Goal: Task Accomplishment & Management: Contribute content

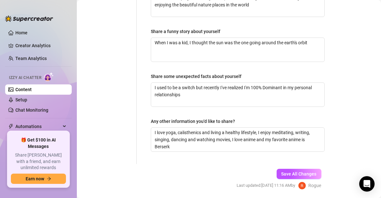
scroll to position [474, 0]
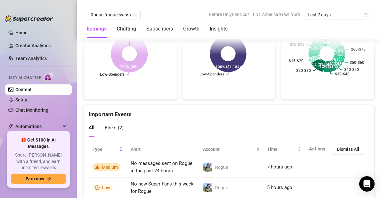
scroll to position [1164, 0]
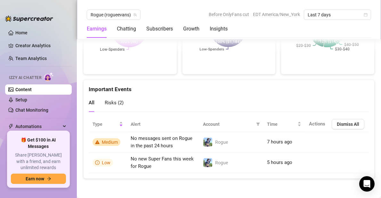
click at [32, 88] on link "Content" at bounding box center [23, 89] width 16 height 5
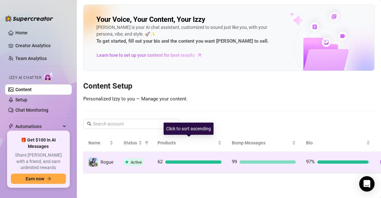
click at [179, 153] on td "62" at bounding box center [190, 162] width 74 height 21
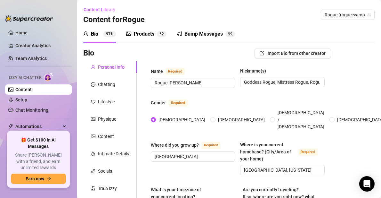
click at [146, 33] on div "Products" at bounding box center [144, 34] width 21 height 8
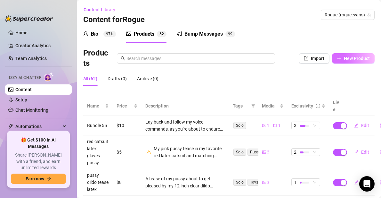
click at [344, 57] on span "New Product" at bounding box center [357, 58] width 26 height 5
type textarea "Type your message here..."
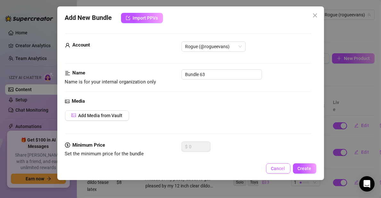
click at [275, 172] on button "Cancel" at bounding box center [278, 168] width 24 height 10
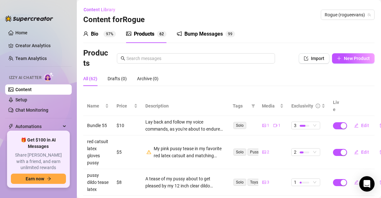
click at [30, 88] on link "Content" at bounding box center [23, 89] width 16 height 5
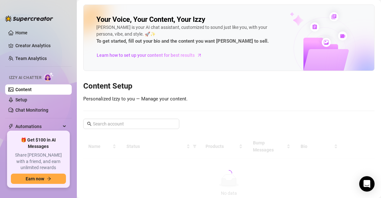
click at [30, 88] on link "Content" at bounding box center [23, 89] width 16 height 5
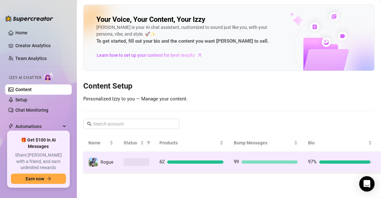
click at [193, 157] on td "62" at bounding box center [192, 162] width 74 height 21
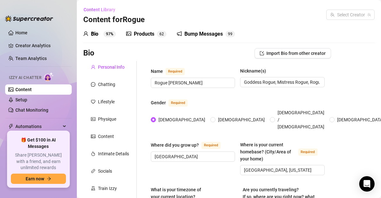
click at [193, 156] on div "Where did you grow up? Required [GEOGRAPHIC_DATA]" at bounding box center [193, 158] width 84 height 34
click at [143, 33] on div "Products" at bounding box center [144, 34] width 21 height 8
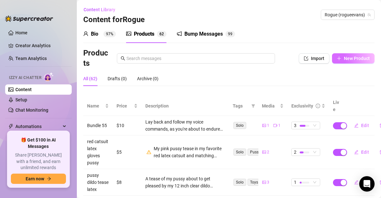
click at [351, 57] on span "New Product" at bounding box center [357, 58] width 26 height 5
type textarea "Type your message here..."
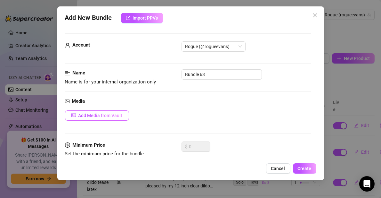
click at [113, 114] on span "Add Media from Vault" at bounding box center [101, 115] width 44 height 5
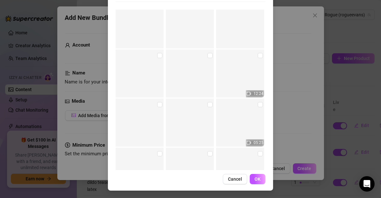
scroll to position [1675, 0]
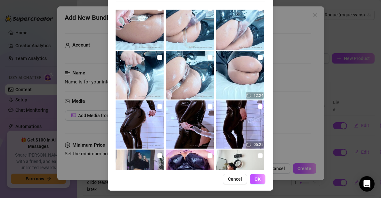
click at [258, 106] on input "checkbox" at bounding box center [260, 106] width 5 height 5
checkbox input "true"
click at [208, 106] on input "checkbox" at bounding box center [210, 106] width 5 height 5
checkbox input "true"
click at [157, 105] on input "checkbox" at bounding box center [159, 106] width 5 height 5
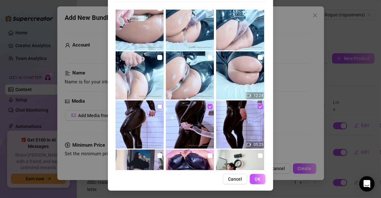
checkbox input "true"
click at [255, 176] on span "OK" at bounding box center [258, 178] width 6 height 5
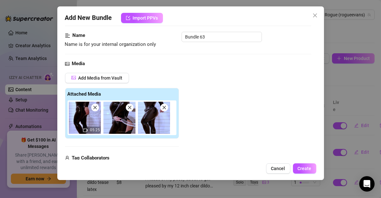
scroll to position [27, 0]
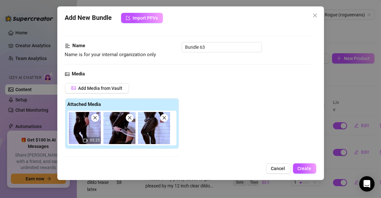
drag, startPoint x: 180, startPoint y: 125, endPoint x: 177, endPoint y: 124, distance: 3.3
click at [180, 124] on div "Add Media from Vault Attached Media 05:25 Tag Collaborators @ Tag creator" at bounding box center [188, 134] width 247 height 102
click at [174, 123] on div "05:25" at bounding box center [124, 128] width 112 height 35
click at [179, 130] on div "Add Media from Vault Attached Media 05:25 Tag Collaborators @ Tag creator" at bounding box center [188, 134] width 247 height 102
click at [216, 130] on div "Add Media from Vault Attached Media 05:25 Tag Collaborators @ Tag creator" at bounding box center [188, 134] width 247 height 102
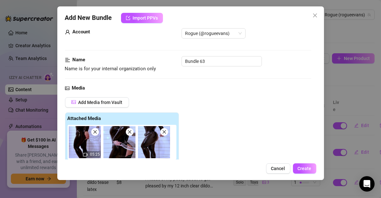
scroll to position [0, 0]
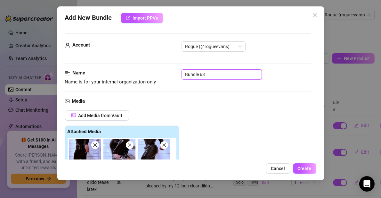
click at [201, 76] on input "Bundle 63" at bounding box center [222, 74] width 80 height 10
click at [203, 119] on div "Add Media from Vault Attached Media 05:25 Tag Collaborators @ Tag creator" at bounding box center [188, 161] width 247 height 102
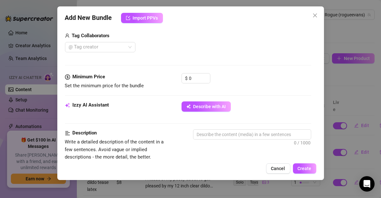
scroll to position [160, 0]
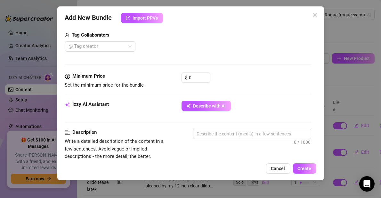
click at [205, 111] on div "Izzy AI Assistant Describe with AI" at bounding box center [188, 109] width 247 height 16
click at [207, 101] on button "Describe with AI" at bounding box center [206, 106] width 49 height 10
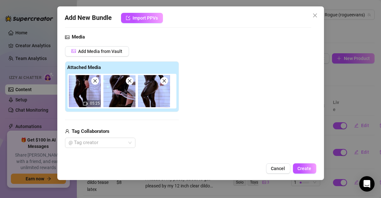
scroll to position [64, 0]
click at [130, 80] on icon "close" at bounding box center [130, 81] width 4 height 4
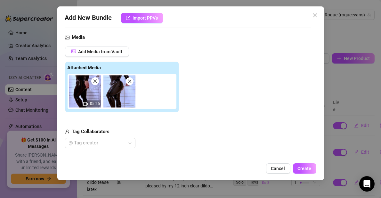
click at [130, 80] on icon "close" at bounding box center [130, 81] width 4 height 4
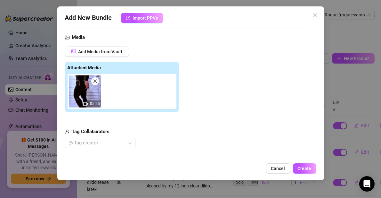
click at [200, 107] on div "Add Media from Vault Attached Media 05:25 Tag Collaborators @ Tag creator" at bounding box center [188, 97] width 247 height 102
click at [175, 74] on div "05:25" at bounding box center [124, 91] width 112 height 35
click at [163, 62] on div "Attached Media 05:25" at bounding box center [122, 87] width 114 height 51
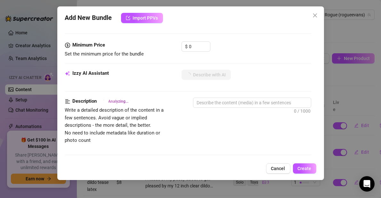
scroll to position [192, 0]
click at [193, 48] on input "0" at bounding box center [199, 46] width 21 height 10
drag, startPoint x: 192, startPoint y: 44, endPoint x: 186, endPoint y: 45, distance: 5.9
click at [186, 45] on div "$ 0" at bounding box center [196, 46] width 29 height 10
type input "55"
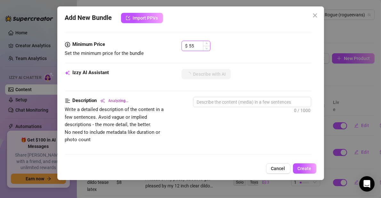
drag, startPoint x: 192, startPoint y: 44, endPoint x: 187, endPoint y: 46, distance: 4.8
click at [187, 46] on div "$ 55" at bounding box center [196, 46] width 29 height 10
type textarea "Rogue"
type textarea "Rogue wears"
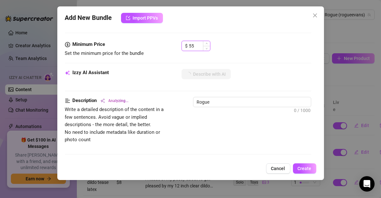
type textarea "Rogue wears"
type textarea "Rogue wears a"
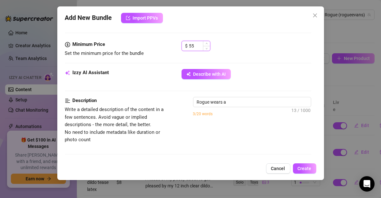
type textarea "Rogue wears a tight,"
type textarea "Rogue wears a tight, shiny"
type textarea "Rogue wears a tight, shiny black"
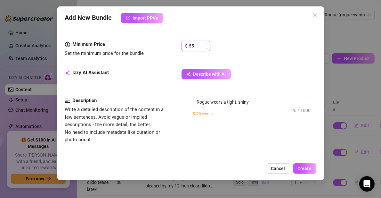
type textarea "Rogue wears a tight, shiny black"
type textarea "Rogue wears a tight, shiny black latex"
type textarea "Rogue wears a tight, shiny black latex catsuit"
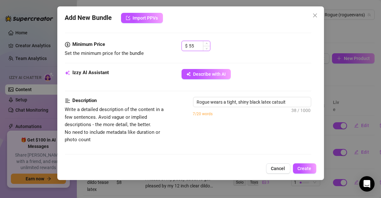
type textarea "Rogue wears a tight, shiny black latex catsuit in"
type textarea "Rogue wears a tight, shiny black latex catsuit in the"
type input "5"
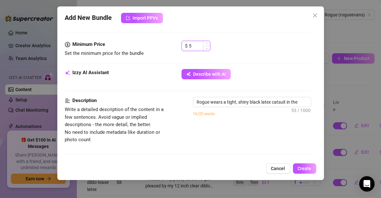
type textarea "Rogue wears a tight, shiny black latex catsuit in the shower,"
type textarea "Rogue wears a tight, shiny black latex catsuit in the shower, with"
type textarea "Rogue wears a tight, shiny black latex catsuit in the shower, with the"
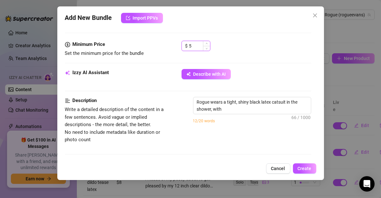
type textarea "Rogue wears a tight, shiny black latex catsuit in the shower, with the"
type textarea "Rogue wears a tight, shiny black latex catsuit in the shower, with the ass"
type textarea "Rogue wears a tight, shiny black latex catsuit in the shower, with the ass cut"
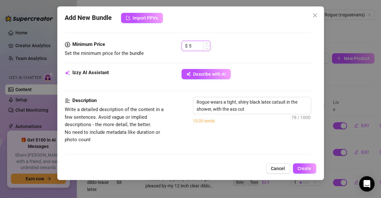
type textarea "Rogue wears a tight, shiny black latex catsuit in the shower, with the ass cut …"
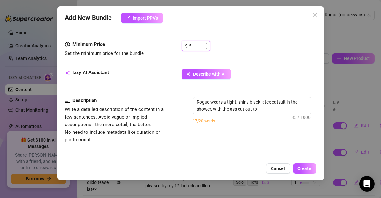
type textarea "Rogue wears a tight, shiny black latex catsuit in the shower, with the ass cut …"
type input "55"
type textarea "Rogue wears a tight, shiny black latex catsuit in the shower, with the ass cut …"
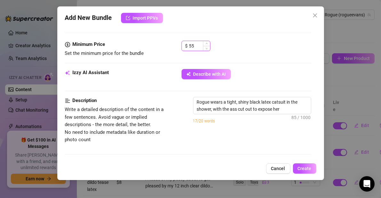
type textarea "Rogue wears a tight, shiny black latex catsuit in the shower, with the ass cut …"
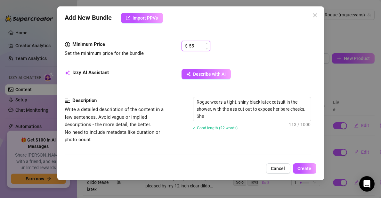
type textarea "Rogue wears a tight, shiny black latex catsuit in the shower, with the ass cut …"
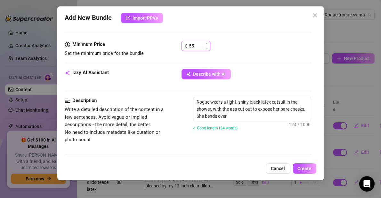
type textarea "Rogue wears a tight, shiny black latex catsuit in the shower, with the ass cut …"
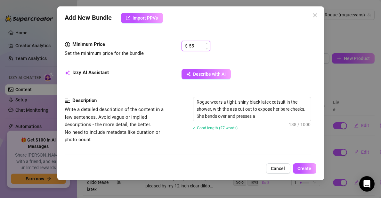
type textarea "Rogue wears a tight, shiny black latex catsuit in the shower, with the ass cut …"
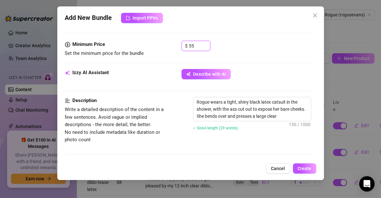
type textarea "Rogue wears a tight, shiny black latex catsuit in the shower, with the ass cut …"
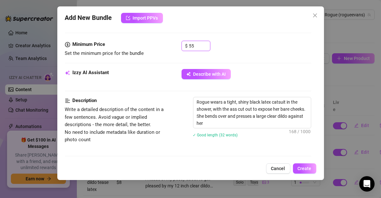
type textarea "Rogue wears a tight, shiny black latex catsuit in the shower, with the ass cut …"
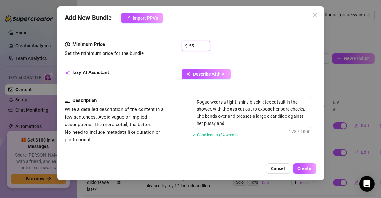
type textarea "Rogue wears a tight, shiny black latex catsuit in the shower, with the ass cut …"
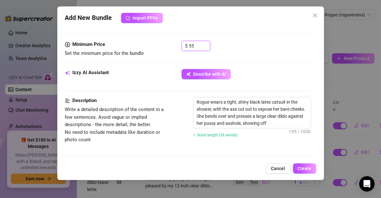
type textarea "Rogue wears a tight, shiny black latex catsuit in the shower, with the ass cut …"
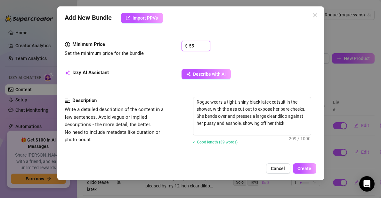
type textarea "Rogue wears a tight, shiny black latex catsuit in the shower, with the ass cut …"
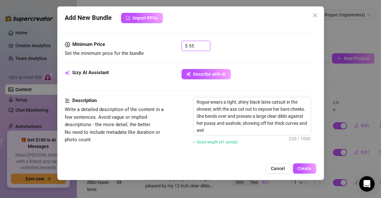
type textarea "Rogue wears a tight, shiny black latex catsuit in the shower, with the ass cut …"
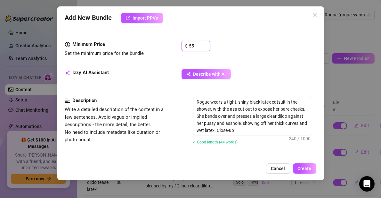
type textarea "Rogue wears a tight, shiny black latex catsuit in the shower, with the ass cut …"
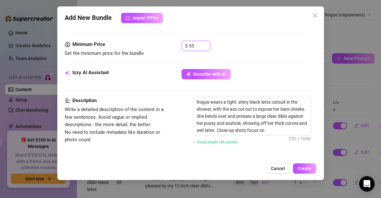
type textarea "Rogue wears a tight, shiny black latex catsuit in the shower, with the ass cut …"
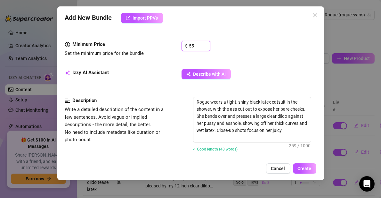
type textarea "Rogue wears a tight, shiny black latex catsuit in the shower, with the ass cut …"
type input "55"
type textarea "Rogue wears a tight, shiny black latex catsuit in the shower, with the ass cut …"
click at [162, 52] on div "Minimum Price Set the minimum price for the bundle $ 55" at bounding box center [188, 49] width 247 height 16
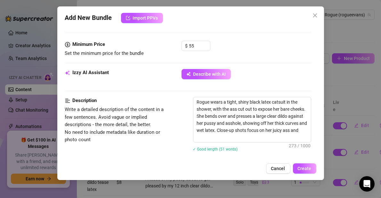
type textarea "Rogue wears a tight, shiny black latex catsuit in the shower, with the ass cut …"
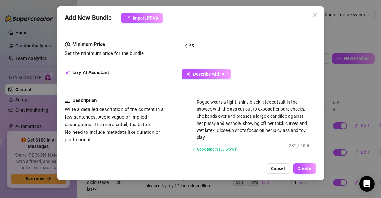
type textarea "Rogue wears a tight, shiny black latex catsuit in the shower, with the ass cut …"
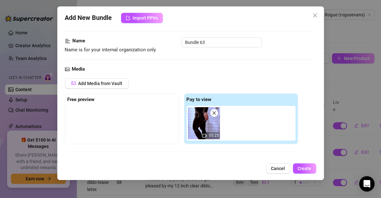
scroll to position [32, 0]
drag, startPoint x: 104, startPoint y: 116, endPoint x: 88, endPoint y: 98, distance: 24.1
click at [104, 116] on div at bounding box center [122, 122] width 109 height 32
click at [87, 98] on strong "Free preview" at bounding box center [81, 99] width 27 height 6
click at [90, 85] on span "Add Media from Vault" at bounding box center [101, 83] width 44 height 5
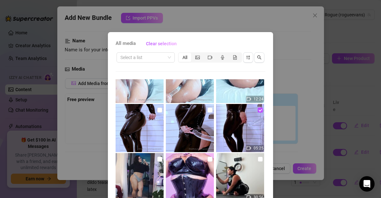
scroll to position [1731, 0]
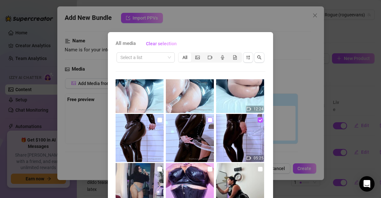
click at [208, 119] on input "checkbox" at bounding box center [210, 119] width 5 height 5
checkbox input "true"
click at [157, 120] on input "checkbox" at bounding box center [159, 119] width 5 height 5
checkbox input "true"
click at [258, 119] on input "checkbox" at bounding box center [260, 119] width 5 height 5
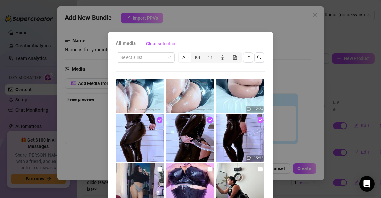
checkbox input "false"
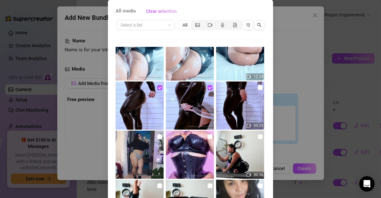
scroll to position [70, 0]
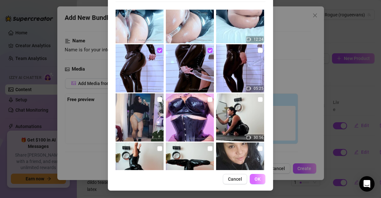
click at [256, 180] on span "OK" at bounding box center [258, 178] width 6 height 5
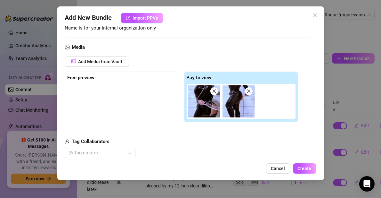
scroll to position [64, 0]
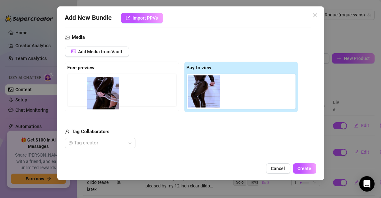
drag, startPoint x: 202, startPoint y: 87, endPoint x: 97, endPoint y: 90, distance: 104.9
click at [97, 90] on div "Free preview Pay to view" at bounding box center [181, 87] width 233 height 51
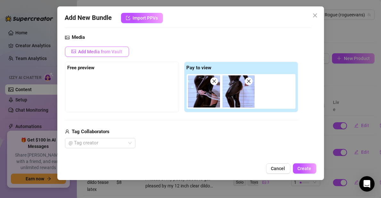
click at [89, 53] on span "Add Media from Vault" at bounding box center [101, 51] width 44 height 5
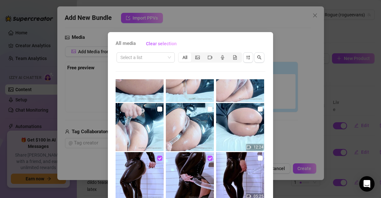
scroll to position [1706, 0]
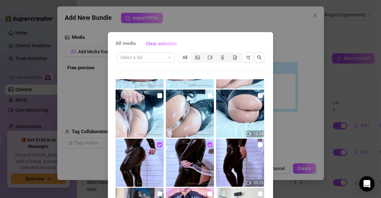
click at [251, 142] on img at bounding box center [240, 162] width 48 height 48
checkbox input "true"
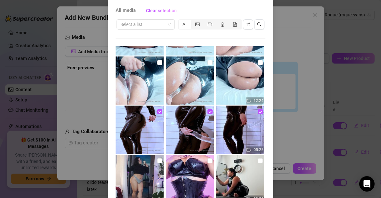
scroll to position [70, 0]
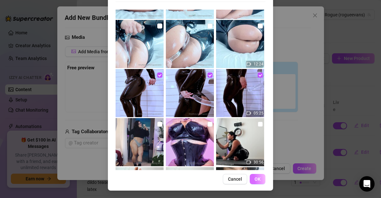
click at [261, 180] on button "OK" at bounding box center [258, 179] width 16 height 10
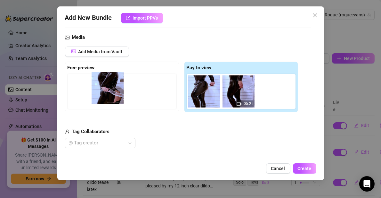
drag, startPoint x: 197, startPoint y: 99, endPoint x: 92, endPoint y: 94, distance: 105.6
click at [92, 94] on div "Free preview Pay to view 05:25" at bounding box center [181, 87] width 233 height 51
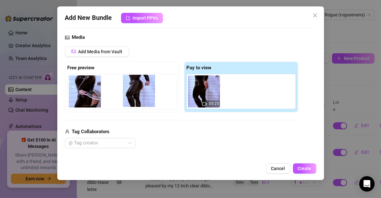
drag, startPoint x: 199, startPoint y: 94, endPoint x: 121, endPoint y: 94, distance: 78.5
click at [121, 94] on div "Free preview Pay to view 05:25" at bounding box center [181, 87] width 233 height 51
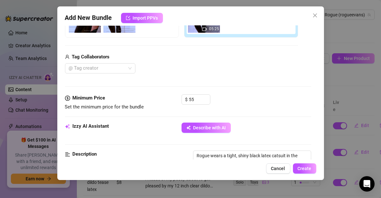
scroll to position [128, 0]
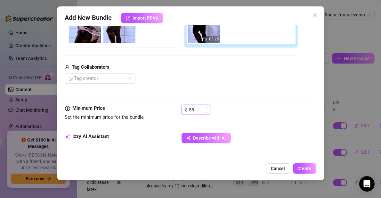
drag, startPoint x: 195, startPoint y: 107, endPoint x: 182, endPoint y: 104, distance: 12.8
click at [182, 105] on div "$ 55" at bounding box center [196, 110] width 29 height 10
click at [193, 120] on div "Minimum Price Set the minimum price for the bundle $ 55" at bounding box center [188, 113] width 247 height 16
drag, startPoint x: 194, startPoint y: 110, endPoint x: 185, endPoint y: 107, distance: 9.5
click at [185, 107] on div "$ 55" at bounding box center [196, 110] width 29 height 10
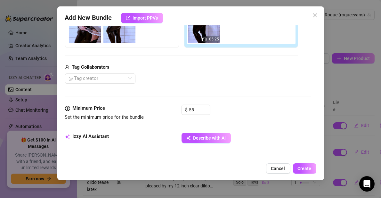
click at [164, 108] on div "Minimum Price Set the minimum price for the bundle $ 55" at bounding box center [188, 113] width 247 height 16
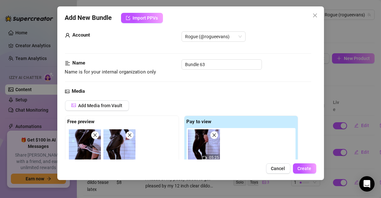
scroll to position [0, 0]
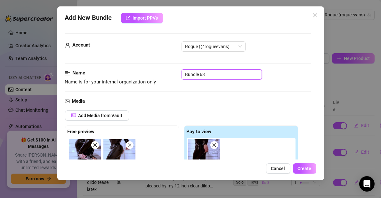
click at [213, 77] on input "Bundle 63" at bounding box center [222, 74] width 80 height 10
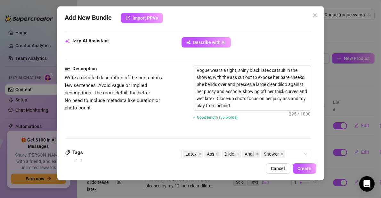
scroll to position [224, 0]
type input "Black latex catsuit shower clear dildo"
click at [263, 89] on textarea "Rogue wears a tight, shiny black latex catsuit in the shower, with the ass cut …" at bounding box center [253, 87] width 118 height 45
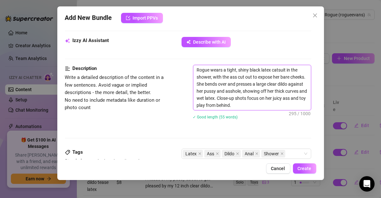
type textarea "Rogue wears a tight, shiny black latex catsuit in the shower, with the ass cut …"
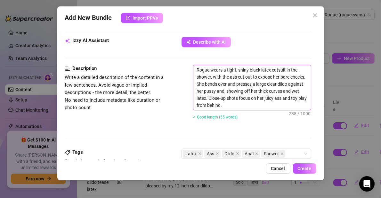
type textarea "Rogue wears a tight, shiny black latex catsuit in the shower, with the ass cut …"
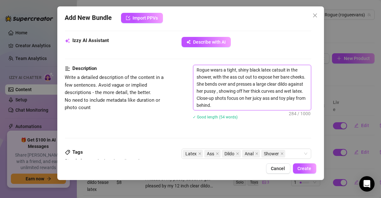
type textarea "Rogue wears a tight, shiny black latex catsuit in the shower, with the ass cut …"
click at [263, 103] on textarea "Rogue wears a tight, shiny black latex catsuit in the shower, with the ass cut …" at bounding box center [253, 87] width 118 height 45
type textarea "Rogue wears a tight, shiny black latex catsuit in the shower, with the ass cut …"
click at [264, 115] on div "✓ Good length (53 words)" at bounding box center [252, 116] width 118 height 7
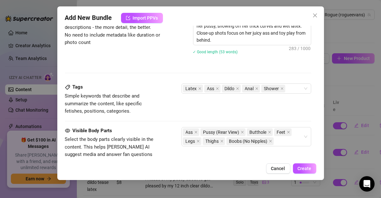
scroll to position [320, 0]
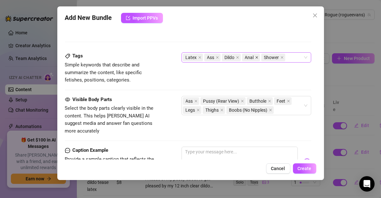
click at [256, 57] on icon "close" at bounding box center [257, 57] width 3 height 3
click at [247, 74] on div "Tags Simple keywords that describe and summarize the content, like specific fet…" at bounding box center [188, 67] width 247 height 31
click at [291, 56] on div "Latex Ass Dildo Shower" at bounding box center [243, 57] width 121 height 9
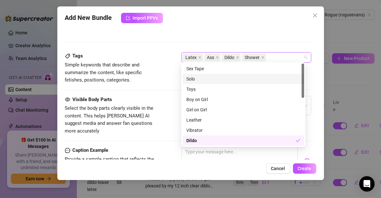
click at [282, 79] on div "Solo" at bounding box center [244, 78] width 114 height 7
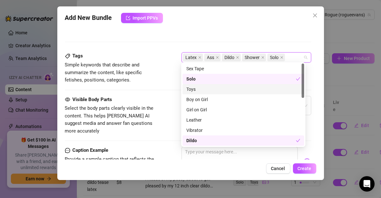
click at [264, 88] on div "Toys" at bounding box center [244, 89] width 114 height 7
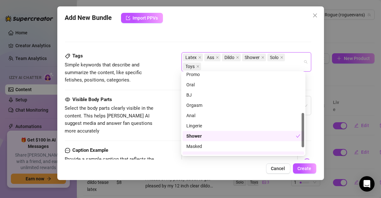
scroll to position [113, 0]
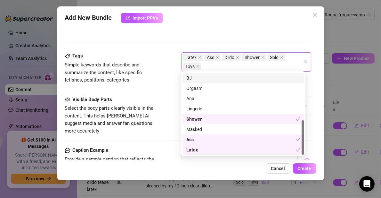
click at [207, 42] on div at bounding box center [188, 42] width 247 height 0
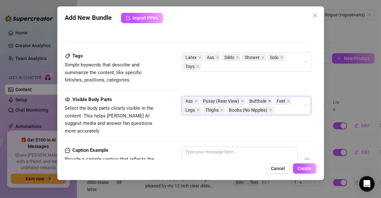
click at [268, 100] on icon "close" at bounding box center [269, 100] width 3 height 3
click at [253, 118] on div "Visible Body Parts Select the body parts clearly visible in the content. This h…" at bounding box center [188, 115] width 247 height 39
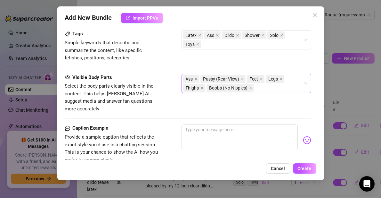
scroll to position [352, 0]
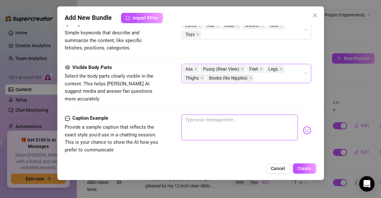
click at [253, 118] on textarea at bounding box center [240, 127] width 116 height 26
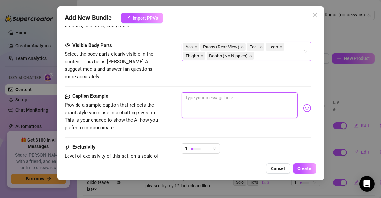
scroll to position [385, 0]
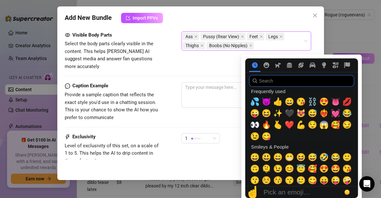
click at [276, 85] on input "search" at bounding box center [301, 81] width 105 height 12
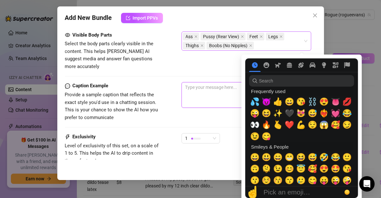
click at [212, 88] on textarea at bounding box center [240, 95] width 116 height 26
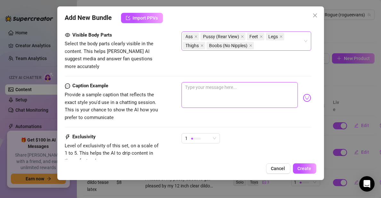
type textarea "R"
type textarea "Ri"
type textarea "Rid"
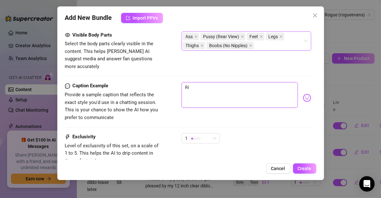
type textarea "Rid"
type textarea "Ridi"
type textarea "Ridin"
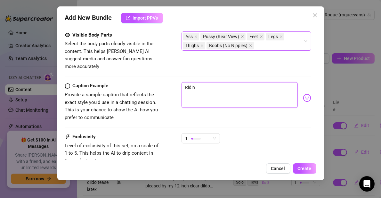
type textarea "Riding"
type textarea "Riding m"
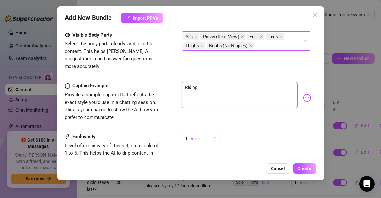
type textarea "Riding m"
type textarea "Riding my"
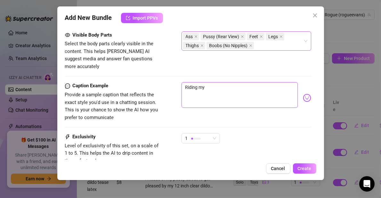
type textarea "Riding my g"
type textarea "Riding my gi"
type textarea "Riding my gia"
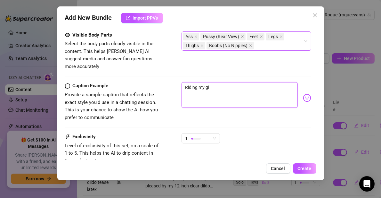
type textarea "Riding my gia"
type textarea "Riding my gian"
type textarea "Riding my gia"
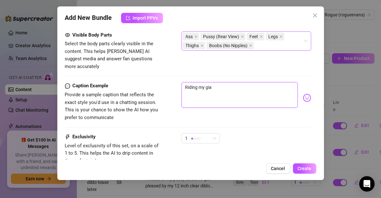
type textarea "Riding my gi"
type textarea "Riding my g"
type textarea "Riding my"
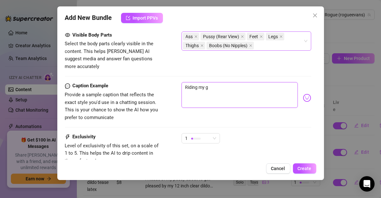
type textarea "Riding my"
type textarea "Riding my m"
type textarea "Riding my ma"
type textarea "Riding my mas"
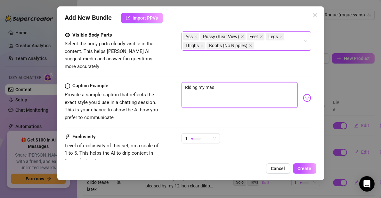
type textarea "Riding my mass"
type textarea "Riding my massi"
type textarea "Riding my massiv"
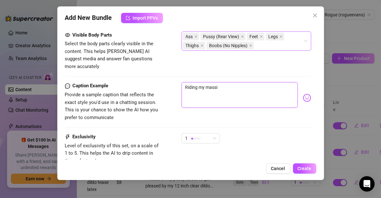
type textarea "Riding my massiv"
type textarea "Riding my massive"
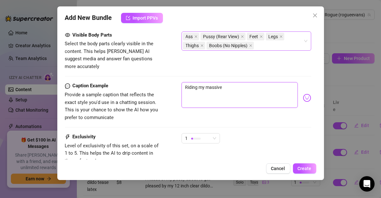
type textarea "Riding my massive c"
type textarea "Riding my massive cl"
type textarea "Riding my massive cle"
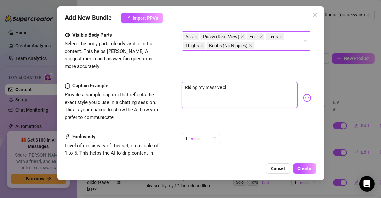
type textarea "Riding my massive cle"
type textarea "Riding my massive clea"
type textarea "Riding my massive clear"
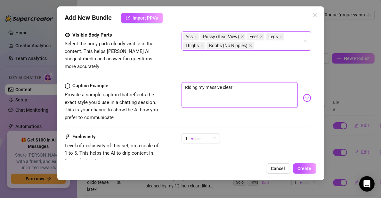
type textarea "Riding my massive clear"
type textarea "Riding my massive clear d"
click at [235, 91] on textarea "Riding my massive clear dildo in the shower" at bounding box center [240, 95] width 116 height 26
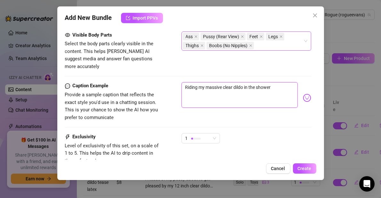
click at [239, 82] on textarea "Riding my massive clear dildo in the shower" at bounding box center [240, 95] width 116 height 26
click at [238, 82] on textarea "Riding my massive clear dildo in the shower" at bounding box center [240, 95] width 116 height 26
click at [232, 82] on textarea "Riding my massive clear dildo in the shower" at bounding box center [240, 95] width 116 height 26
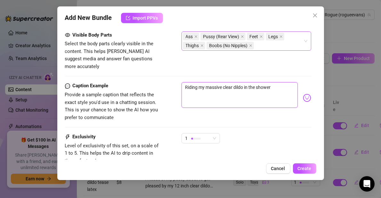
click at [232, 82] on textarea "Riding my massive clear dildo in the shower" at bounding box center [240, 95] width 116 height 26
click at [230, 87] on textarea "Riding my massive clear dildo in the shower" at bounding box center [240, 95] width 116 height 26
click at [230, 82] on textarea "Riding my massive clear dildo in the shower" at bounding box center [240, 95] width 116 height 26
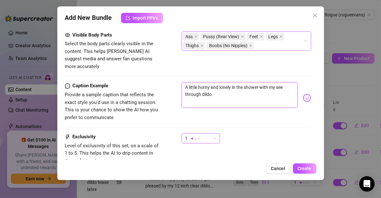
click at [196, 138] on div at bounding box center [196, 139] width 10 height 2
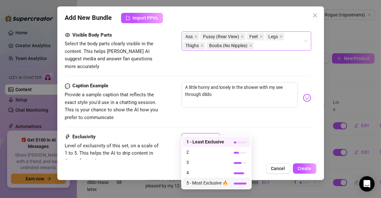
click at [209, 182] on span "5 - Most Exclusive 🔥" at bounding box center [208, 182] width 42 height 7
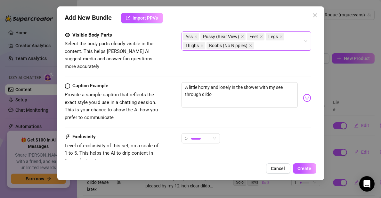
click at [236, 122] on div "Caption Example Provide a sample caption that reflects the exact style you'd us…" at bounding box center [188, 107] width 247 height 51
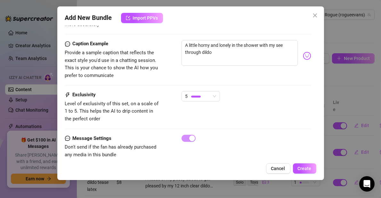
scroll to position [428, 0]
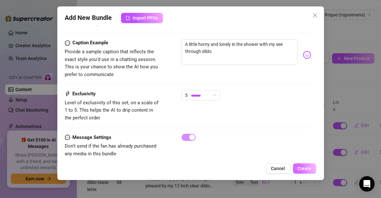
click at [304, 166] on span "Create" at bounding box center [305, 168] width 14 height 5
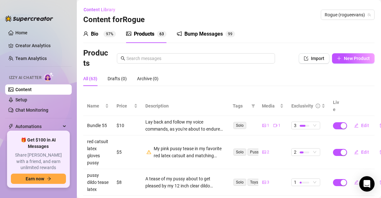
click at [153, 38] on div "Products 6 3" at bounding box center [146, 34] width 40 height 18
click at [344, 61] on span "New Product" at bounding box center [357, 58] width 26 height 5
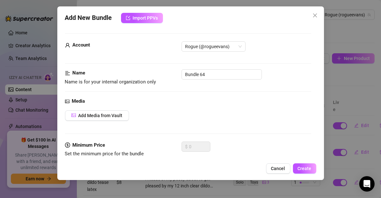
scroll to position [0, 0]
click at [119, 113] on span "Add Media from Vault" at bounding box center [101, 115] width 44 height 5
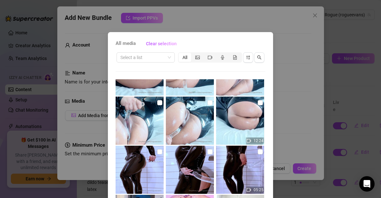
scroll to position [1667, 0]
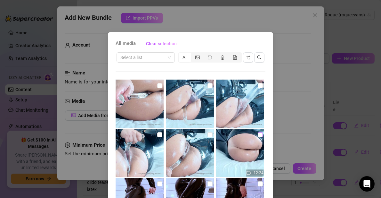
click at [258, 134] on input "checkbox" at bounding box center [260, 134] width 5 height 5
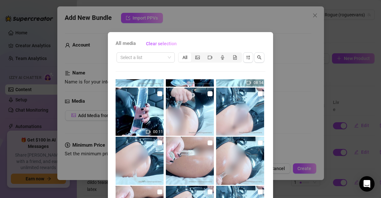
scroll to position [1571, 0]
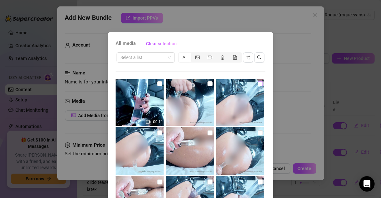
click at [258, 83] on input "checkbox" at bounding box center [260, 83] width 5 height 5
click at [208, 83] on input "checkbox" at bounding box center [210, 83] width 5 height 5
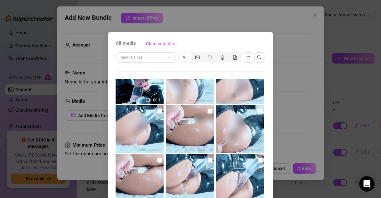
scroll to position [1603, 0]
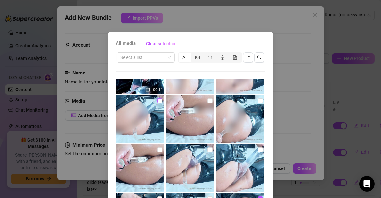
click at [157, 99] on input "checkbox" at bounding box center [159, 100] width 5 height 5
click at [208, 100] on input "checkbox" at bounding box center [210, 100] width 5 height 5
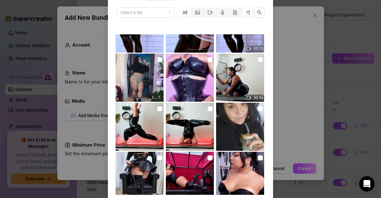
scroll to position [70, 0]
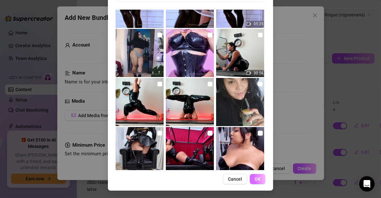
click at [255, 180] on span "OK" at bounding box center [258, 178] width 6 height 5
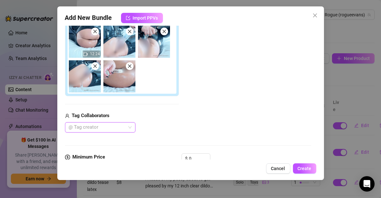
scroll to position [146, 0]
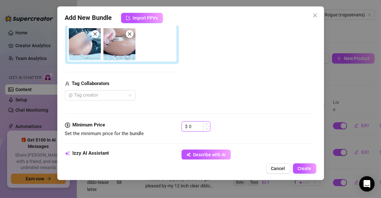
click at [200, 124] on input "0" at bounding box center [199, 126] width 21 height 10
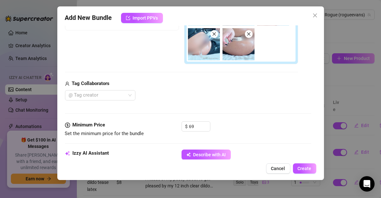
click at [225, 111] on div "Media Add Media from Vault Free preview Pay to view 12:24 Tag Collaborators @ T…" at bounding box center [188, 36] width 247 height 169
click at [225, 121] on div "$ 69" at bounding box center [247, 129] width 130 height 16
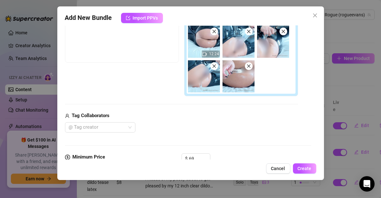
scroll to position [81, 0]
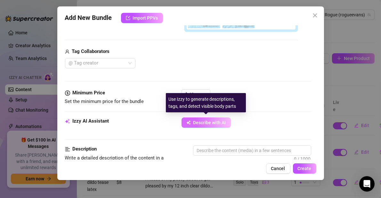
click at [220, 121] on span "Describe with AI" at bounding box center [210, 122] width 33 height 5
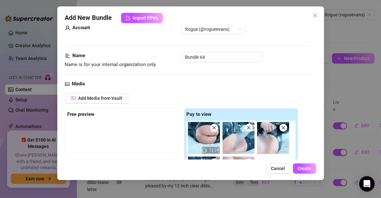
scroll to position [0, 0]
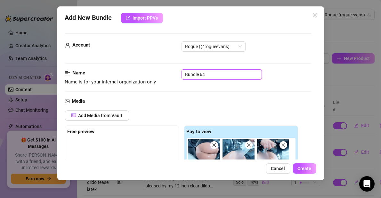
click at [204, 71] on input "Bundle 64" at bounding box center [222, 74] width 80 height 10
paste input "RLE00307-LATEXCATSUITANALGLASS+BIGDILDO+VIBRATOR"
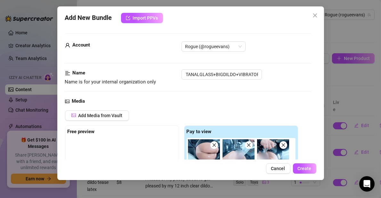
click at [215, 91] on div at bounding box center [188, 91] width 247 height 0
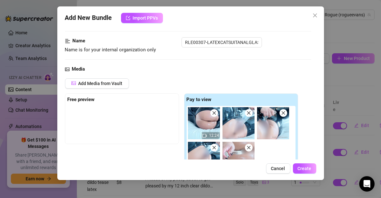
scroll to position [96, 0]
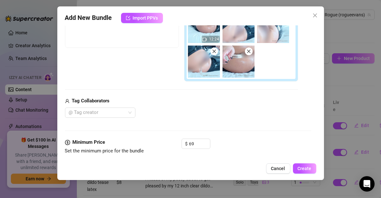
click at [220, 95] on div "Add Media from Vault Free preview Pay to view 12:24 Tag Collaborators @ Tag cre…" at bounding box center [181, 50] width 233 height 136
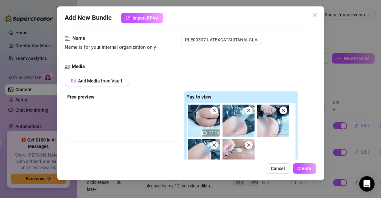
scroll to position [32, 0]
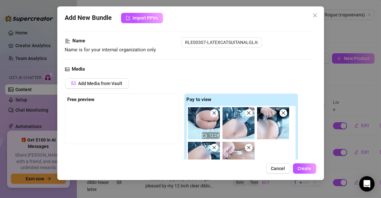
click at [154, 113] on div at bounding box center [122, 122] width 109 height 32
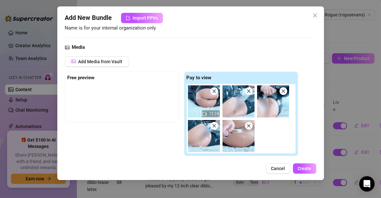
scroll to position [64, 0]
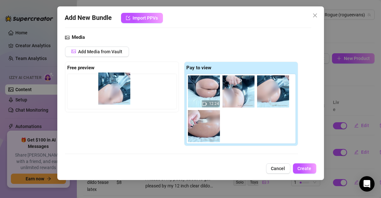
drag, startPoint x: 241, startPoint y: 96, endPoint x: 113, endPoint y: 94, distance: 127.3
click at [113, 94] on div "Free preview Pay to view 12:24" at bounding box center [181, 104] width 233 height 85
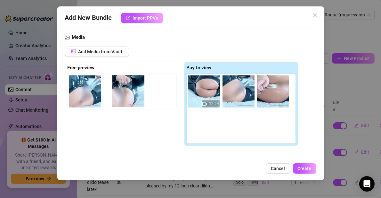
drag, startPoint x: 230, startPoint y: 96, endPoint x: 128, endPoint y: 95, distance: 102.3
click at [128, 95] on div "Free preview Pay to view 12:24" at bounding box center [181, 104] width 233 height 85
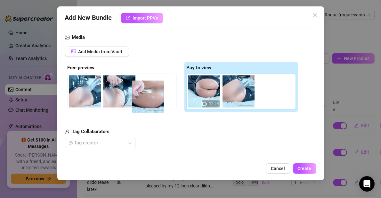
drag, startPoint x: 282, startPoint y: 91, endPoint x: 155, endPoint y: 96, distance: 127.4
click at [155, 96] on div "Free preview Pay to view 12:24" at bounding box center [181, 87] width 233 height 51
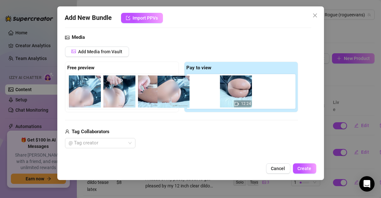
scroll to position [0, 4]
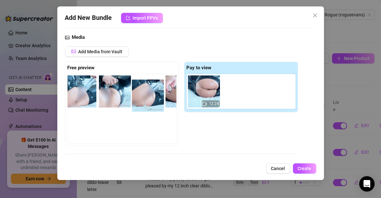
drag, startPoint x: 241, startPoint y: 91, endPoint x: 148, endPoint y: 95, distance: 93.7
click at [148, 95] on div "Free preview Pay to view 12:24" at bounding box center [181, 104] width 233 height 85
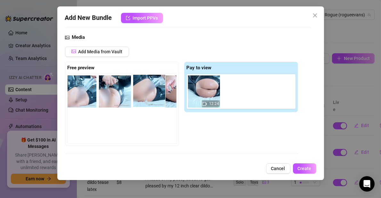
scroll to position [0, 0]
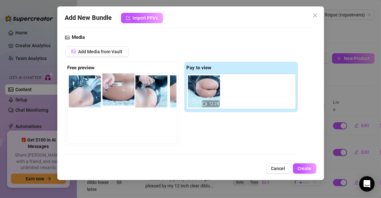
drag, startPoint x: 142, startPoint y: 94, endPoint x: 113, endPoint y: 93, distance: 28.6
click at [113, 93] on div at bounding box center [124, 108] width 112 height 69
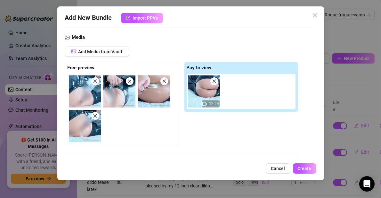
click at [139, 128] on div at bounding box center [124, 108] width 112 height 69
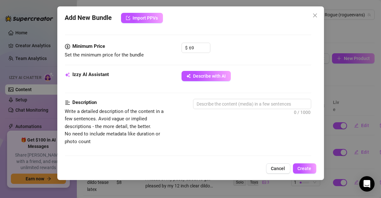
scroll to position [192, 0]
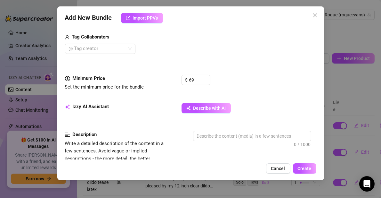
click at [221, 108] on span "Describe with AI" at bounding box center [210, 107] width 33 height 5
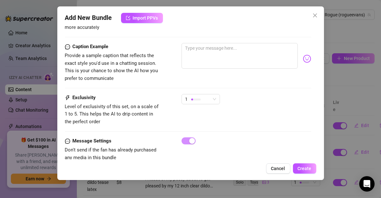
scroll to position [446, 0]
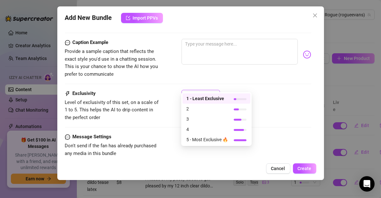
click at [208, 90] on div "1" at bounding box center [198, 95] width 25 height 10
click at [211, 140] on span "5 - Most Exclusive 🔥" at bounding box center [208, 139] width 42 height 7
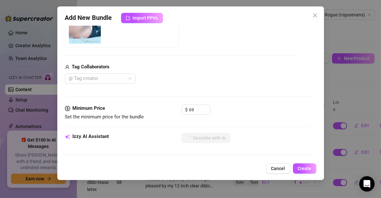
scroll to position [192, 0]
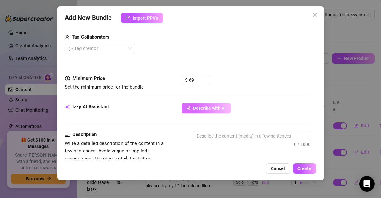
click at [208, 109] on span "Describe with AI" at bounding box center [210, 107] width 33 height 5
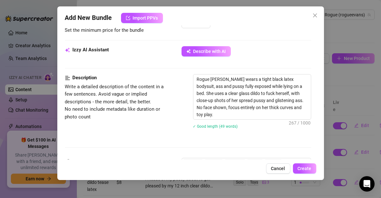
scroll to position [256, 0]
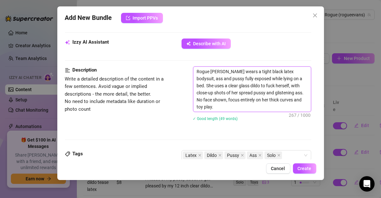
click at [245, 106] on textarea "Rogue [PERSON_NAME] wears a tight black latex bodysuit, ass and pussy fully exp…" at bounding box center [253, 89] width 118 height 45
click at [246, 105] on textarea "Rogue [PERSON_NAME] wears a tight black latex bodysuit, ass and pussy fully exp…" at bounding box center [253, 89] width 118 height 45
click at [244, 77] on textarea "Rogue [PERSON_NAME] wears a tight black latex bodysuit, ass and pussy fully exp…" at bounding box center [253, 89] width 118 height 45
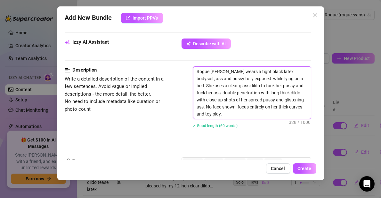
click at [244, 111] on textarea "Rogue [PERSON_NAME] wears a tight black latex bodysuit, ass and pussy fully exp…" at bounding box center [253, 93] width 118 height 52
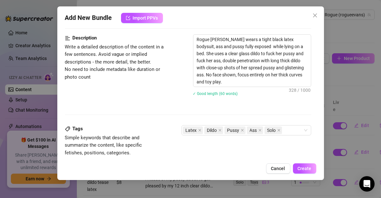
click at [250, 96] on div "✓ Good length (60 words)" at bounding box center [252, 93] width 118 height 10
click at [247, 81] on textarea "Rogue [PERSON_NAME] wears a tight black latex bodysuit, ass and pussy fully exp…" at bounding box center [253, 61] width 118 height 52
click at [280, 40] on textarea "Rogue [PERSON_NAME] wears a tight black latex bodysuit, ass and pussy fully exp…" at bounding box center [253, 61] width 118 height 52
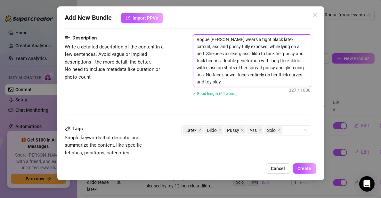
click at [261, 77] on textarea "Rogue [PERSON_NAME] wears a tight black latex catsuit, ass and pussy fully expo…" at bounding box center [253, 61] width 118 height 52
click at [261, 92] on div "✓ Good length (60 words)" at bounding box center [252, 93] width 118 height 7
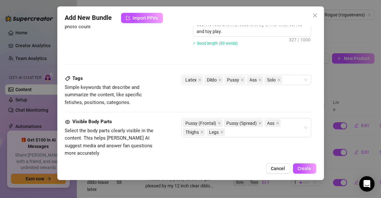
scroll to position [352, 0]
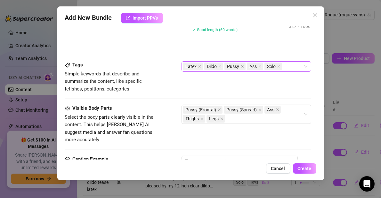
click at [296, 63] on div "Latex Dildo Pussy Ass Solo" at bounding box center [243, 66] width 121 height 9
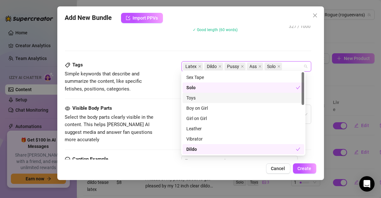
click at [279, 97] on div "Toys" at bounding box center [244, 97] width 114 height 7
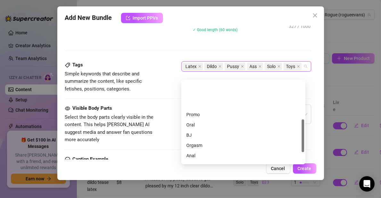
scroll to position [96, 0]
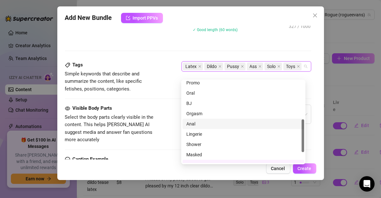
click at [204, 126] on div "Anal" at bounding box center [244, 123] width 114 height 7
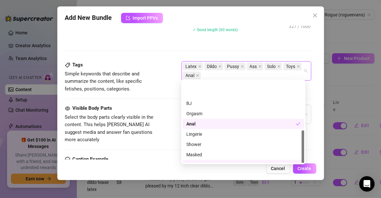
scroll to position [123, 0]
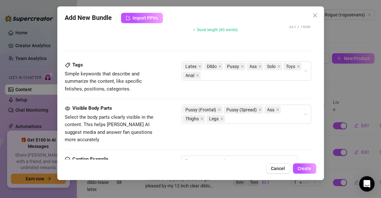
click at [166, 95] on div "Tags Simple keywords that describe and summarize the content, like specific fet…" at bounding box center [188, 82] width 247 height 43
click at [252, 118] on div "Pussy (Frontal) Pussy (Spread) Ass Thighs Legs" at bounding box center [243, 114] width 121 height 18
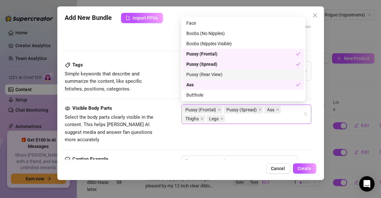
click at [256, 75] on div "Pussy (Rear View)" at bounding box center [244, 74] width 114 height 7
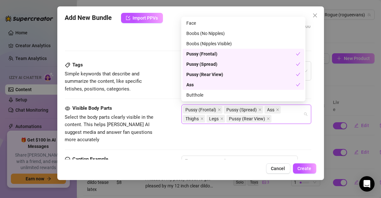
scroll to position [32, 0]
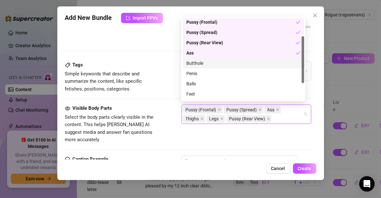
click at [231, 63] on div "Butthole" at bounding box center [244, 63] width 114 height 7
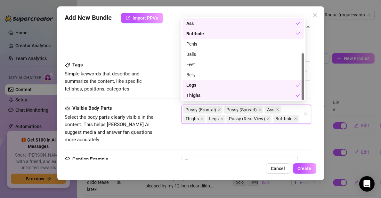
scroll to position [0, 0]
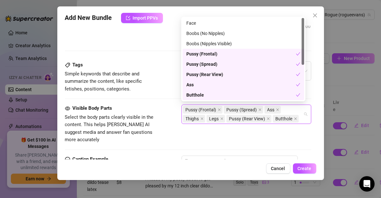
click at [167, 105] on div "Visible Body Parts Select the body parts clearly visible in the content. This h…" at bounding box center [188, 124] width 247 height 39
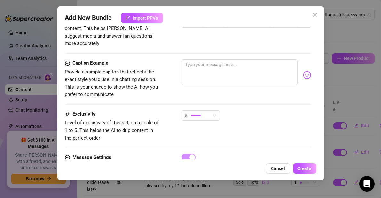
scroll to position [417, 0]
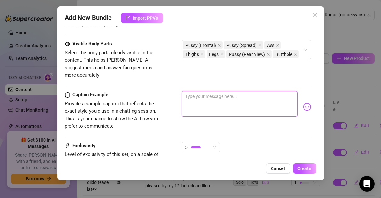
click at [221, 104] on textarea at bounding box center [240, 104] width 116 height 26
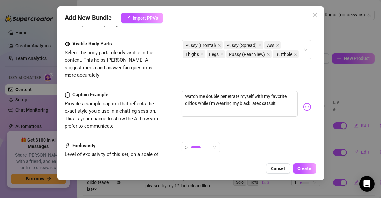
click at [303, 103] on img at bounding box center [307, 107] width 8 height 8
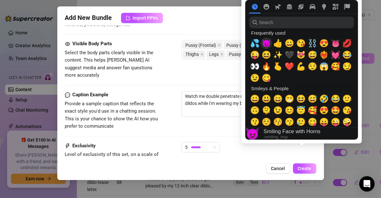
click at [267, 46] on span "😈" at bounding box center [267, 43] width 10 height 9
click at [254, 43] on span "💦" at bounding box center [255, 43] width 10 height 9
click at [255, 43] on span "💦" at bounding box center [255, 43] width 10 height 9
click at [213, 116] on div "Caption Example Provide a sample caption that reflects the exact style you'd us…" at bounding box center [188, 110] width 247 height 39
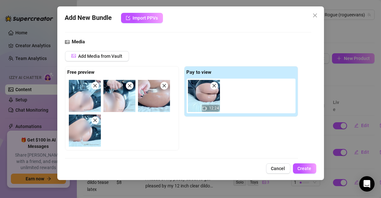
scroll to position [54, 0]
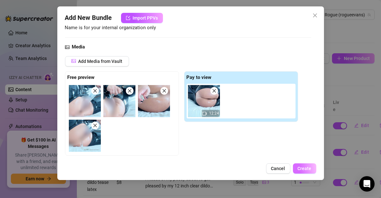
click at [301, 167] on span "Create" at bounding box center [305, 168] width 14 height 5
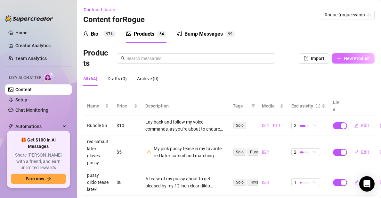
click at [344, 60] on span "New Product" at bounding box center [357, 58] width 26 height 5
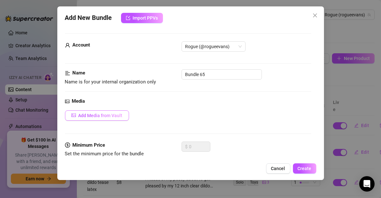
click at [117, 114] on span "Add Media from Vault" at bounding box center [101, 115] width 44 height 5
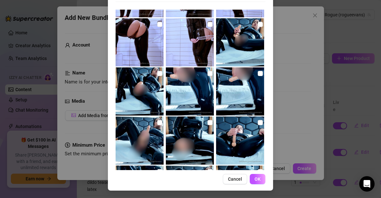
scroll to position [192, 0]
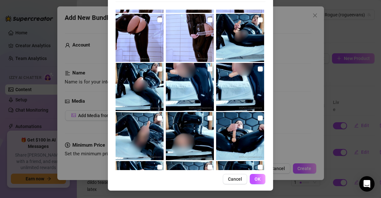
click at [282, 59] on div "All media Clear selection Select a list All 00:24 00:24 00:27 14:54 Cancel OK" at bounding box center [190, 99] width 381 height 198
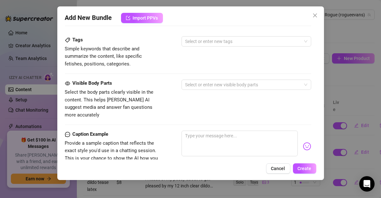
scroll to position [289, 0]
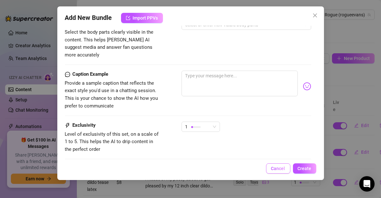
click at [280, 171] on button "Cancel" at bounding box center [278, 168] width 24 height 10
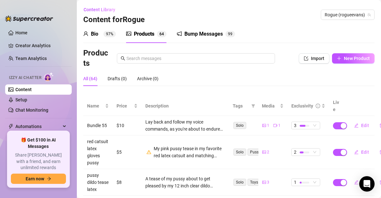
click at [169, 30] on div "Bio 97% Products 6 4 Bump Messages 9 9" at bounding box center [159, 34] width 152 height 18
click at [162, 35] on span "4" at bounding box center [163, 34] width 2 height 4
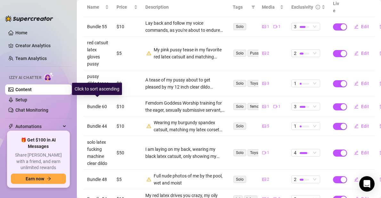
scroll to position [225, 0]
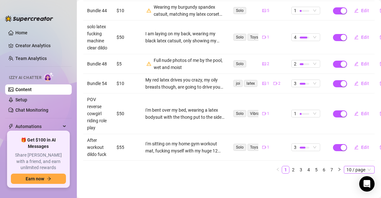
click at [350, 166] on span "10 / page" at bounding box center [360, 169] width 26 height 7
drag, startPoint x: 354, startPoint y: 154, endPoint x: 347, endPoint y: 153, distance: 7.4
click at [354, 155] on div "100 / page" at bounding box center [359, 158] width 21 height 7
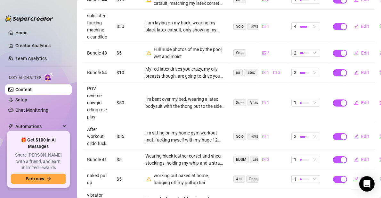
click at [347, 150] on td "Edit" at bounding box center [360, 136] width 29 height 27
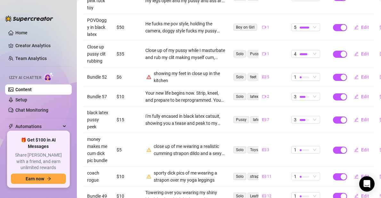
scroll to position [546, 0]
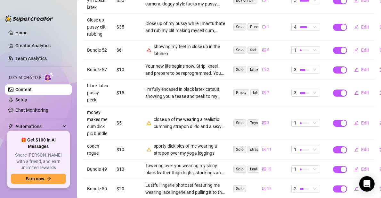
drag, startPoint x: 375, startPoint y: 75, endPoint x: 375, endPoint y: 93, distance: 18.6
click at [378, 122] on div "Content Library Content for Rogue Rogue (rogueevans) Bio 97% Products 6 4 Bump …" at bounding box center [229, 99] width 305 height 198
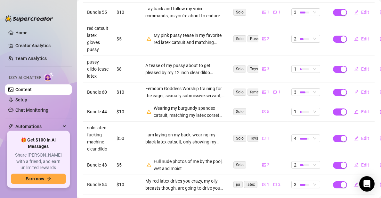
scroll to position [0, 0]
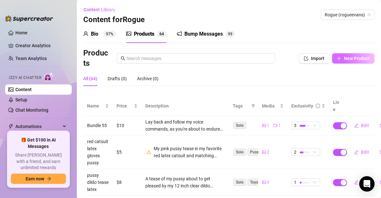
click at [345, 61] on span "New Product" at bounding box center [357, 58] width 26 height 5
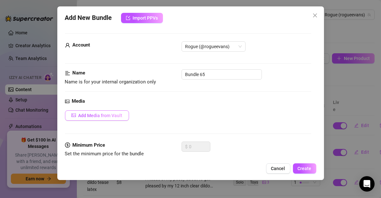
click at [115, 118] on button "Add Media from Vault" at bounding box center [97, 115] width 64 height 10
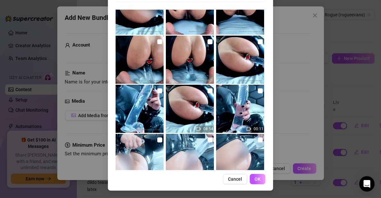
scroll to position [1778, 0]
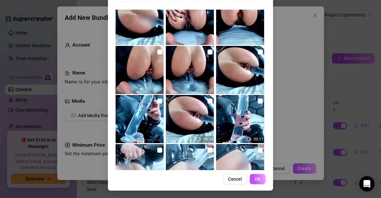
click at [229, 115] on img at bounding box center [240, 119] width 48 height 48
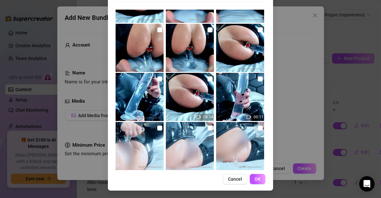
scroll to position [1811, 0]
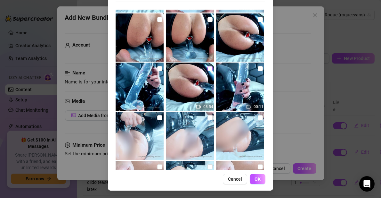
click at [208, 68] on input "checkbox" at bounding box center [210, 68] width 5 height 5
click at [258, 69] on input "checkbox" at bounding box center [260, 68] width 5 height 5
click at [157, 68] on input "checkbox" at bounding box center [159, 68] width 5 height 5
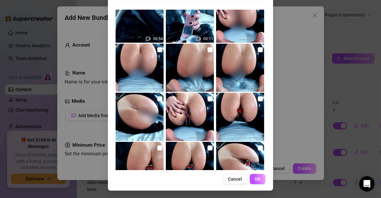
scroll to position [1650, 0]
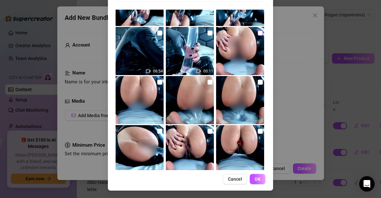
click at [258, 31] on input "checkbox" at bounding box center [260, 32] width 5 height 5
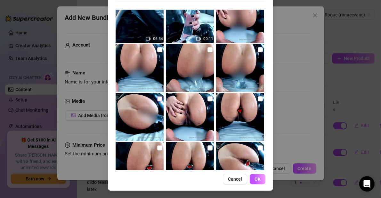
click at [157, 98] on input "checkbox" at bounding box center [159, 98] width 5 height 5
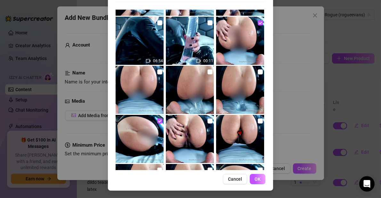
scroll to position [1650, 0]
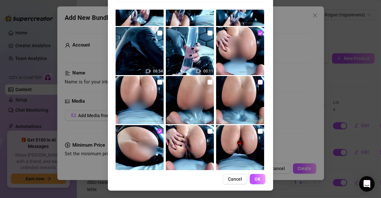
click at [258, 80] on input "checkbox" at bounding box center [260, 81] width 5 height 5
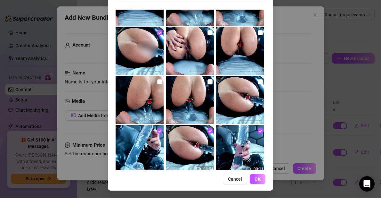
scroll to position [1778, 0]
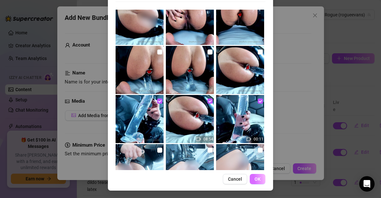
click at [255, 178] on span "OK" at bounding box center [258, 178] width 6 height 5
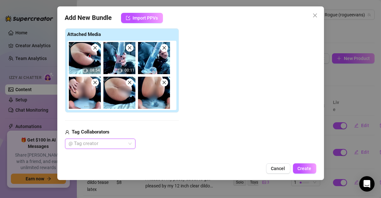
scroll to position [113, 0]
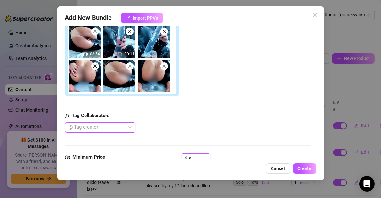
click at [192, 154] on input "0" at bounding box center [199, 159] width 21 height 10
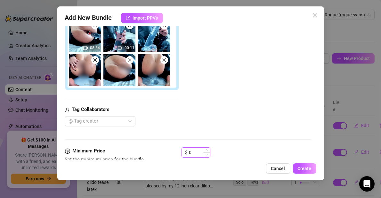
drag, startPoint x: 196, startPoint y: 154, endPoint x: 183, endPoint y: 156, distance: 12.3
click at [183, 156] on div "$ 0" at bounding box center [196, 155] width 29 height 16
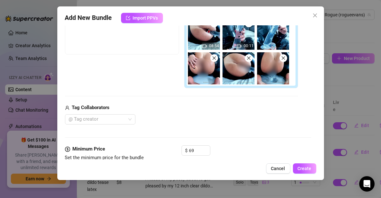
click at [191, 122] on div "@ Tag creator" at bounding box center [181, 119] width 233 height 10
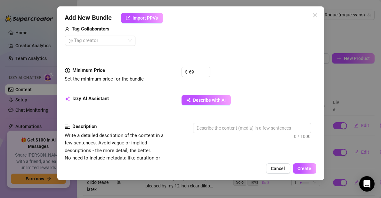
scroll to position [218, 0]
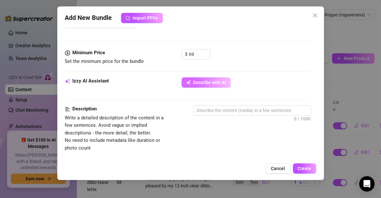
click at [199, 86] on button "Describe with AI" at bounding box center [206, 82] width 49 height 10
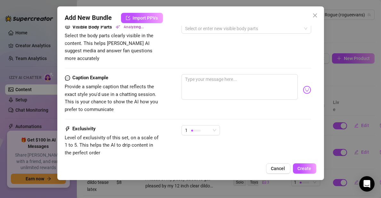
scroll to position [442, 0]
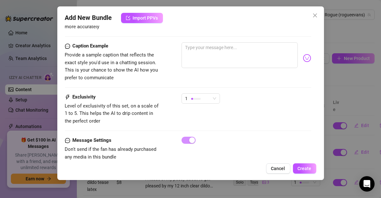
click at [306, 124] on div "Exclusivity Level of exclusivity of this set, on a scale of 1 to 5. This helps …" at bounding box center [188, 114] width 247 height 43
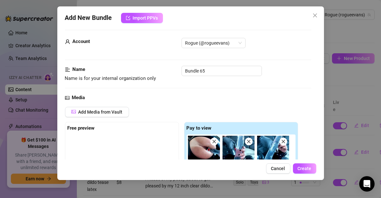
scroll to position [0, 0]
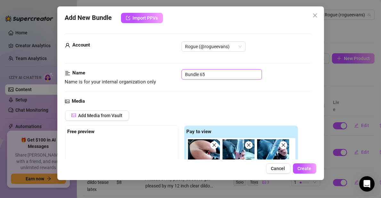
click at [205, 76] on input "Bundle 65" at bounding box center [222, 74] width 80 height 10
paste input "RLE00308-BUTTPLUG+CLEARDILDO+RIDING"
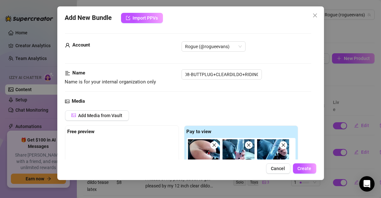
click at [209, 89] on div "Name Name is for your internal organization only RLE00308-BUTTPLUG+CLEARDILDO+R…" at bounding box center [188, 83] width 247 height 28
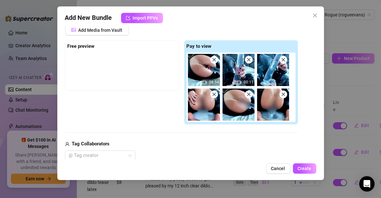
scroll to position [64, 0]
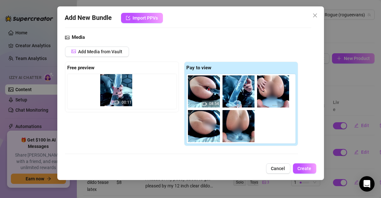
drag, startPoint x: 238, startPoint y: 89, endPoint x: 113, endPoint y: 88, distance: 124.4
click at [113, 88] on div "Free preview Pay to view 08:54 00:11" at bounding box center [181, 104] width 233 height 85
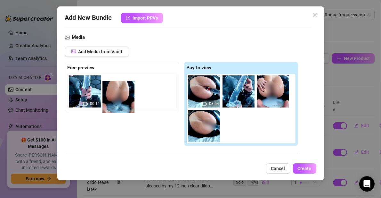
drag, startPoint x: 237, startPoint y: 133, endPoint x: 107, endPoint y: 98, distance: 134.6
click at [107, 98] on div "Free preview 00:11 Pay to view 08:54" at bounding box center [181, 104] width 233 height 85
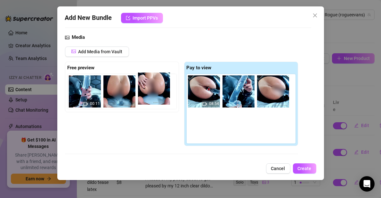
drag, startPoint x: 281, startPoint y: 98, endPoint x: 155, endPoint y: 94, distance: 126.0
click at [155, 94] on div "Free preview 00:11 Pay to view 08:54" at bounding box center [181, 104] width 233 height 85
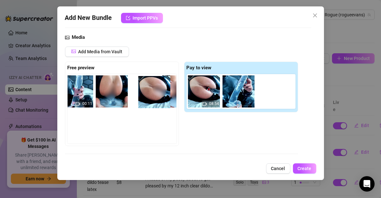
scroll to position [0, 8]
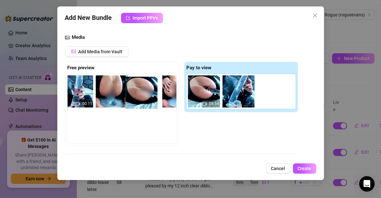
drag, startPoint x: 276, startPoint y: 98, endPoint x: 143, endPoint y: 100, distance: 133.0
click at [143, 100] on div "Free preview 00:11 Pay to view 08:54" at bounding box center [181, 104] width 233 height 85
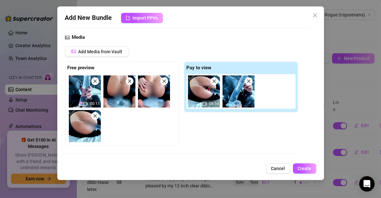
scroll to position [0, 0]
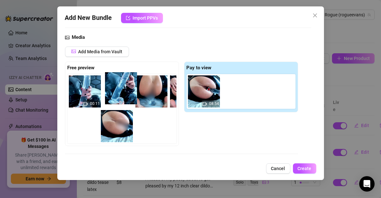
drag, startPoint x: 238, startPoint y: 96, endPoint x: 118, endPoint y: 92, distance: 119.9
click at [118, 92] on div "Free preview 00:11 Pay to view 08:54" at bounding box center [181, 104] width 233 height 85
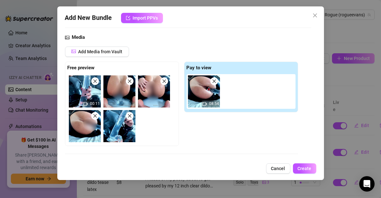
click at [227, 139] on div "Free preview 00:11 Pay to view 08:54" at bounding box center [181, 104] width 233 height 85
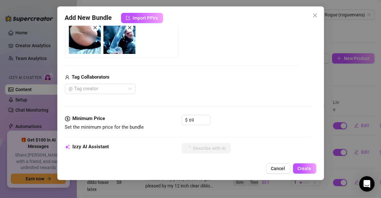
scroll to position [160, 0]
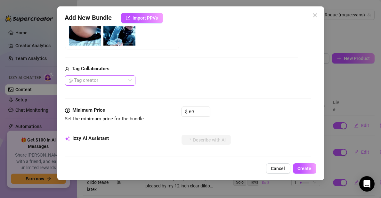
click at [124, 79] on div at bounding box center [96, 80] width 61 height 9
click at [178, 82] on div "@ Tag creator" at bounding box center [181, 80] width 233 height 10
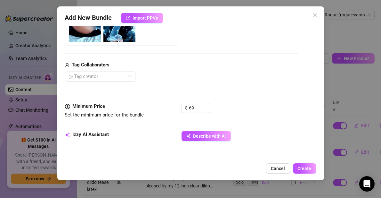
scroll to position [224, 0]
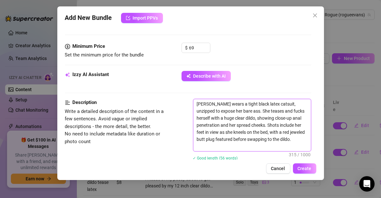
click at [255, 144] on textarea "[PERSON_NAME] wears a tight black latex catsuit, unzipped to expose her bare as…" at bounding box center [253, 125] width 118 height 52
click at [234, 122] on textarea "[PERSON_NAME] wears a tight black latex catsuit, unzipped to expose her bare as…" at bounding box center [253, 125] width 118 height 52
click at [253, 126] on textarea "[PERSON_NAME] wears a tight black latex catsuit, unzipped to expose her bare as…" at bounding box center [253, 125] width 118 height 52
click at [266, 143] on textarea "[PERSON_NAME] wears a tight black latex catsuit, unzipped to expose her bare as…" at bounding box center [253, 125] width 118 height 52
drag, startPoint x: 236, startPoint y: 123, endPoint x: 264, endPoint y: 123, distance: 27.6
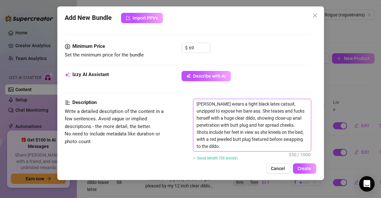
click at [264, 123] on textarea "[PERSON_NAME] wears a tight black latex catsuit, unzipped to expose her bare as…" at bounding box center [253, 125] width 118 height 52
click at [255, 148] on textarea "[PERSON_NAME] wears a tight black latex catsuit, unzipped to expose her bare as…" at bounding box center [253, 125] width 118 height 52
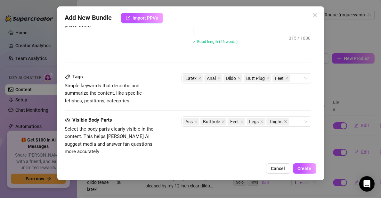
scroll to position [308, 0]
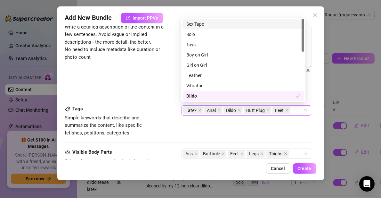
click at [299, 108] on div "Latex Anal Dildo Butt Plug Feet" at bounding box center [247, 110] width 130 height 10
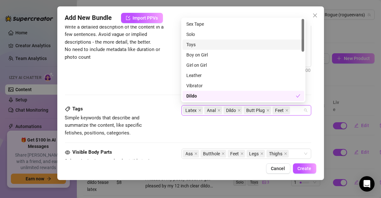
click at [204, 44] on div "Toys" at bounding box center [244, 44] width 114 height 7
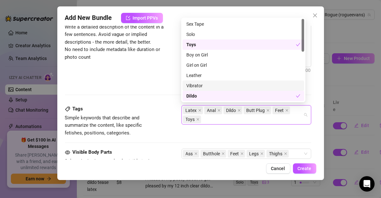
click at [209, 84] on div "Vibrator" at bounding box center [244, 85] width 114 height 7
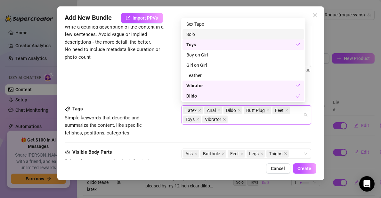
click at [210, 33] on div "Solo" at bounding box center [244, 34] width 114 height 7
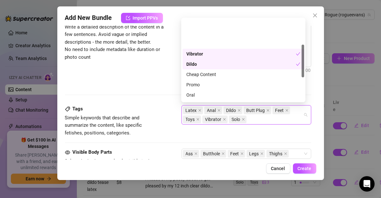
scroll to position [64, 0]
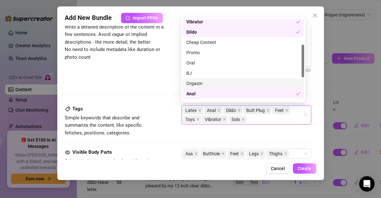
click at [229, 82] on div "Orgasm" at bounding box center [244, 83] width 114 height 7
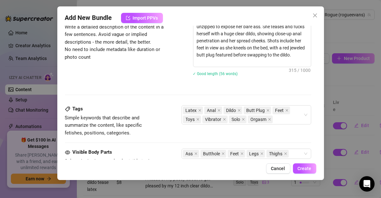
click at [163, 74] on div "Description Write a detailed description of the content in a few sentences. Avo…" at bounding box center [188, 49] width 247 height 70
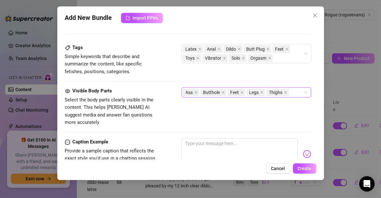
scroll to position [372, 0]
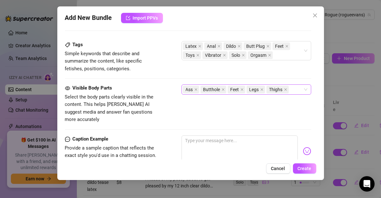
click at [303, 88] on div "Ass Butthole Feet Legs Thighs" at bounding box center [247, 89] width 130 height 10
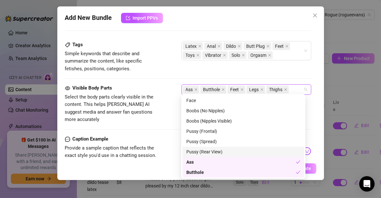
click at [247, 149] on div "Pussy (Rear View)" at bounding box center [244, 151] width 114 height 7
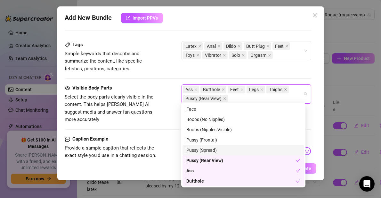
click at [247, 149] on div "Pussy (Spread)" at bounding box center [244, 149] width 114 height 7
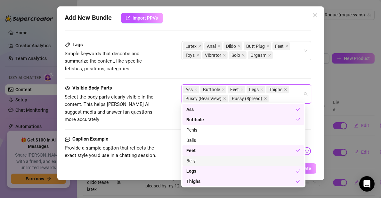
scroll to position [29, 0]
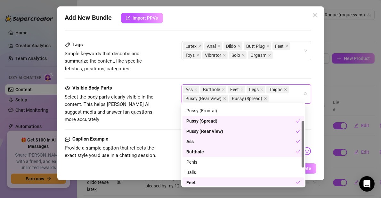
click at [226, 121] on div "Pussy (Spread)" at bounding box center [242, 120] width 110 height 7
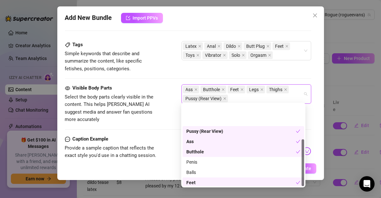
scroll to position [61, 0]
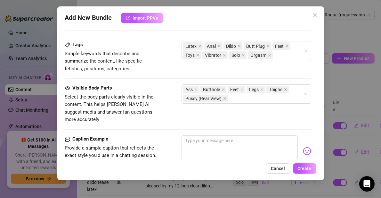
click at [165, 118] on div "Visible Body Parts Select the body parts clearly visible in the content. This h…" at bounding box center [188, 109] width 247 height 51
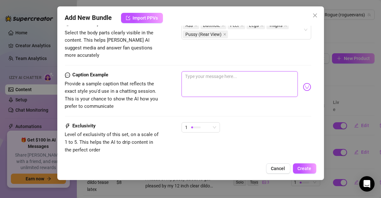
click at [198, 76] on textarea at bounding box center [240, 84] width 116 height 26
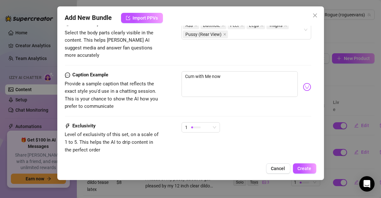
click at [307, 76] on div "Account Rogue (@rogueevans) Name Name is for your internal organization only RL…" at bounding box center [191, 93] width 252 height 134
click at [303, 75] on body "Home Creator Analytics Team Analytics Izzy AI Chatter Content Setup Chat Monito…" at bounding box center [190, 99] width 381 height 198
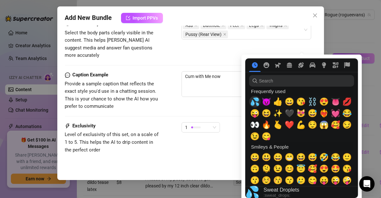
click at [252, 103] on span "💦" at bounding box center [255, 101] width 10 height 9
click at [289, 111] on span "🖤" at bounding box center [290, 113] width 10 height 9
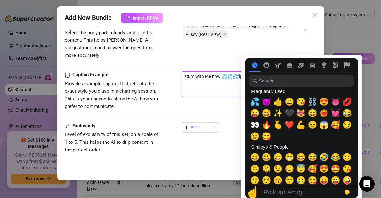
click at [214, 83] on textarea "Cum with Me now 💦💦💦🖤" at bounding box center [240, 84] width 116 height 26
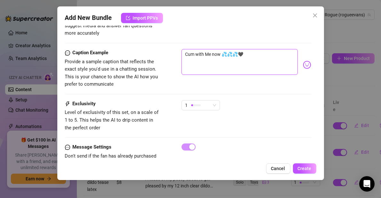
scroll to position [468, 0]
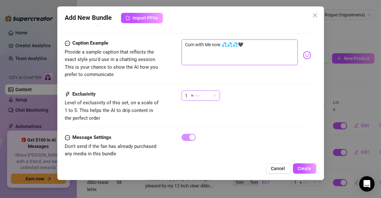
click at [213, 91] on span "1" at bounding box center [201, 96] width 31 height 10
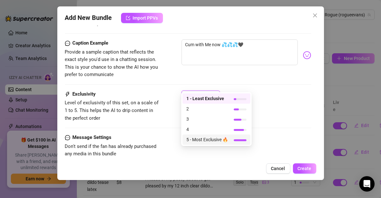
click at [213, 140] on span "5 - Most Exclusive 🔥" at bounding box center [208, 139] width 42 height 7
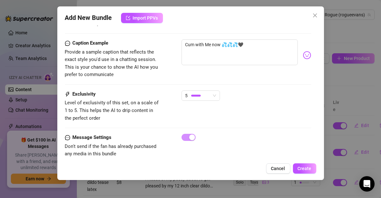
click at [297, 117] on div "Exclusivity Level of exclusivity of this set, on a scale of 1 to 5. This helps …" at bounding box center [188, 111] width 247 height 43
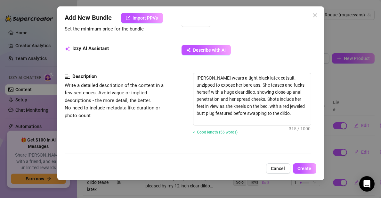
scroll to position [308, 0]
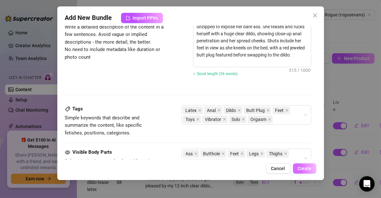
click at [308, 166] on span "Create" at bounding box center [305, 168] width 14 height 5
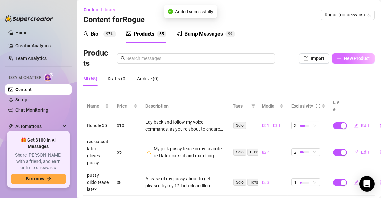
click at [351, 56] on span "New Product" at bounding box center [357, 58] width 26 height 5
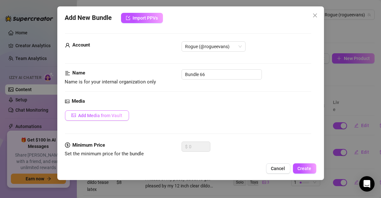
click at [117, 116] on span "Add Media from Vault" at bounding box center [101, 115] width 44 height 5
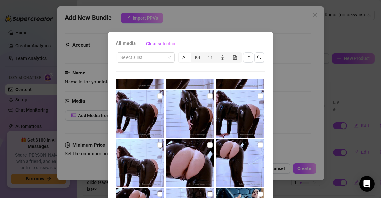
scroll to position [0, 0]
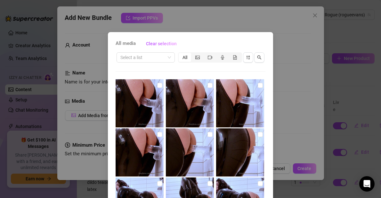
click at [172, 17] on div "All media Clear selection Select a list All 00:24 00:24 00:27 14:54 00:09 10:06…" at bounding box center [190, 99] width 381 height 198
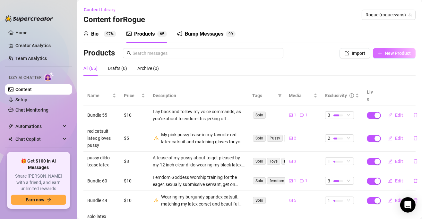
click at [397, 53] on span "New Product" at bounding box center [397, 53] width 26 height 5
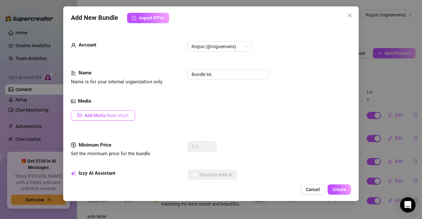
click at [116, 116] on span "Add Media from Vault" at bounding box center [106, 115] width 44 height 5
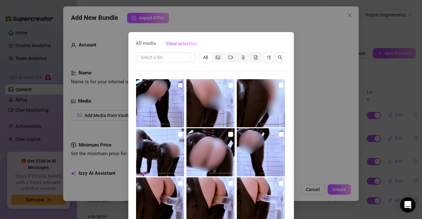
click at [178, 87] on input "checkbox" at bounding box center [180, 85] width 5 height 5
checkbox input "true"
click at [278, 184] on input "checkbox" at bounding box center [280, 183] width 5 height 5
checkbox input "true"
click at [228, 84] on input "checkbox" at bounding box center [230, 85] width 5 height 5
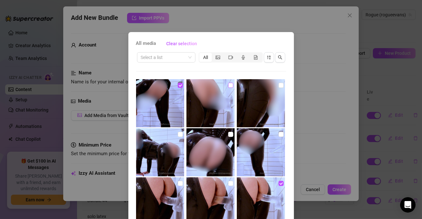
checkbox input "true"
click at [278, 86] on input "checkbox" at bounding box center [280, 85] width 5 height 5
checkbox input "true"
drag, startPoint x: 175, startPoint y: 135, endPoint x: 178, endPoint y: 135, distance: 3.5
click at [178, 135] on input "checkbox" at bounding box center [180, 134] width 5 height 5
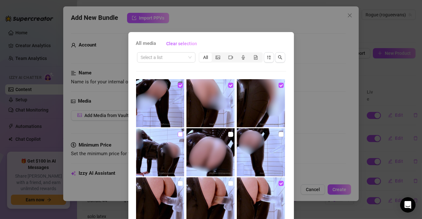
checkbox input "true"
drag, startPoint x: 224, startPoint y: 136, endPoint x: 281, endPoint y: 134, distance: 57.7
click at [228, 136] on input "checkbox" at bounding box center [230, 134] width 5 height 5
checkbox input "true"
click at [278, 134] on input "checkbox" at bounding box center [280, 134] width 5 height 5
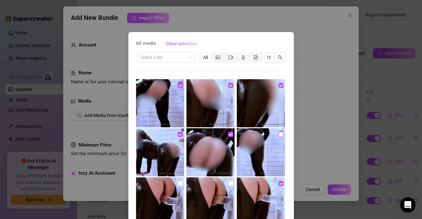
checkbox input "true"
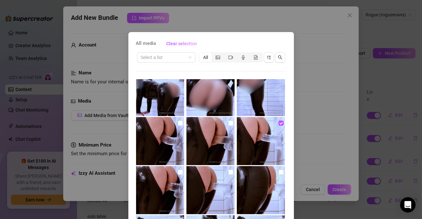
scroll to position [64, 0]
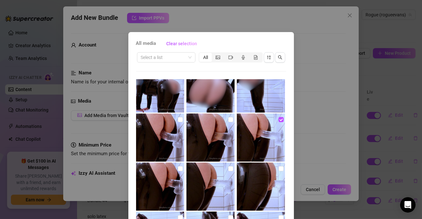
click at [178, 118] on input "checkbox" at bounding box center [180, 119] width 5 height 5
checkbox input "true"
click at [228, 121] on input "checkbox" at bounding box center [230, 119] width 5 height 5
checkbox input "true"
click at [178, 166] on input "checkbox" at bounding box center [180, 168] width 5 height 5
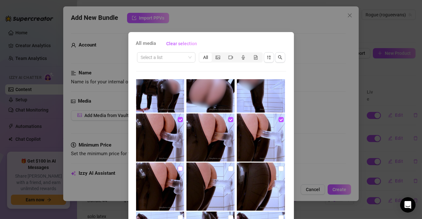
checkbox input "true"
click at [228, 168] on img at bounding box center [210, 187] width 48 height 48
checkbox input "true"
click at [278, 167] on input "checkbox" at bounding box center [280, 168] width 5 height 5
checkbox input "true"
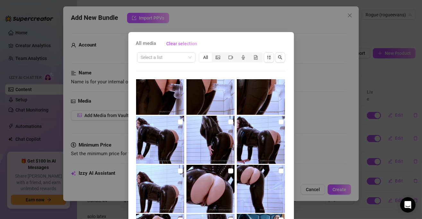
scroll to position [160, 0]
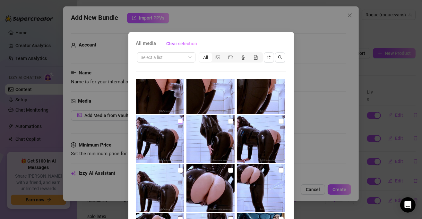
click at [178, 121] on input "checkbox" at bounding box center [180, 121] width 5 height 5
checkbox input "true"
click at [228, 122] on input "checkbox" at bounding box center [230, 121] width 5 height 5
checkbox input "true"
click at [278, 121] on input "checkbox" at bounding box center [280, 121] width 5 height 5
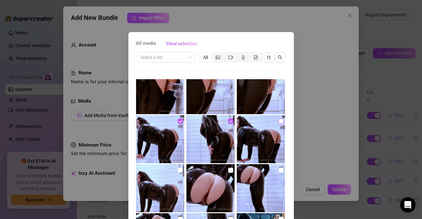
checkbox input "true"
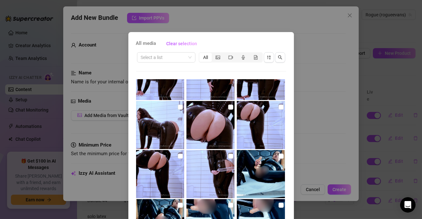
scroll to position [224, 0]
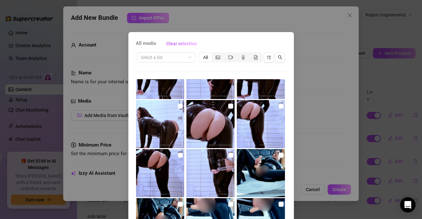
click at [178, 106] on input "checkbox" at bounding box center [180, 106] width 5 height 5
checkbox input "true"
click at [228, 107] on input "checkbox" at bounding box center [230, 106] width 5 height 5
checkbox input "true"
click at [278, 106] on input "checkbox" at bounding box center [280, 106] width 5 height 5
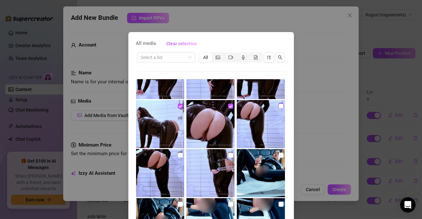
checkbox input "true"
click at [178, 154] on input "checkbox" at bounding box center [180, 155] width 5 height 5
checkbox input "true"
click at [228, 153] on input "checkbox" at bounding box center [230, 155] width 5 height 5
checkbox input "true"
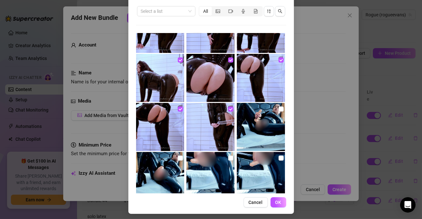
scroll to position [48, 0]
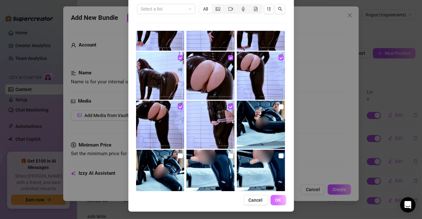
click at [275, 199] on span "OK" at bounding box center [278, 199] width 6 height 5
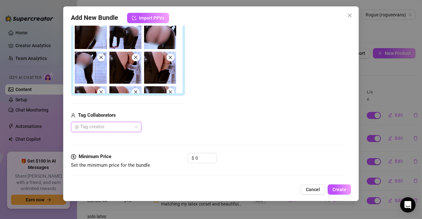
scroll to position [167, 0]
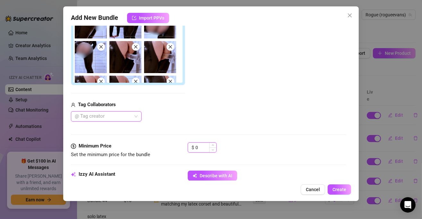
click at [202, 146] on input "0" at bounding box center [205, 148] width 21 height 10
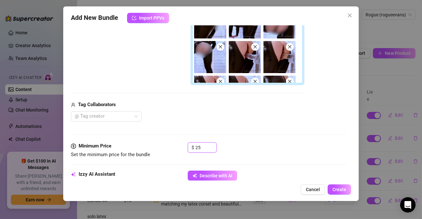
type input "25"
click at [236, 135] on div "Media Add Media from Vault Free preview Pay to view Tag Collaborators @ Tag cre…" at bounding box center [208, 36] width 275 height 212
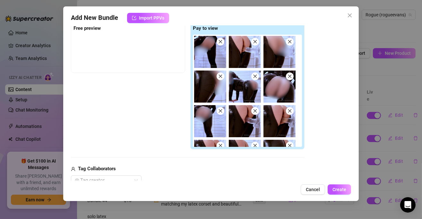
scroll to position [71, 0]
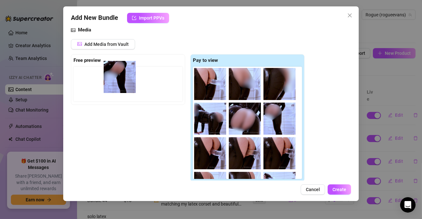
drag, startPoint x: 208, startPoint y: 85, endPoint x: 113, endPoint y: 78, distance: 95.5
click at [113, 78] on div "Free preview Pay to view" at bounding box center [187, 118] width 233 height 128
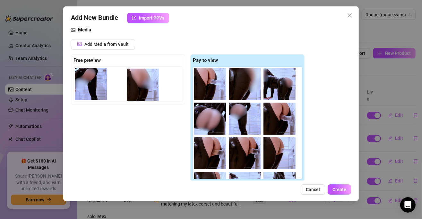
drag, startPoint x: 243, startPoint y: 84, endPoint x: 138, endPoint y: 85, distance: 104.5
click at [138, 85] on div "Free preview Pay to view" at bounding box center [187, 118] width 233 height 128
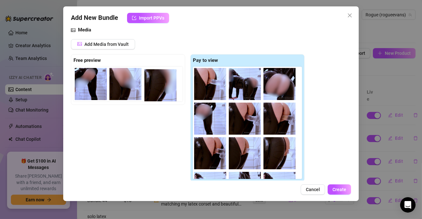
drag, startPoint x: 247, startPoint y: 83, endPoint x: 161, endPoint y: 85, distance: 86.3
click at [161, 85] on div "Free preview Pay to view" at bounding box center [187, 118] width 233 height 128
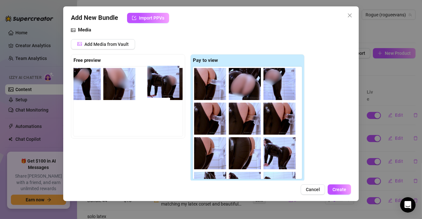
scroll to position [0, 9]
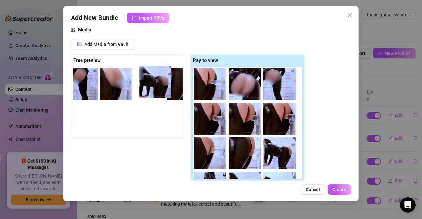
drag, startPoint x: 255, startPoint y: 87, endPoint x: 161, endPoint y: 85, distance: 94.9
click at [161, 85] on div "Free preview Pay to view" at bounding box center [187, 118] width 233 height 128
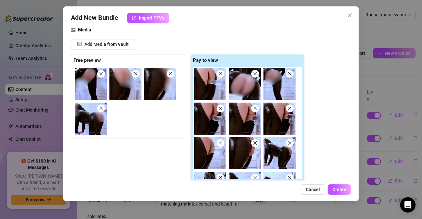
scroll to position [0, 0]
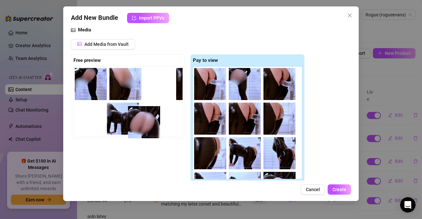
drag, startPoint x: 248, startPoint y: 85, endPoint x: 144, endPoint y: 125, distance: 111.0
click at [144, 125] on div "Free preview Pay to view" at bounding box center [187, 118] width 233 height 128
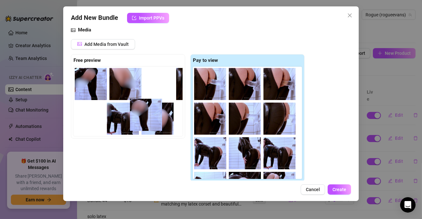
drag, startPoint x: 247, startPoint y: 88, endPoint x: 144, endPoint y: 120, distance: 107.0
click at [144, 120] on div "Free preview Pay to view" at bounding box center [187, 118] width 233 height 128
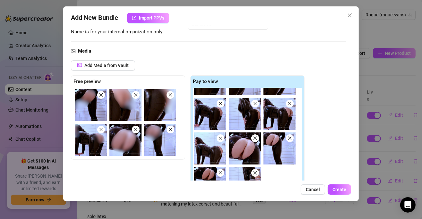
scroll to position [39, 0]
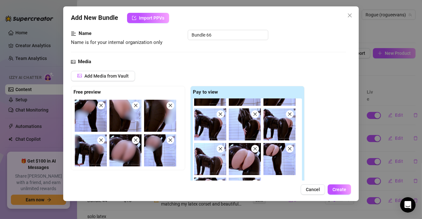
click at [137, 139] on icon "close" at bounding box center [135, 140] width 4 height 4
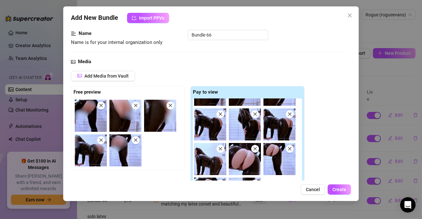
click at [137, 139] on icon "close" at bounding box center [135, 140] width 4 height 4
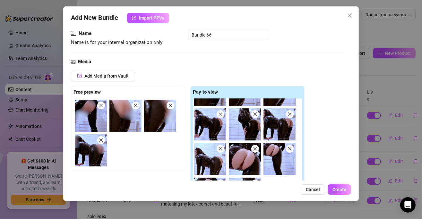
click at [169, 106] on icon "close" at bounding box center [170, 105] width 4 height 4
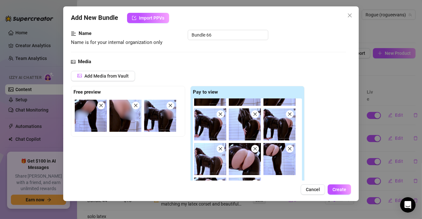
click at [168, 105] on icon "close" at bounding box center [170, 105] width 4 height 4
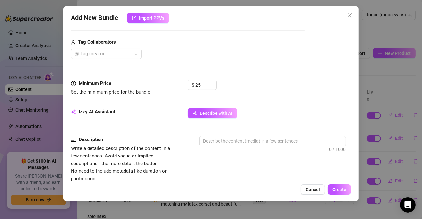
scroll to position [231, 0]
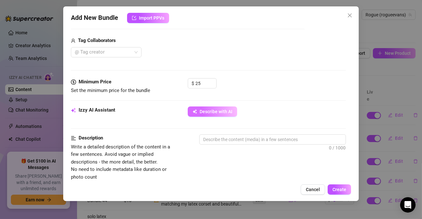
click at [201, 113] on button "Describe with AI" at bounding box center [212, 111] width 49 height 10
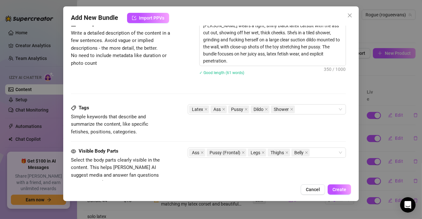
scroll to position [360, 0]
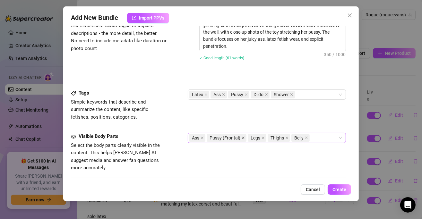
click at [241, 134] on span at bounding box center [242, 137] width 3 height 7
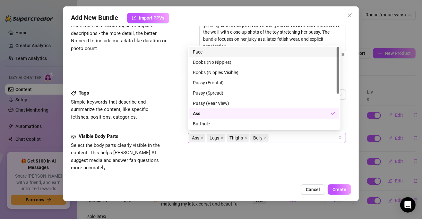
click at [293, 138] on div "Ass Legs Thighs Belly" at bounding box center [263, 137] width 149 height 9
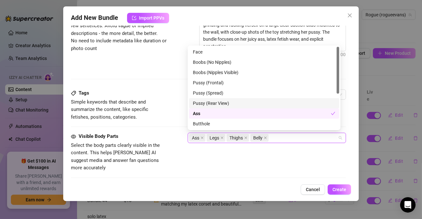
click at [243, 103] on div "Pussy (Rear View)" at bounding box center [264, 103] width 142 height 7
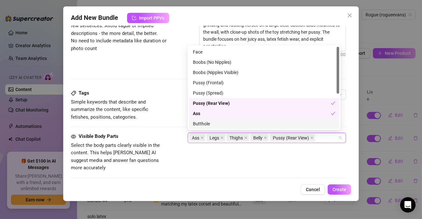
click at [221, 155] on div "Visible Body Parts Select the body parts clearly visible in the content. This h…" at bounding box center [208, 152] width 275 height 39
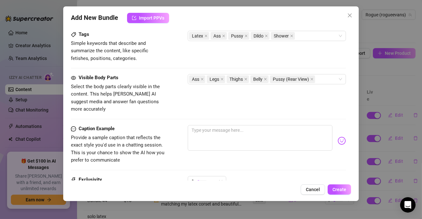
scroll to position [456, 0]
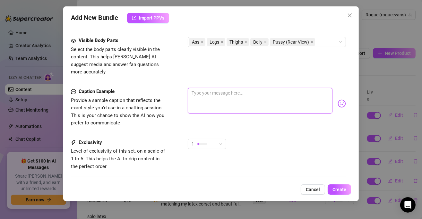
click at [241, 92] on textarea at bounding box center [260, 101] width 145 height 26
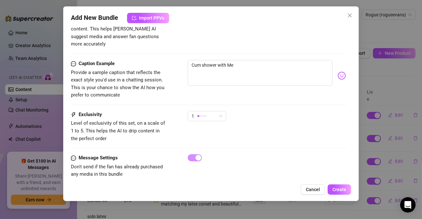
click at [329, 71] on div "Cum shower with Me" at bounding box center [267, 75] width 158 height 31
click at [337, 71] on img at bounding box center [341, 75] width 8 height 8
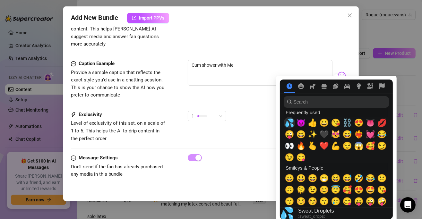
click at [290, 124] on span "💦" at bounding box center [289, 122] width 10 height 9
click at [348, 123] on span "⛓️" at bounding box center [347, 122] width 10 height 9
click at [381, 123] on span "💋" at bounding box center [382, 122] width 10 height 9
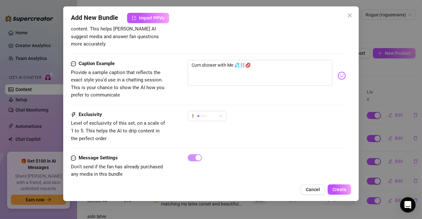
click at [280, 121] on div "Exclusivity Level of exclusivity of this set, on a scale of 1 to 5. This helps …" at bounding box center [208, 126] width 275 height 31
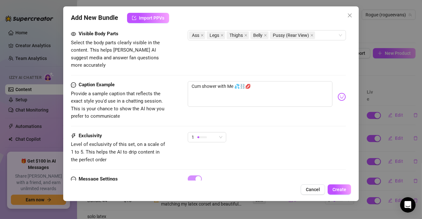
scroll to position [452, 0]
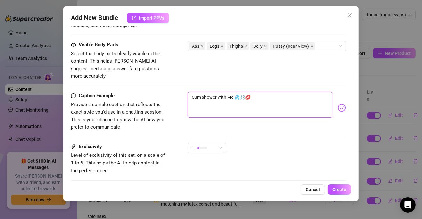
click at [231, 92] on textarea "Cum shower with Me 💦⛓️💋" at bounding box center [260, 105] width 145 height 26
click at [233, 92] on textarea "Cum shower with Me 💦⛓️💋" at bounding box center [260, 105] width 145 height 26
type textarea "Cum shower with Me in latex 💦⛓️💋"
click at [250, 110] on div "Cum shower with Me in latex 💦⛓️💋" at bounding box center [267, 107] width 158 height 31
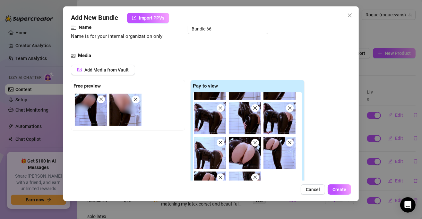
scroll to position [0, 0]
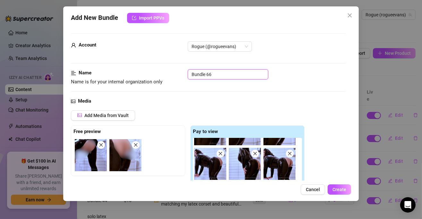
click at [225, 73] on input "Bundle 66" at bounding box center [228, 74] width 80 height 10
paste input "RLE00306-LATEXCATSUITSHOWERDILDO"
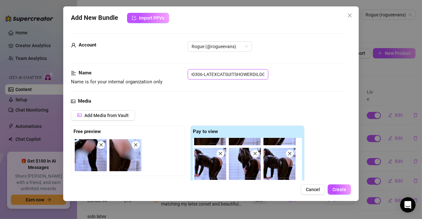
click at [203, 75] on input "RLE00306-LATEXCATSUITSHOWERDILDO" at bounding box center [228, 74] width 80 height 10
click at [264, 73] on input "RLE00306-LATEXCATSUITSHOWERDILDO" at bounding box center [228, 74] width 80 height 10
click at [264, 73] on input "RLE00306-LATEXCATSUITSHOWERDILDO PHOTOSET" at bounding box center [228, 74] width 80 height 10
type input "RLE00306-LATEXCATSUITSHOWERDILDO PHOTOSET"
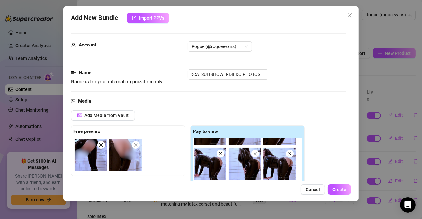
scroll to position [0, 0]
click at [275, 78] on div "RLE00306-LATEXCATSUITSHOWERDILDO PHOTOSET" at bounding box center [267, 74] width 158 height 10
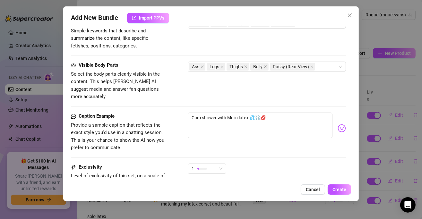
scroll to position [481, 0]
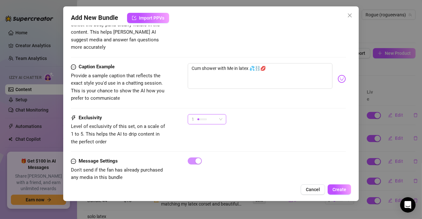
click at [219, 114] on span "1" at bounding box center [206, 119] width 31 height 10
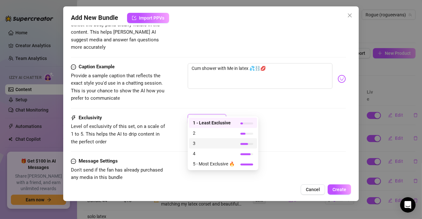
click at [215, 143] on span "3" at bounding box center [214, 143] width 42 height 7
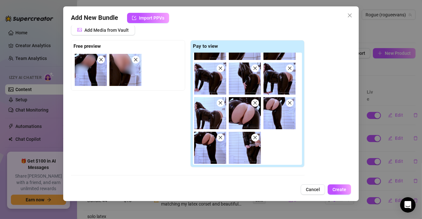
scroll to position [96, 0]
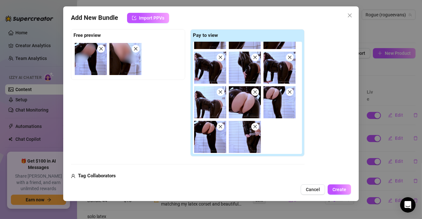
click at [254, 91] on icon "close" at bounding box center [255, 92] width 4 height 4
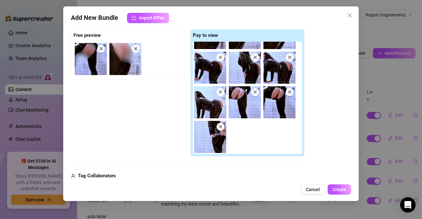
click at [255, 92] on icon "close" at bounding box center [255, 92] width 4 height 4
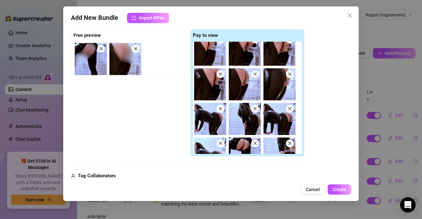
scroll to position [0, 0]
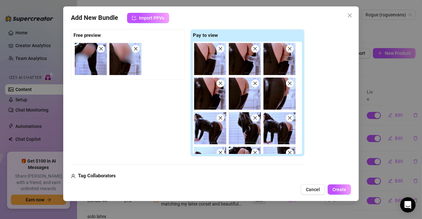
click at [221, 47] on icon "close" at bounding box center [220, 48] width 4 height 4
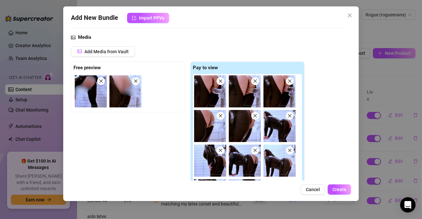
scroll to position [96, 0]
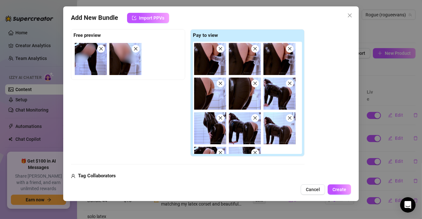
click at [254, 46] on icon "close" at bounding box center [255, 48] width 4 height 4
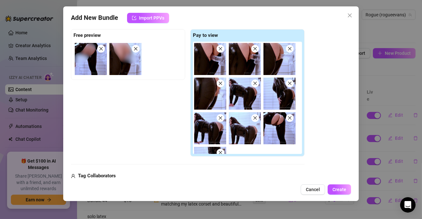
click at [254, 46] on icon "close" at bounding box center [255, 48] width 4 height 4
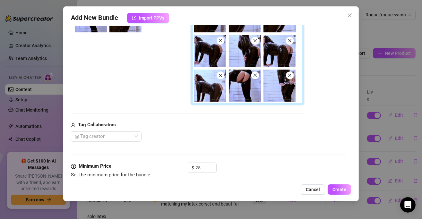
scroll to position [128, 0]
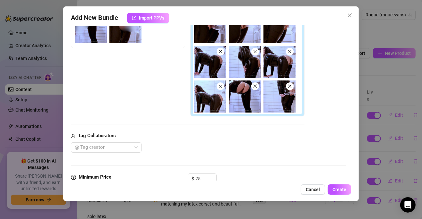
click at [252, 84] on span at bounding box center [255, 86] width 8 height 8
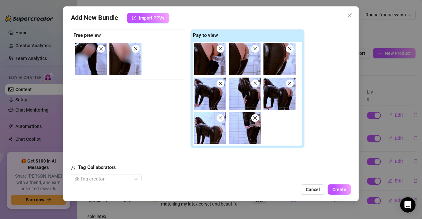
scroll to position [64, 0]
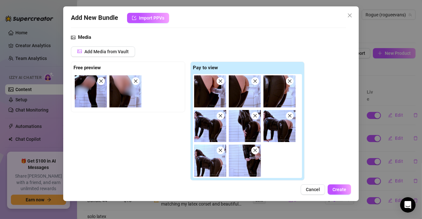
click at [256, 79] on icon "close" at bounding box center [255, 81] width 4 height 4
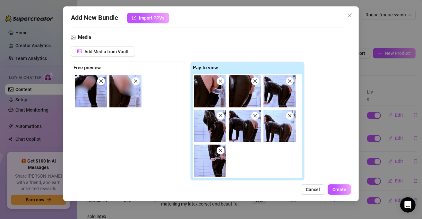
click at [256, 161] on div at bounding box center [249, 126] width 112 height 104
click at [99, 52] on span "Add Media from Vault" at bounding box center [106, 51] width 44 height 5
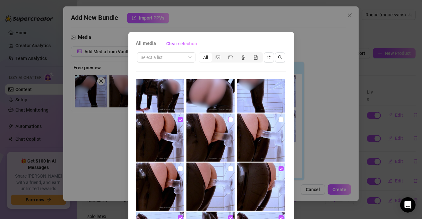
click at [228, 121] on input "checkbox" at bounding box center [230, 119] width 5 height 5
checkbox input "true"
click at [278, 120] on input "checkbox" at bounding box center [280, 119] width 5 height 5
checkbox input "true"
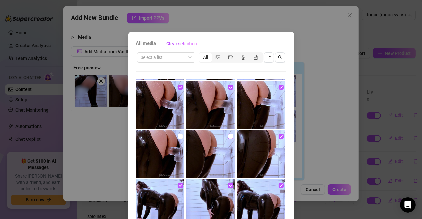
click at [228, 134] on input "checkbox" at bounding box center [230, 136] width 5 height 5
checkbox input "true"
click at [178, 137] on input "checkbox" at bounding box center [180, 136] width 5 height 5
checkbox input "true"
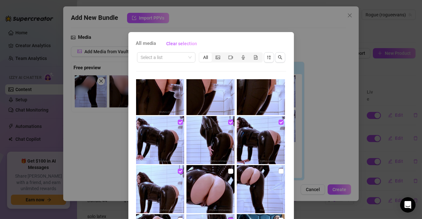
scroll to position [192, 0]
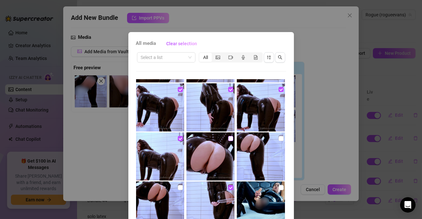
click at [228, 138] on input "checkbox" at bounding box center [230, 138] width 5 height 5
checkbox input "true"
click at [270, 139] on img at bounding box center [261, 156] width 48 height 48
checkbox input "true"
click at [178, 187] on input "checkbox" at bounding box center [180, 187] width 5 height 5
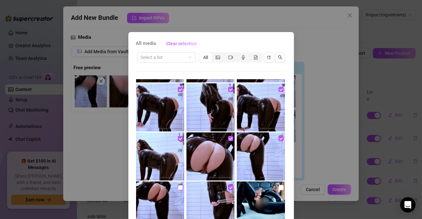
checkbox input "true"
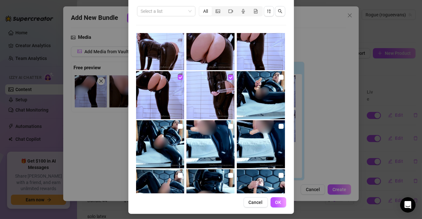
scroll to position [48, 0]
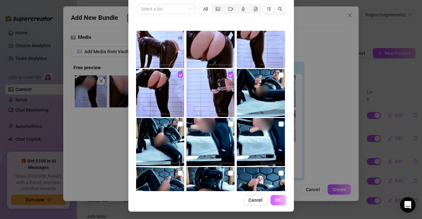
click at [278, 197] on span "OK" at bounding box center [278, 199] width 6 height 5
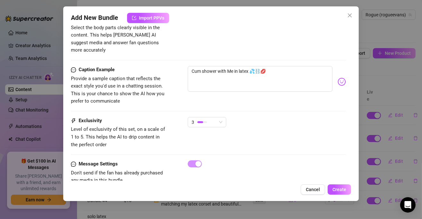
scroll to position [484, 0]
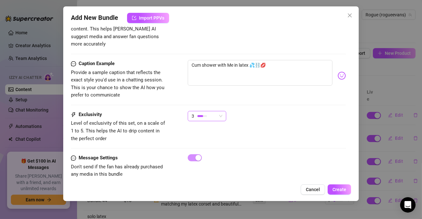
click at [221, 111] on span "3" at bounding box center [206, 116] width 31 height 10
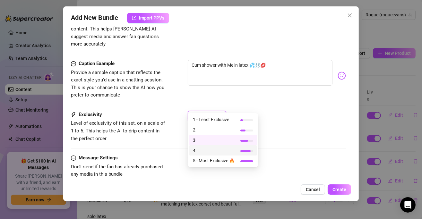
click at [221, 147] on span "4" at bounding box center [214, 150] width 42 height 7
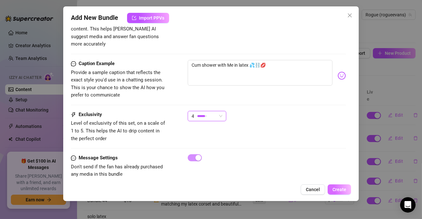
click at [345, 188] on span "Create" at bounding box center [339, 189] width 14 height 5
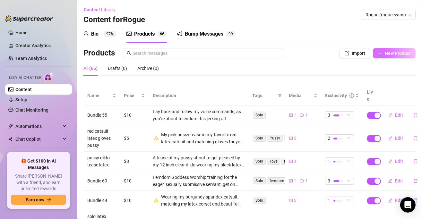
click at [390, 50] on button "New Product" at bounding box center [393, 53] width 43 height 10
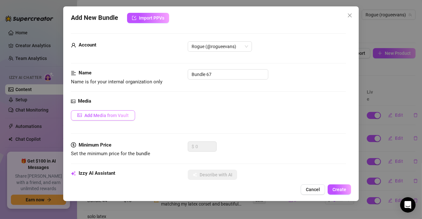
click at [101, 117] on span "Add Media from Vault" at bounding box center [106, 115] width 44 height 5
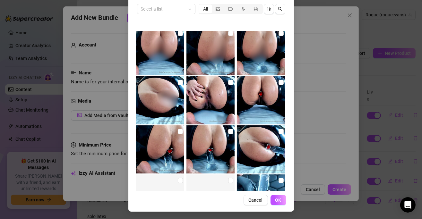
scroll to position [1715, 0]
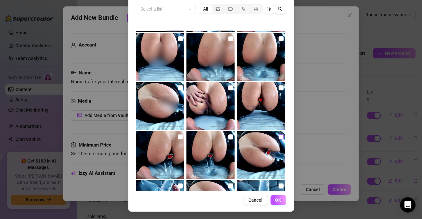
click at [278, 138] on input "checkbox" at bounding box center [280, 136] width 5 height 5
checkbox input "true"
click at [228, 137] on input "checkbox" at bounding box center [230, 136] width 5 height 5
checkbox input "true"
click at [178, 136] on input "checkbox" at bounding box center [180, 136] width 5 height 5
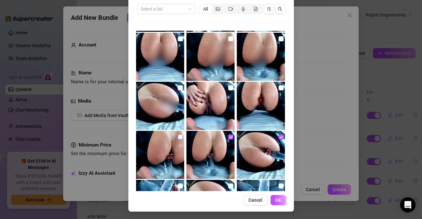
checkbox input "true"
click at [278, 87] on input "checkbox" at bounding box center [280, 87] width 5 height 5
checkbox input "true"
click at [276, 199] on span "OK" at bounding box center [278, 199] width 6 height 5
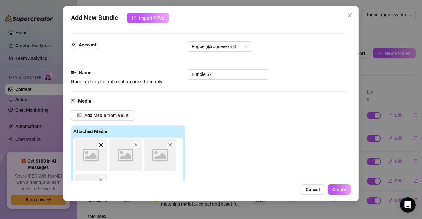
scroll to position [103, 0]
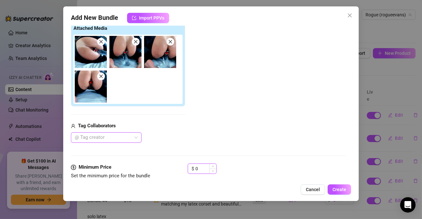
click at [204, 164] on input "0" at bounding box center [205, 169] width 21 height 10
type input "2"
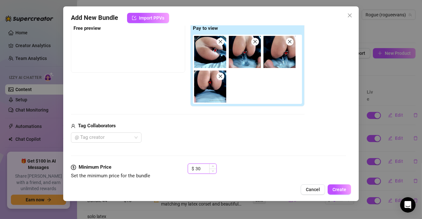
drag, startPoint x: 202, startPoint y: 168, endPoint x: 192, endPoint y: 170, distance: 10.4
click at [192, 170] on div "$ 30" at bounding box center [202, 168] width 29 height 10
type input "25"
click at [212, 125] on div "Tag Collaborators" at bounding box center [187, 126] width 233 height 8
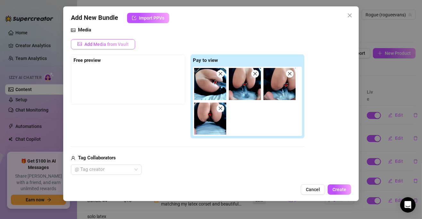
click at [122, 43] on span "Add Media from Vault" at bounding box center [106, 44] width 44 height 5
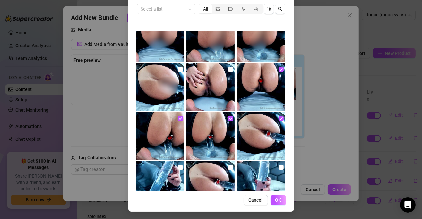
scroll to position [1701, 0]
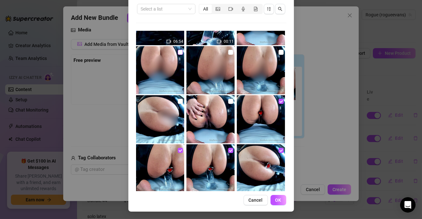
click at [178, 54] on label at bounding box center [180, 52] width 5 height 7
click at [178, 54] on input "checkbox" at bounding box center [180, 52] width 5 height 5
checkbox input "true"
click at [228, 53] on input "checkbox" at bounding box center [230, 52] width 5 height 5
checkbox input "true"
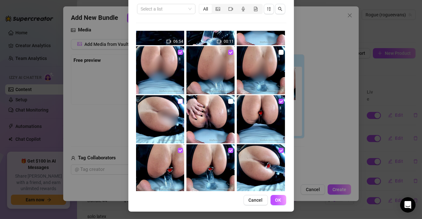
click at [178, 100] on input "checkbox" at bounding box center [180, 101] width 5 height 5
checkbox input "true"
click at [278, 199] on span "OK" at bounding box center [278, 199] width 6 height 5
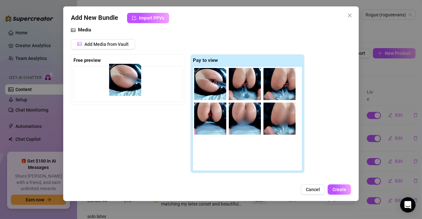
drag, startPoint x: 208, startPoint y: 151, endPoint x: 119, endPoint y: 72, distance: 118.5
click at [119, 72] on div "Free preview Pay to view" at bounding box center [187, 113] width 233 height 119
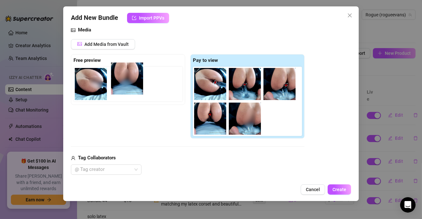
drag, startPoint x: 248, startPoint y: 122, endPoint x: 129, endPoint y: 81, distance: 125.8
click at [129, 81] on div "Free preview Pay to view" at bounding box center [187, 96] width 233 height 85
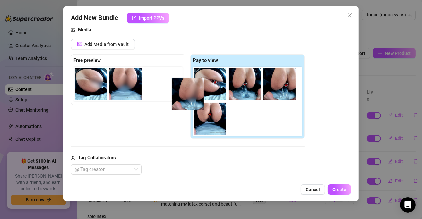
drag, startPoint x: 242, startPoint y: 118, endPoint x: 154, endPoint y: 80, distance: 96.3
click at [154, 80] on div "Free preview Pay to view" at bounding box center [187, 96] width 233 height 85
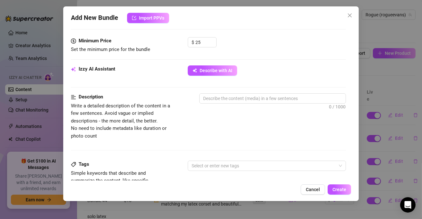
scroll to position [231, 0]
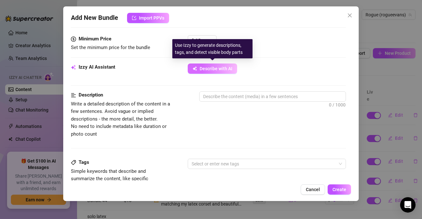
click at [211, 71] on button "Describe with AI" at bounding box center [212, 68] width 49 height 10
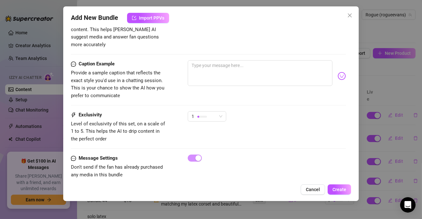
scroll to position [425, 0]
click at [211, 111] on div "1" at bounding box center [203, 116] width 25 height 10
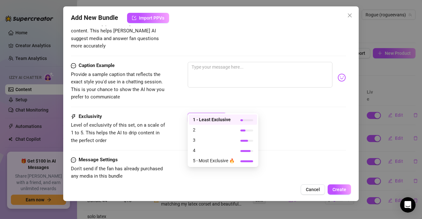
scroll to position [427, 0]
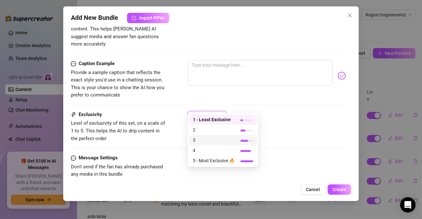
click at [215, 137] on span "3" at bounding box center [214, 140] width 42 height 7
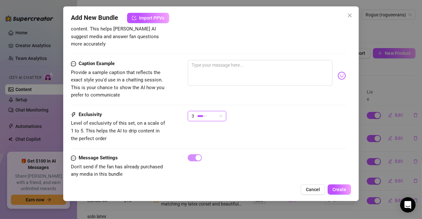
click at [228, 136] on div "Exclusivity Level of exclusivity of this set, on a scale of 1 to 5. This helps …" at bounding box center [208, 132] width 275 height 43
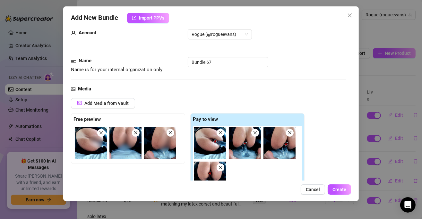
scroll to position [0, 0]
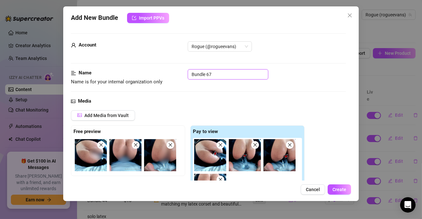
click at [230, 76] on input "Bundle 67" at bounding box center [228, 74] width 80 height 10
paste input "RLE00308-BUTTPLUG+CLEARDILDO+RIDING"
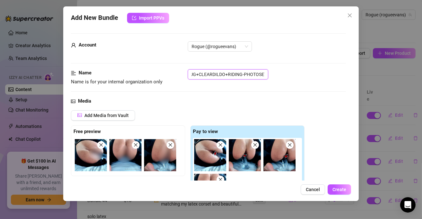
type input "RLE00308-BUTTPLUG+CLEARDILDO+RIDING-PHOTOSET"
click at [242, 96] on div "Name Name is for your internal organization only RLE00308-BUTTPLUG+CLEARDILDO+R…" at bounding box center [208, 83] width 275 height 28
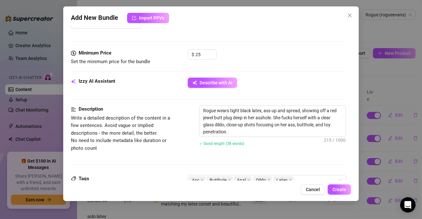
scroll to position [224, 0]
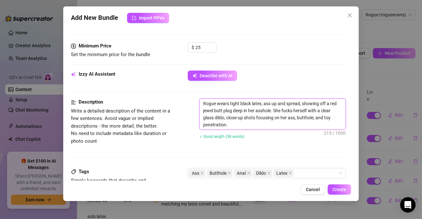
click at [292, 126] on textarea "Rogue wears tight black latex, ass up and spread, showing off a red jewel butt …" at bounding box center [272, 114] width 146 height 31
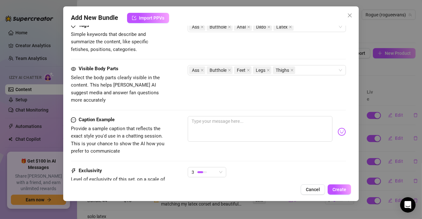
scroll to position [385, 0]
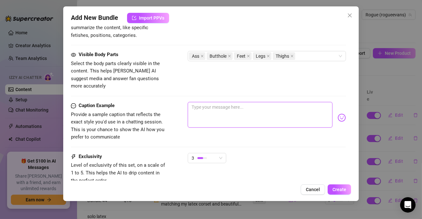
click at [250, 107] on textarea at bounding box center [260, 115] width 145 height 26
click at [296, 102] on textarea "Double penetration close up with glass butt plug" at bounding box center [260, 115] width 145 height 26
drag, startPoint x: 300, startPoint y: 99, endPoint x: 194, endPoint y: 89, distance: 106.6
type textarea "D"
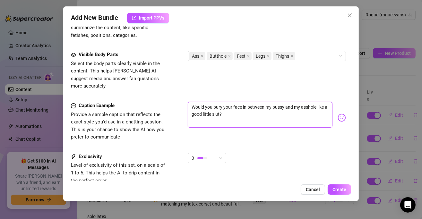
click at [252, 113] on textarea "Would you bury your face in between my pussy and my asshole like a good little …" at bounding box center [260, 115] width 145 height 26
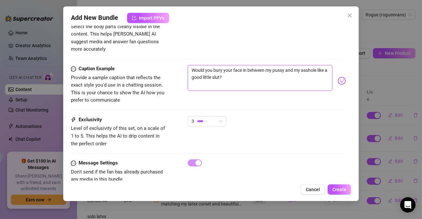
scroll to position [427, 0]
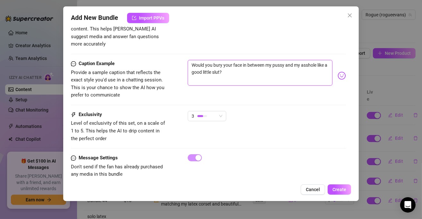
type textarea "Would you bury your face in between my pussy and my asshole like a good little …"
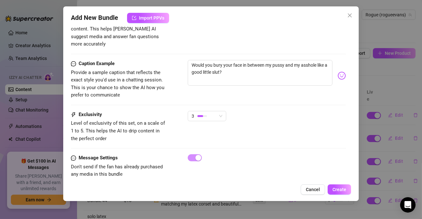
click at [262, 111] on div "3" at bounding box center [267, 119] width 158 height 16
click at [343, 189] on span "Create" at bounding box center [339, 189] width 14 height 5
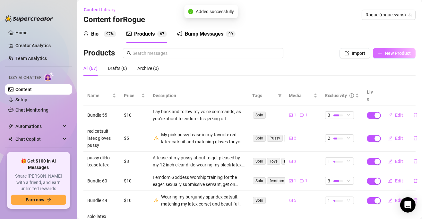
click at [405, 48] on button "New Product" at bounding box center [393, 53] width 43 height 10
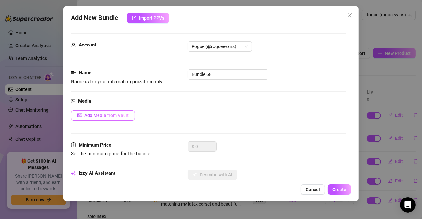
click at [115, 118] on button "Add Media from Vault" at bounding box center [103, 115] width 64 height 10
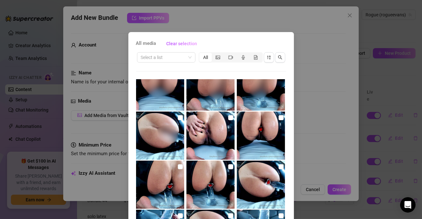
scroll to position [1713, 0]
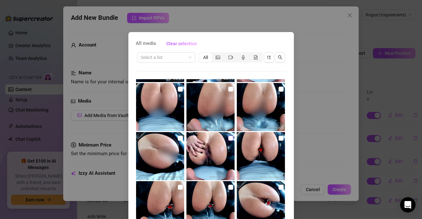
click at [228, 139] on input "checkbox" at bounding box center [230, 138] width 5 height 5
checkbox input "true"
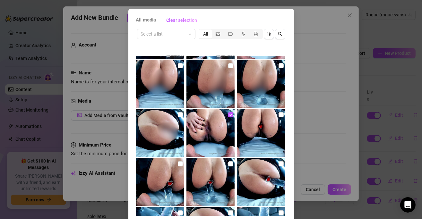
scroll to position [48, 0]
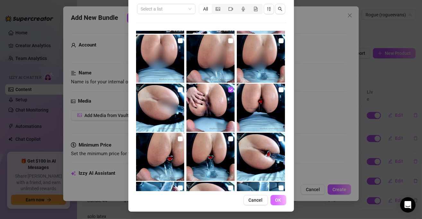
click at [271, 200] on button "OK" at bounding box center [278, 200] width 16 height 10
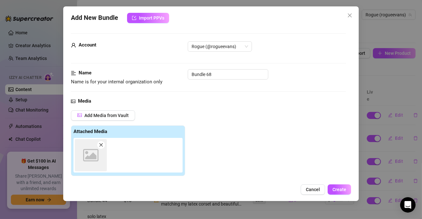
scroll to position [103, 0]
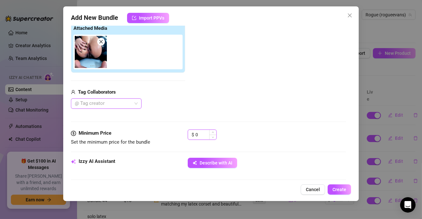
click at [205, 136] on input "0" at bounding box center [205, 135] width 21 height 10
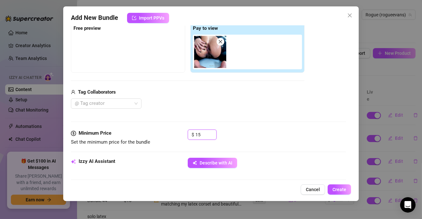
type input "15"
click at [248, 128] on div "Media Add Media from Vault Free preview Pay to view Tag Collaborators @ Tag cre…" at bounding box center [208, 61] width 275 height 135
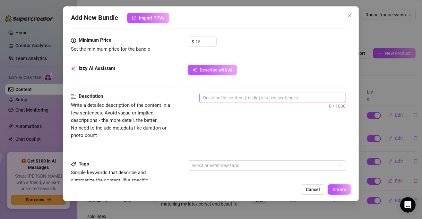
scroll to position [200, 0]
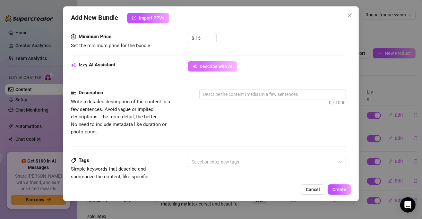
click at [218, 70] on button "Describe with AI" at bounding box center [212, 66] width 49 height 10
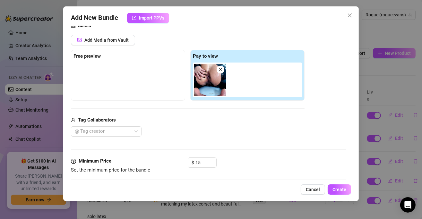
scroll to position [71, 0]
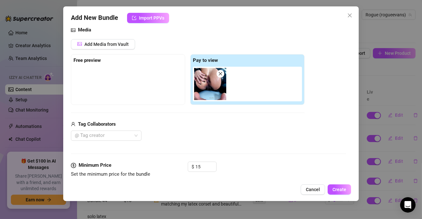
drag, startPoint x: 107, startPoint y: 80, endPoint x: 101, endPoint y: 56, distance: 24.9
click at [107, 80] on div at bounding box center [127, 83] width 109 height 32
click at [100, 46] on span "Add Media from Vault" at bounding box center [106, 44] width 44 height 5
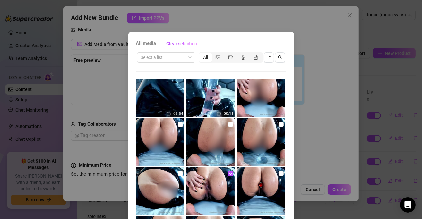
scroll to position [1667, 0]
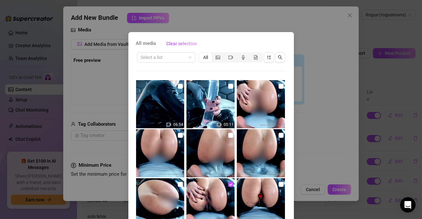
click at [242, 113] on img at bounding box center [261, 104] width 48 height 48
checkbox input "true"
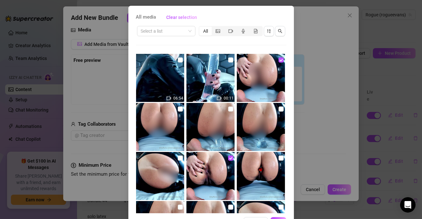
scroll to position [48, 0]
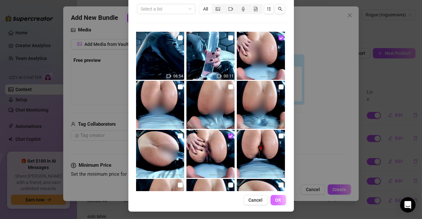
click at [275, 199] on span "OK" at bounding box center [278, 199] width 6 height 5
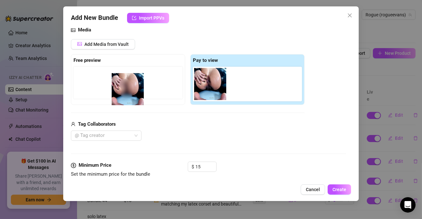
drag, startPoint x: 240, startPoint y: 90, endPoint x: 113, endPoint y: 96, distance: 127.4
click at [113, 96] on div "Free preview Pay to view" at bounding box center [187, 79] width 233 height 51
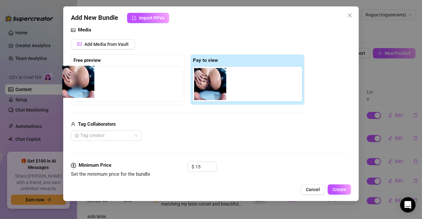
drag, startPoint x: 229, startPoint y: 86, endPoint x: 85, endPoint y: 87, distance: 143.3
click at [85, 87] on div "Free preview Pay to view" at bounding box center [187, 79] width 233 height 51
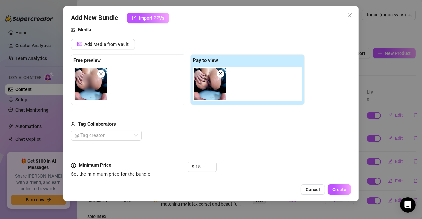
click at [227, 143] on div "Media Add Media from Vault Free preview Pay to view Tag Collaborators @ Tag cre…" at bounding box center [208, 93] width 275 height 135
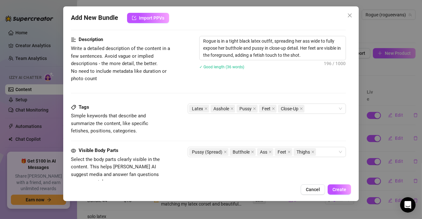
scroll to position [264, 0]
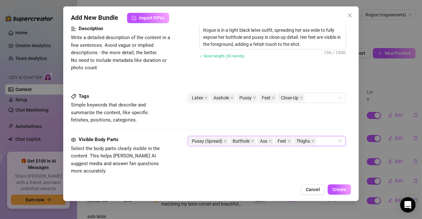
click at [326, 140] on div "Pussy (Spread) Butthole Ass Feet Thighs" at bounding box center [263, 141] width 149 height 9
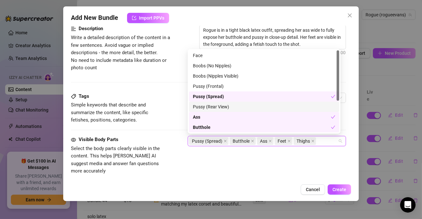
click at [257, 104] on div "Pussy (Rear View)" at bounding box center [264, 106] width 142 height 7
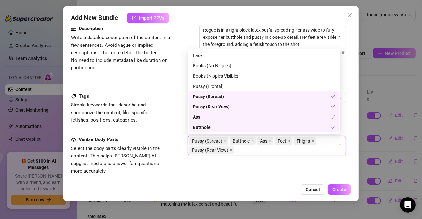
click at [256, 164] on div "Visible Body Parts Select the body parts clearly visible in the content. This h…" at bounding box center [208, 155] width 275 height 39
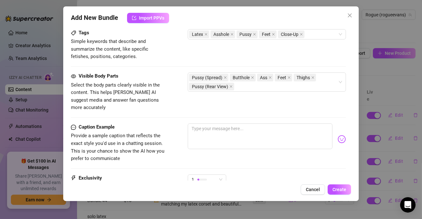
scroll to position [328, 0]
click at [230, 133] on textarea at bounding box center [260, 136] width 145 height 26
click at [313, 123] on textarea "Bury your tongue in my superior asshole" at bounding box center [260, 136] width 145 height 26
click at [334, 130] on div "Pick an emoji…" at bounding box center [321, 134] width 47 height 8
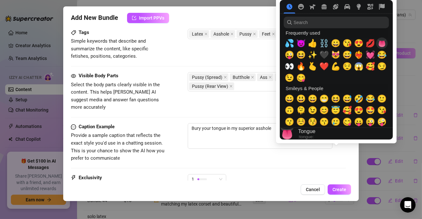
click at [380, 43] on span "👅" at bounding box center [382, 43] width 10 height 9
click at [324, 44] on span "⛓️" at bounding box center [324, 43] width 10 height 9
click at [325, 54] on span "🖤" at bounding box center [324, 54] width 10 height 9
click at [287, 43] on span "💦" at bounding box center [289, 43] width 10 height 9
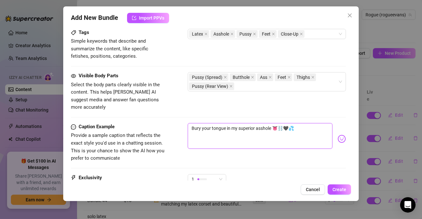
click at [246, 124] on textarea "Bury your tongue in my superior asshole 👅⛓️🖤💦" at bounding box center [260, 136] width 145 height 26
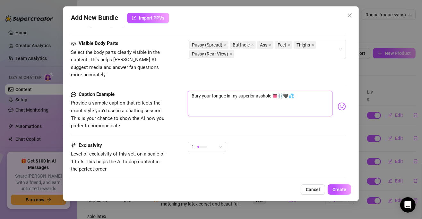
click at [285, 91] on textarea "Bury your tongue in my superior asshole 👅⛓️🖤💦" at bounding box center [260, 104] width 145 height 26
drag, startPoint x: 289, startPoint y: 88, endPoint x: 281, endPoint y: 88, distance: 8.1
click at [281, 91] on textarea "Bury your tongue in my superior asshole 👅⛓️🖤💦" at bounding box center [260, 104] width 145 height 26
click at [287, 99] on textarea "Bury your tongue in my superior asshole 👅💦" at bounding box center [260, 104] width 145 height 26
type textarea "Bury your tongue in my superior asshole 👅💦"
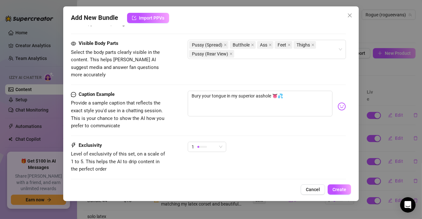
click at [269, 123] on div "Caption Example Provide a sample caption that reflects the exact style you'd us…" at bounding box center [208, 116] width 275 height 51
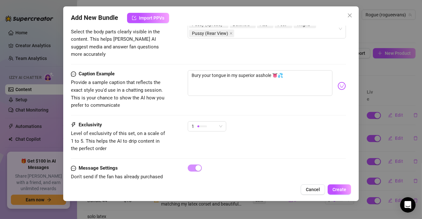
scroll to position [391, 0]
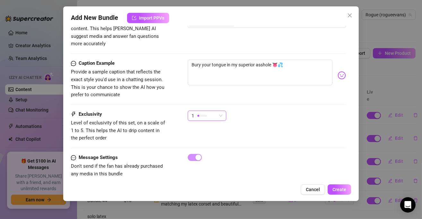
click at [221, 111] on span "1" at bounding box center [206, 116] width 31 height 10
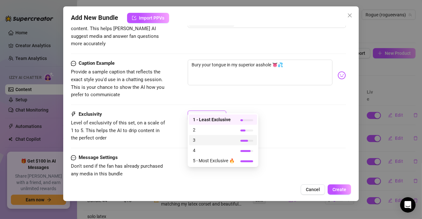
click at [218, 138] on span "3" at bounding box center [214, 140] width 42 height 7
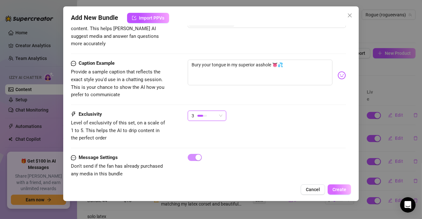
click at [336, 190] on span "Create" at bounding box center [339, 189] width 14 height 5
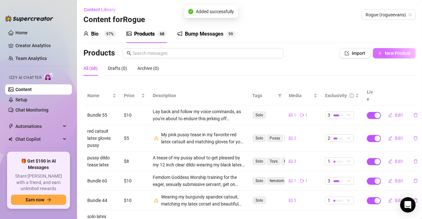
click at [384, 54] on span "New Product" at bounding box center [397, 53] width 26 height 5
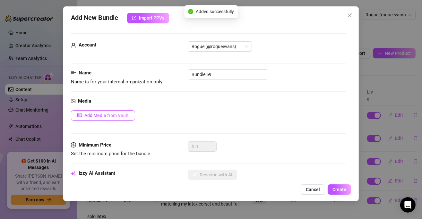
click at [108, 115] on span "Add Media from Vault" at bounding box center [106, 115] width 44 height 5
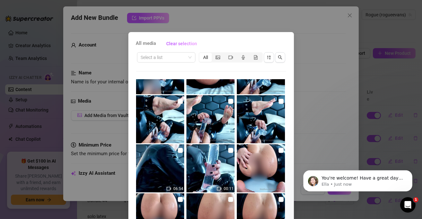
scroll to position [0, 0]
click at [178, 150] on input "checkbox" at bounding box center [180, 150] width 5 height 5
checkbox input "true"
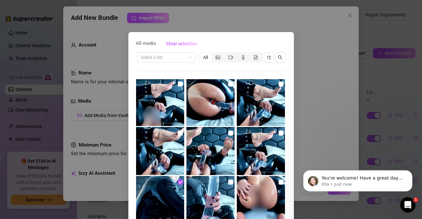
scroll to position [1539, 0]
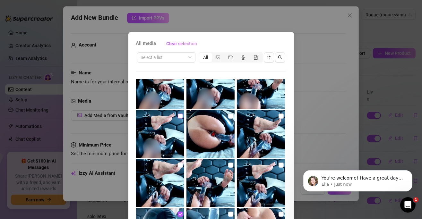
click at [178, 116] on input "checkbox" at bounding box center [180, 115] width 5 height 5
checkbox input "true"
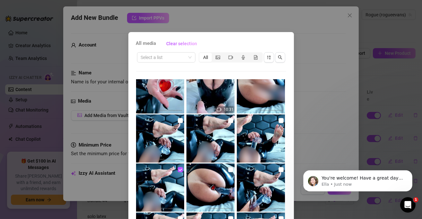
scroll to position [1475, 0]
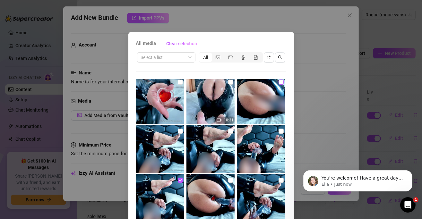
click at [278, 83] on input "checkbox" at bounding box center [280, 81] width 5 height 5
checkbox input "true"
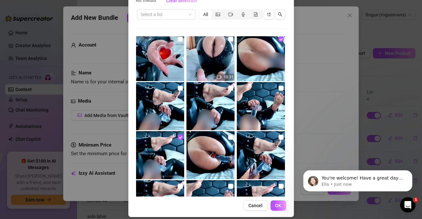
scroll to position [48, 0]
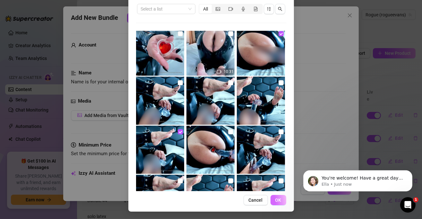
click at [275, 199] on span "OK" at bounding box center [278, 199] width 6 height 5
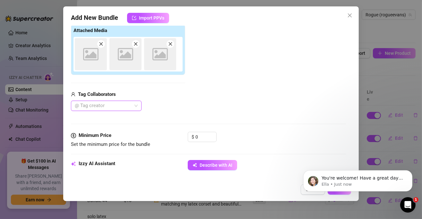
scroll to position [103, 0]
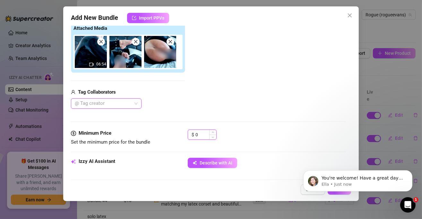
click at [199, 134] on input "0" at bounding box center [205, 135] width 21 height 10
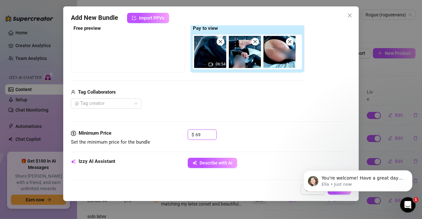
type input "69"
click at [258, 124] on div "Media Add Media from Vault Free preview Pay to view 06:54 Tag Collaborators @ T…" at bounding box center [208, 61] width 275 height 135
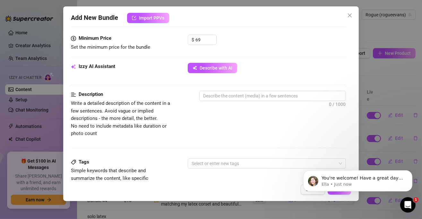
scroll to position [200, 0]
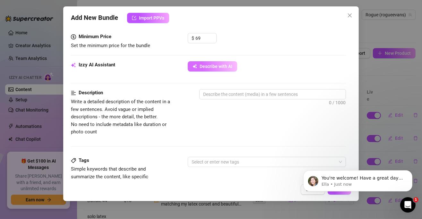
click at [223, 66] on span "Describe with AI" at bounding box center [215, 66] width 33 height 5
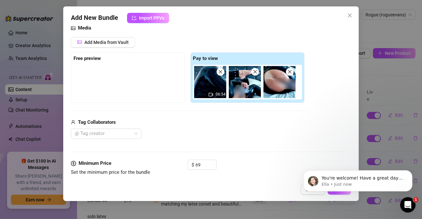
scroll to position [39, 0]
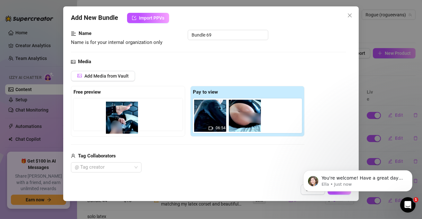
drag, startPoint x: 246, startPoint y: 119, endPoint x: 112, endPoint y: 118, distance: 134.0
click at [112, 118] on div "Free preview Pay to view 06:54" at bounding box center [187, 111] width 233 height 51
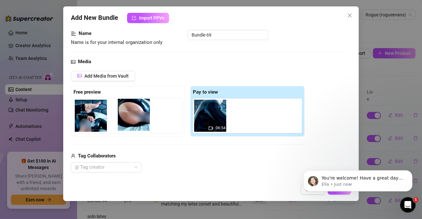
drag, startPoint x: 252, startPoint y: 116, endPoint x: 136, endPoint y: 115, distance: 115.7
click at [136, 115] on div "Free preview Pay to view 06:54" at bounding box center [187, 111] width 233 height 51
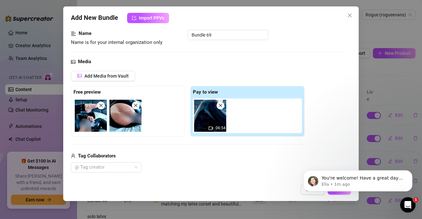
click at [297, 182] on body "You're welcome! Have a great day and if anything comes up, I'm here. Ella • 1m …" at bounding box center [357, 179] width 123 height 40
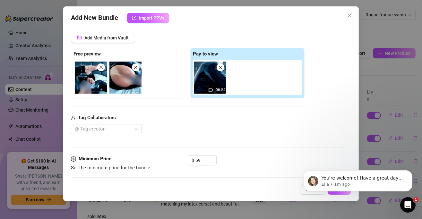
scroll to position [136, 0]
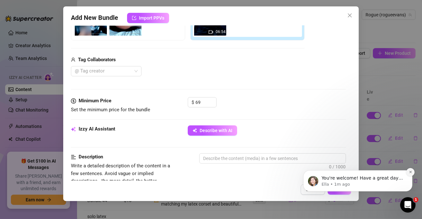
click at [410, 172] on icon "Dismiss notification" at bounding box center [410, 172] width 4 height 4
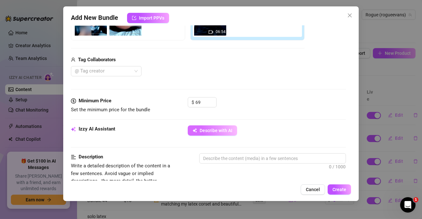
click at [203, 129] on span "Describe with AI" at bounding box center [215, 130] width 33 height 5
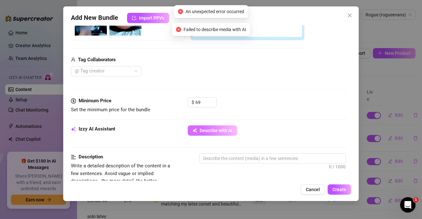
click at [213, 128] on span "Describe with AI" at bounding box center [215, 130] width 33 height 5
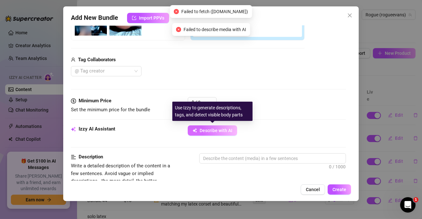
click at [212, 128] on span "Describe with AI" at bounding box center [215, 130] width 33 height 5
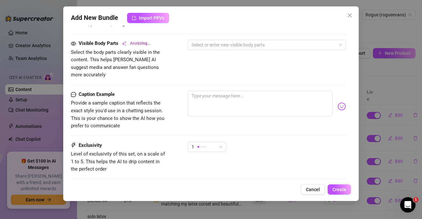
scroll to position [391, 0]
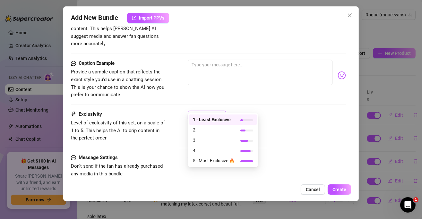
click at [220, 111] on span "1" at bounding box center [206, 116] width 31 height 10
click at [234, 162] on span "5 - Most Exclusive 🔥" at bounding box center [214, 160] width 42 height 7
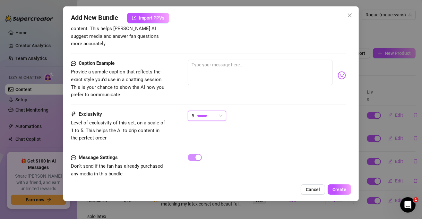
click at [294, 144] on div "Exclusivity Level of exclusivity of this set, on a scale of 1 to 5. This helps …" at bounding box center [208, 132] width 275 height 43
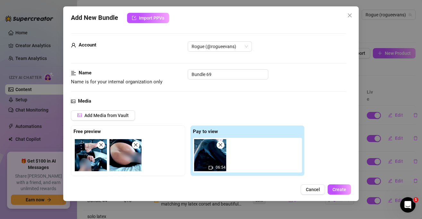
scroll to position [0, 0]
click at [323, 128] on div "Add Media from Vault Free preview Pay to view 06:54 Tag Collaborators @ Tag cre…" at bounding box center [208, 161] width 275 height 102
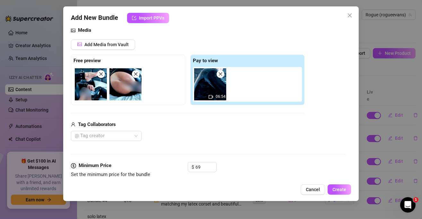
scroll to position [96, 0]
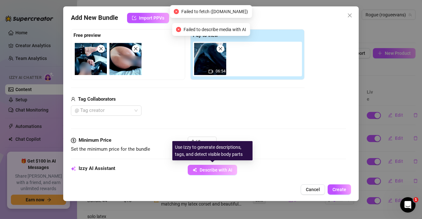
click at [231, 165] on button "Describe with AI" at bounding box center [212, 170] width 49 height 10
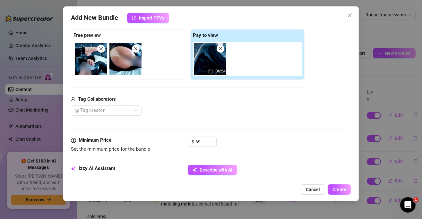
click at [208, 165] on button "Describe with AI" at bounding box center [212, 170] width 49 height 10
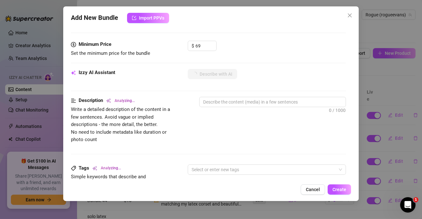
scroll to position [224, 0]
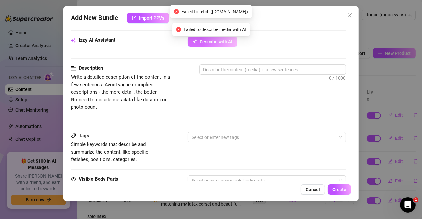
click at [213, 39] on span "Describe with AI" at bounding box center [215, 41] width 33 height 5
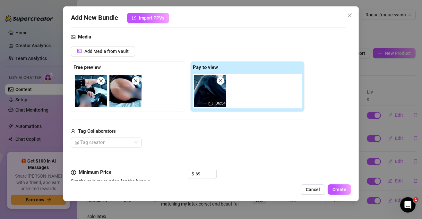
scroll to position [64, 0]
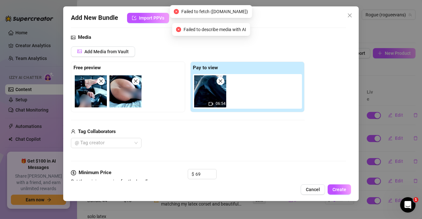
click at [247, 142] on div "@ Tag creator" at bounding box center [187, 143] width 233 height 10
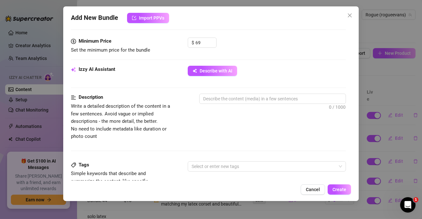
scroll to position [135, 0]
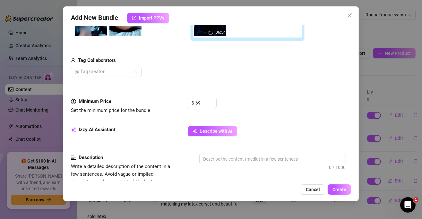
click at [222, 136] on div "Izzy AI Assistant Describe with AI" at bounding box center [208, 134] width 275 height 16
click at [222, 127] on button "Describe with AI" at bounding box center [212, 131] width 49 height 10
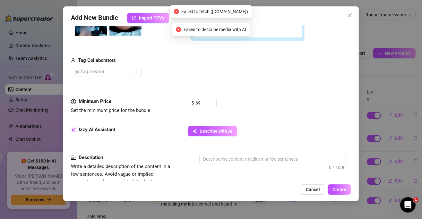
click at [223, 125] on div "Minimum Price Set the minimum price for the bundle $ 69" at bounding box center [208, 112] width 275 height 28
click at [223, 126] on button "Describe with AI" at bounding box center [212, 131] width 49 height 10
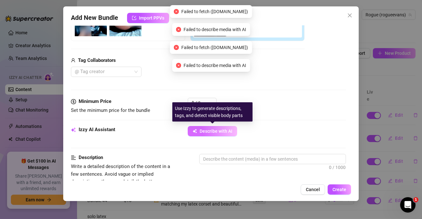
click at [223, 126] on button "Describe with AI" at bounding box center [212, 131] width 49 height 10
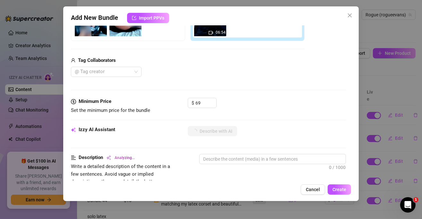
click at [298, 118] on div "Minimum Price Set the minimum price for the bundle $ 69" at bounding box center [208, 112] width 275 height 28
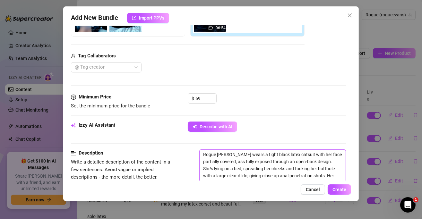
scroll to position [160, 0]
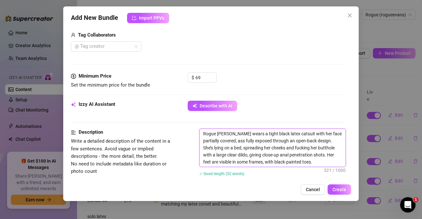
drag, startPoint x: 308, startPoint y: 148, endPoint x: 324, endPoint y: 146, distance: 15.5
click at [324, 146] on textarea "Rogue Evans wears a tight black latex catsuit with her face partially covered, …" at bounding box center [272, 148] width 146 height 38
click at [325, 162] on textarea "Rogue Evans wears a tight black latex catsuit with her face partially covered, …" at bounding box center [272, 148] width 146 height 38
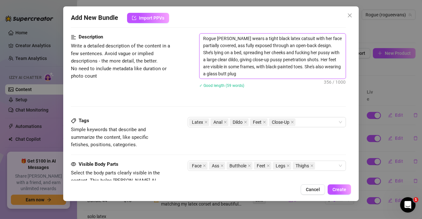
scroll to position [256, 0]
click at [312, 120] on div "Latex Anal Dildo Feet Close-Up" at bounding box center [263, 121] width 149 height 9
type textarea "Rogue Evans wears a tight black latex catsuit with her face partially covered, …"
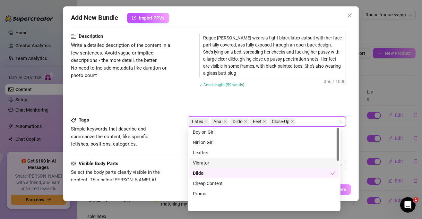
scroll to position [0, 0]
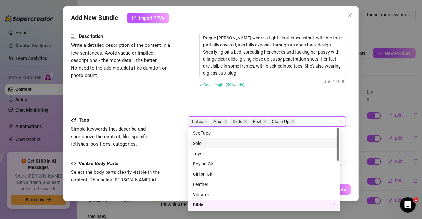
click at [237, 145] on div "Solo" at bounding box center [264, 143] width 142 height 7
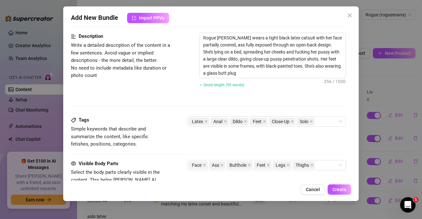
click at [276, 99] on div "Description Write a detailed description of the content in a few sentences. Avo…" at bounding box center [208, 75] width 275 height 84
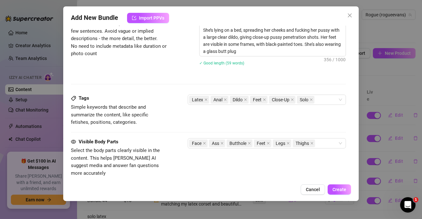
scroll to position [288, 0]
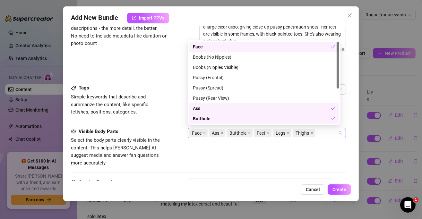
click at [326, 134] on div "Face Ass Butthole Feet Legs Thighs" at bounding box center [263, 133] width 149 height 9
click at [266, 89] on div "Pussy (Spread)" at bounding box center [264, 87] width 142 height 7
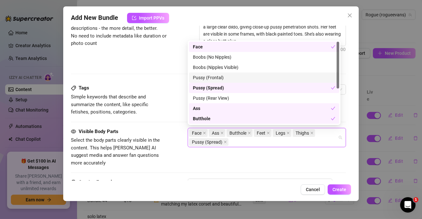
click at [264, 78] on div "Pussy (Frontal)" at bounding box center [264, 77] width 142 height 7
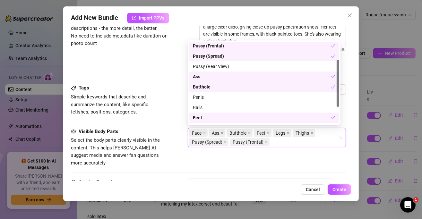
scroll to position [61, 0]
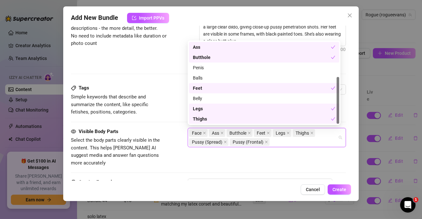
click at [183, 155] on div "Visible Body Parts Select the body parts clearly visible in the content. This h…" at bounding box center [208, 147] width 275 height 39
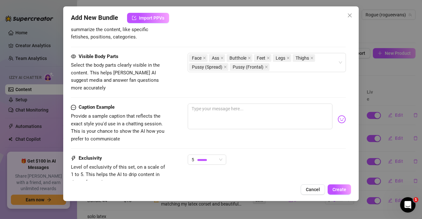
scroll to position [352, 0]
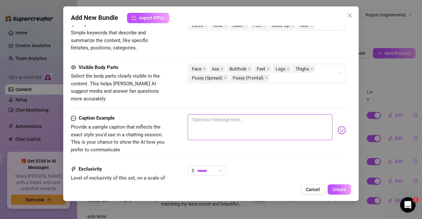
click at [237, 117] on textarea at bounding box center [260, 127] width 145 height 26
drag, startPoint x: 215, startPoint y: 111, endPoint x: 180, endPoint y: 115, distance: 35.8
click at [180, 115] on div "Caption Example Provide a sample caption that reflects the exact style you'd us…" at bounding box center [208, 133] width 275 height 39
drag, startPoint x: 280, startPoint y: 113, endPoint x: 275, endPoint y: 113, distance: 4.8
click at [275, 114] on textarea "I want you to drink up my cum like this?" at bounding box center [260, 127] width 145 height 26
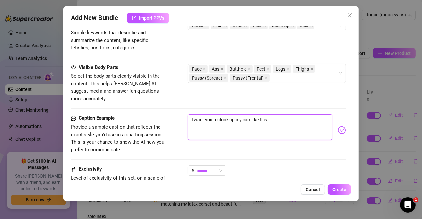
scroll to position [385, 0]
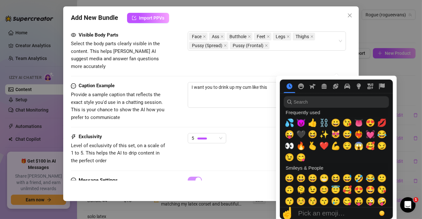
click at [335, 90] on nav at bounding box center [336, 85] width 113 height 13
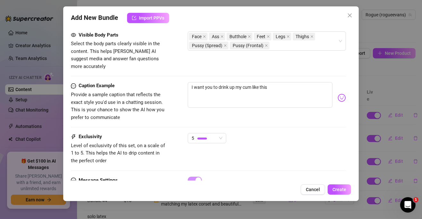
click at [329, 91] on div "I want you to drink up my cum like this" at bounding box center [267, 97] width 158 height 31
click at [337, 94] on img at bounding box center [341, 98] width 8 height 8
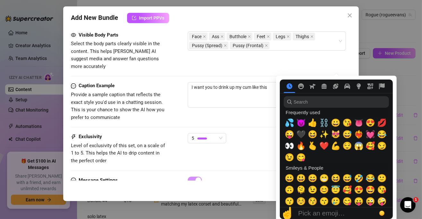
click at [283, 125] on div "Frequently used 💦 😈 👍 ⛓️ 😀 😘 👅 😍 💋 😜 🖤 😆 ✨ 😻 😅 ❤️‍🔥 💓 😂 👀 🔥 🫰 ❤️ 💪 😌 😱 🥰 😏 😉 😋 …" at bounding box center [336, 158] width 113 height 100
click at [286, 123] on span "💦" at bounding box center [289, 122] width 10 height 9
type textarea "I want you to drink up my cum like this 💦"
click at [238, 117] on div "Caption Example Provide a sample caption that reflects the exact style you'd us…" at bounding box center [208, 107] width 275 height 51
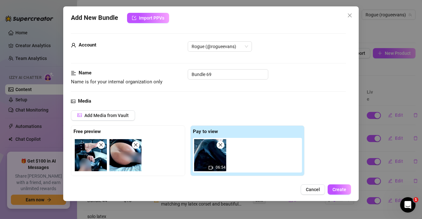
scroll to position [0, 0]
click at [207, 73] on input "Bundle 69" at bounding box center [228, 74] width 80 height 10
paste input "RLE00309-LATEXCATSUIT+BUTTPLUG+CLEARDILDO+ONMYBACK+FEET"
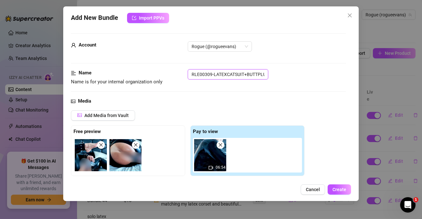
scroll to position [0, 72]
type input "RLE00309-LATEXCATSUIT+BUTTPLUG+CLEARDILDO+ONMYBACK+FEET"
click at [264, 108] on div "Media Add Media from Vault Free preview Pay to view 06:54 Tag Collaborators @ T…" at bounding box center [208, 164] width 275 height 135
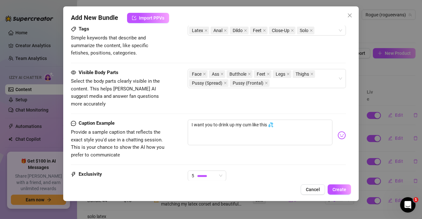
scroll to position [352, 0]
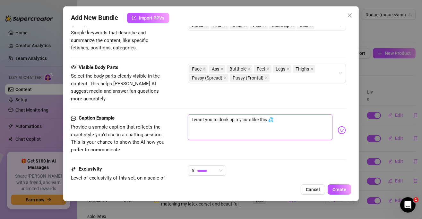
click at [267, 114] on textarea "I want you to drink up my cum like this 💦" at bounding box center [260, 127] width 145 height 26
click at [243, 129] on textarea "I want you to drink up my cum like this and suck on my toes like a good pet 💦" at bounding box center [260, 127] width 145 height 26
type textarea "I want you to drink up my cum like this and suck on my toes like a good pet 💦"
click at [273, 147] on div "Caption Example Provide a sample caption that reflects the exact style you'd us…" at bounding box center [208, 139] width 275 height 51
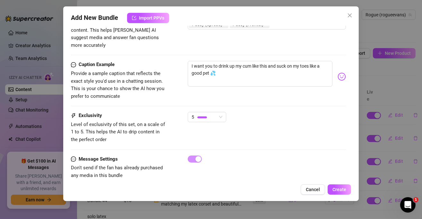
scroll to position [407, 0]
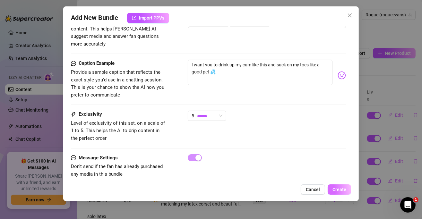
click at [331, 187] on button "Create" at bounding box center [338, 189] width 23 height 10
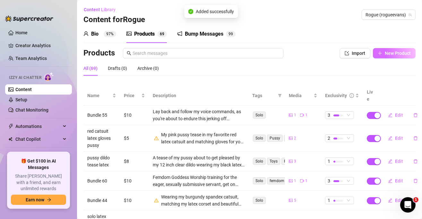
click at [401, 51] on span "New Product" at bounding box center [397, 53] width 26 height 5
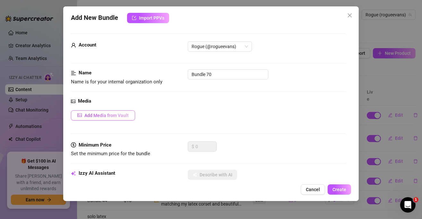
click at [121, 116] on span "Add Media from Vault" at bounding box center [106, 115] width 44 height 5
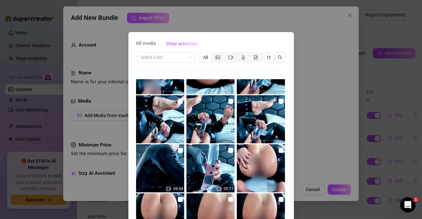
scroll to position [1571, 0]
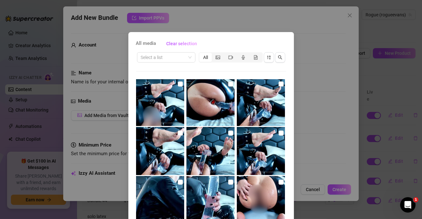
drag, startPoint x: 274, startPoint y: 131, endPoint x: 237, endPoint y: 131, distance: 37.5
click at [278, 131] on input "checkbox" at bounding box center [280, 132] width 5 height 5
checkbox input "true"
click at [228, 131] on img at bounding box center [210, 151] width 48 height 48
checkbox input "true"
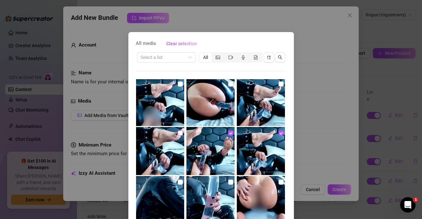
click at [178, 133] on input "checkbox" at bounding box center [180, 132] width 5 height 5
checkbox input "true"
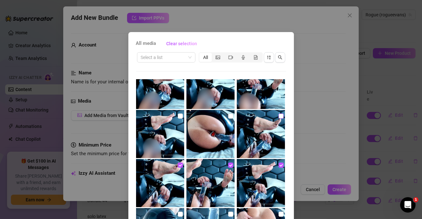
click at [278, 116] on input "checkbox" at bounding box center [280, 115] width 5 height 5
checkbox input "true"
click at [228, 116] on input "checkbox" at bounding box center [230, 115] width 5 height 5
checkbox input "true"
click at [178, 115] on input "checkbox" at bounding box center [180, 115] width 5 height 5
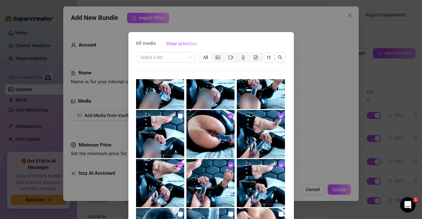
checkbox input "true"
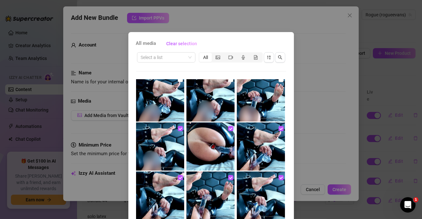
scroll to position [1506, 0]
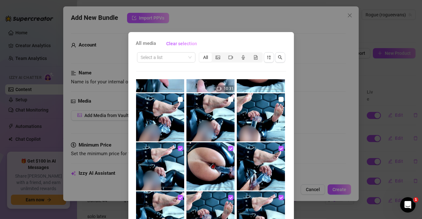
drag, startPoint x: 273, startPoint y: 98, endPoint x: 244, endPoint y: 99, distance: 28.5
click at [269, 98] on div at bounding box center [261, 117] width 49 height 48
drag, startPoint x: 223, startPoint y: 96, endPoint x: 209, endPoint y: 105, distance: 16.6
click at [221, 97] on div at bounding box center [210, 117] width 49 height 48
click at [178, 99] on input "checkbox" at bounding box center [180, 99] width 5 height 5
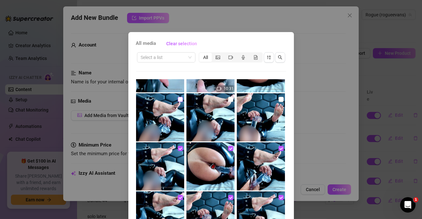
checkbox input "true"
click at [228, 99] on input "checkbox" at bounding box center [230, 99] width 5 height 5
checkbox input "true"
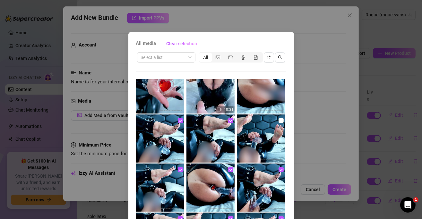
scroll to position [1475, 0]
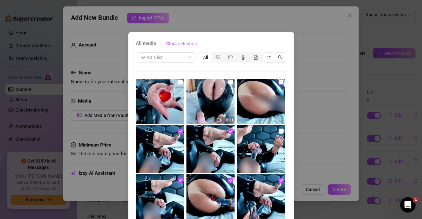
click at [278, 79] on input "checkbox" at bounding box center [280, 81] width 5 height 5
checkbox input "true"
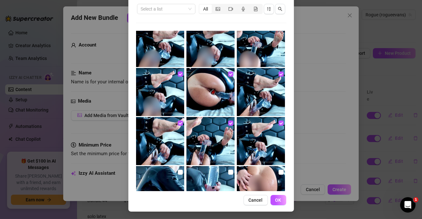
scroll to position [1539, 0]
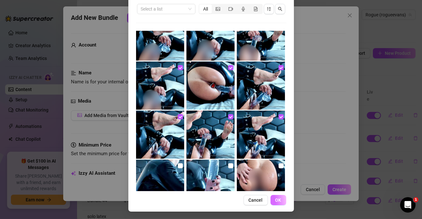
click at [271, 200] on button "OK" at bounding box center [278, 200] width 16 height 10
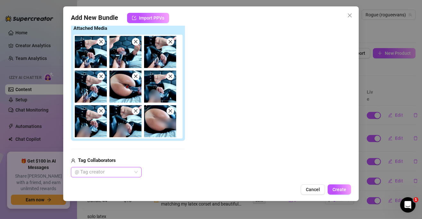
scroll to position [167, 0]
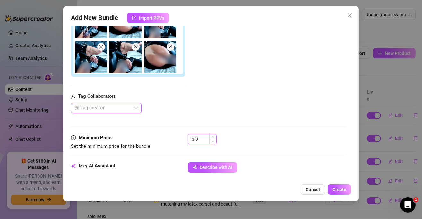
click at [197, 138] on input "0" at bounding box center [205, 139] width 21 height 10
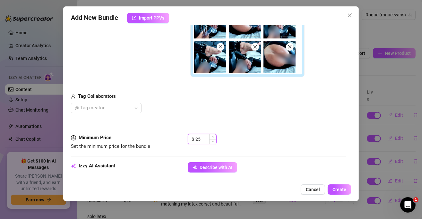
drag, startPoint x: 200, startPoint y: 137, endPoint x: 195, endPoint y: 137, distance: 5.2
click at [194, 138] on div "$ 25" at bounding box center [202, 139] width 29 height 10
type input "35"
click at [219, 113] on div "Media Add Media from Vault Free preview Pay to view Tag Collaborators @ Tag cre…" at bounding box center [208, 32] width 275 height 204
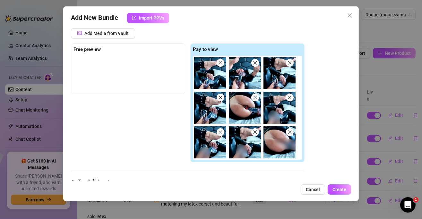
scroll to position [71, 0]
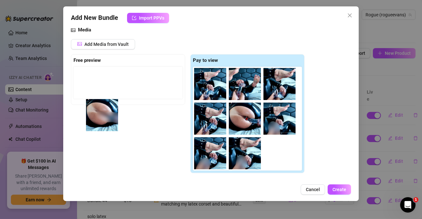
drag, startPoint x: 281, startPoint y: 161, endPoint x: 103, endPoint y: 123, distance: 182.8
click at [103, 123] on div "Free preview Pay to view" at bounding box center [187, 113] width 233 height 119
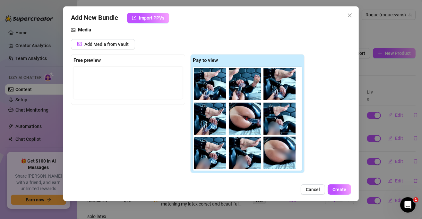
drag, startPoint x: 103, startPoint y: 117, endPoint x: 105, endPoint y: 106, distance: 11.4
click at [105, 106] on div "Free preview Pay to view" at bounding box center [187, 113] width 233 height 119
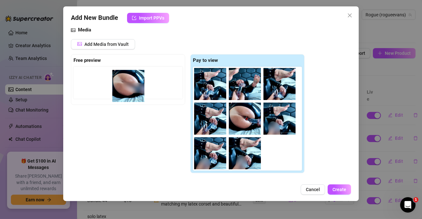
drag, startPoint x: 278, startPoint y: 157, endPoint x: 101, endPoint y: 74, distance: 195.9
click at [101, 74] on div "Free preview Pay to view" at bounding box center [187, 113] width 233 height 119
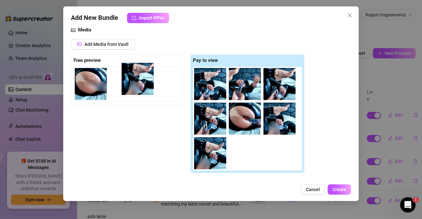
drag, startPoint x: 188, startPoint y: 123, endPoint x: 130, endPoint y: 83, distance: 70.6
click at [130, 83] on div "Free preview Pay to view" at bounding box center [187, 113] width 233 height 119
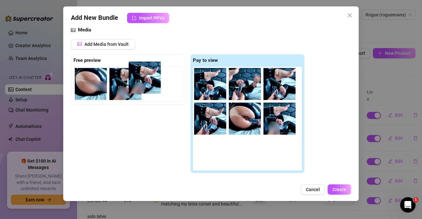
drag, startPoint x: 168, startPoint y: 114, endPoint x: 140, endPoint y: 80, distance: 43.6
click at [140, 80] on div "Free preview Pay to view" at bounding box center [187, 113] width 233 height 119
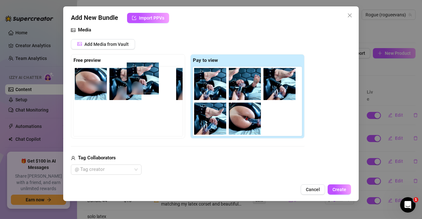
drag, startPoint x: 278, startPoint y: 124, endPoint x: 129, endPoint y: 80, distance: 155.0
click at [129, 80] on div "Free preview Pay to view" at bounding box center [187, 96] width 233 height 85
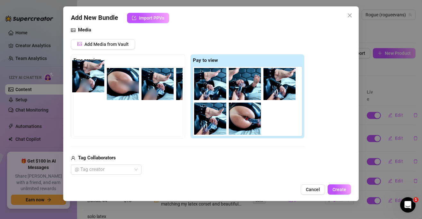
drag, startPoint x: 129, startPoint y: 96, endPoint x: 93, endPoint y: 96, distance: 35.9
click at [92, 95] on div at bounding box center [129, 101] width 112 height 69
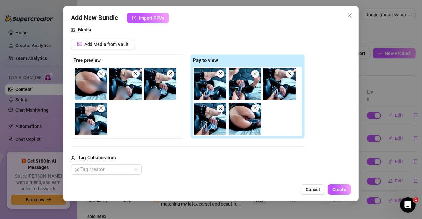
click at [286, 153] on div "Add Media from Vault Free preview Pay to view Tag Collaborators @ Tag creator" at bounding box center [187, 107] width 233 height 136
click at [135, 73] on icon "close" at bounding box center [135, 73] width 4 height 4
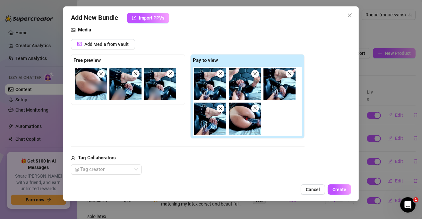
click at [170, 75] on icon "close" at bounding box center [170, 73] width 4 height 4
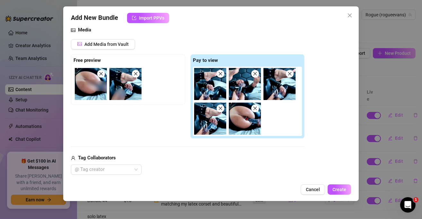
click at [334, 148] on div "Add Media from Vault Free preview Pay to view Tag Collaborators @ Tag creator" at bounding box center [208, 107] width 275 height 136
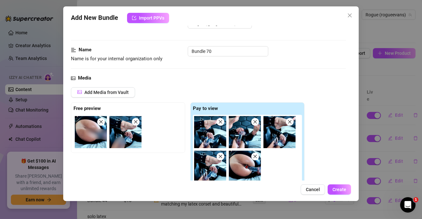
scroll to position [0, 0]
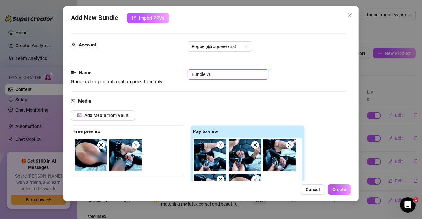
click at [218, 73] on input "Bundle 70" at bounding box center [228, 74] width 80 height 10
paste input "RLE00309-LATEXCATSUIT+BUTTPLUG+CLEARDILDO+ONMYBACK+FEET"
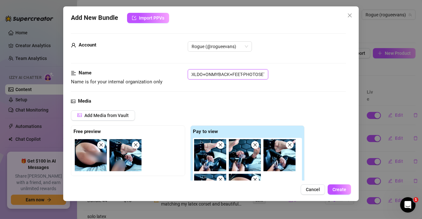
type input "RLE00309-LATEXCATSUIT+BUTTPLUG+CLEARDILDO+ONMYBACK+FEET-PHOTOSET"
click at [304, 85] on div "Name Name is for your internal organization only RLE00309-LATEXCATSUIT+BUTTPLUG…" at bounding box center [208, 77] width 275 height 16
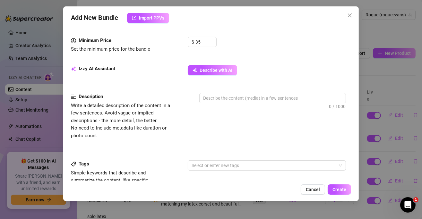
scroll to position [224, 0]
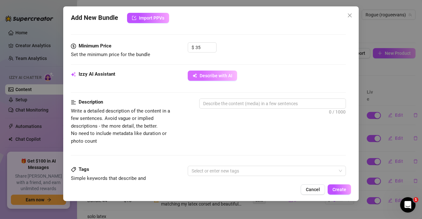
click at [223, 73] on span "Describe with AI" at bounding box center [215, 75] width 33 height 5
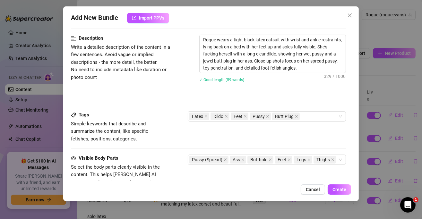
scroll to position [321, 0]
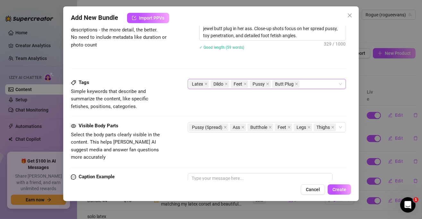
click at [314, 82] on div "Latex Dildo Feet Pussy Butt Plug" at bounding box center [263, 83] width 149 height 9
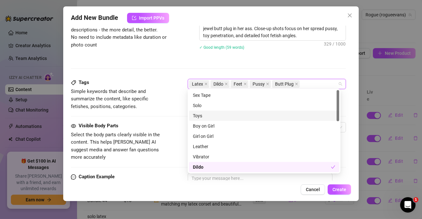
click at [310, 113] on div "Toys" at bounding box center [264, 115] width 142 height 7
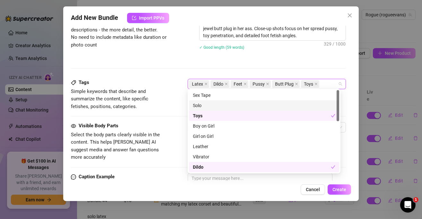
click at [310, 101] on div "Solo" at bounding box center [264, 105] width 150 height 10
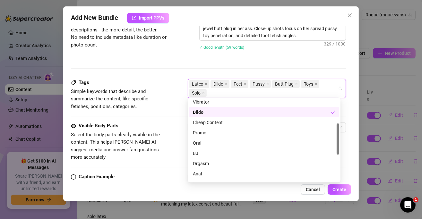
scroll to position [96, 0]
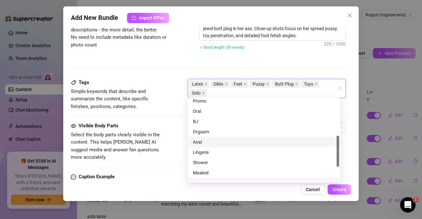
click at [301, 140] on div "Anal" at bounding box center [264, 141] width 142 height 7
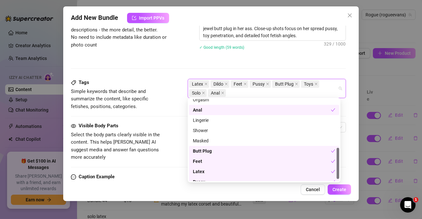
scroll to position [133, 0]
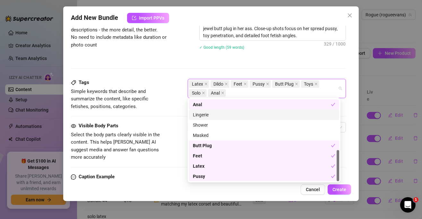
click at [180, 116] on div at bounding box center [208, 116] width 275 height 0
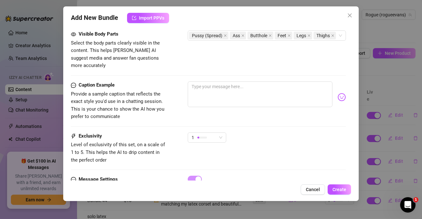
scroll to position [416, 0]
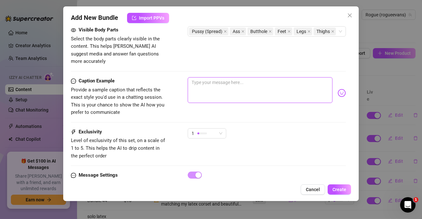
click at [226, 83] on textarea at bounding box center [260, 90] width 145 height 26
type textarea "p"
type textarea "S"
click at [223, 128] on div "1" at bounding box center [207, 133] width 38 height 10
type textarea "Worship my superior latex pussy art"
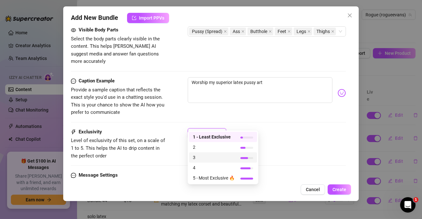
click at [218, 157] on span "3" at bounding box center [214, 157] width 42 height 7
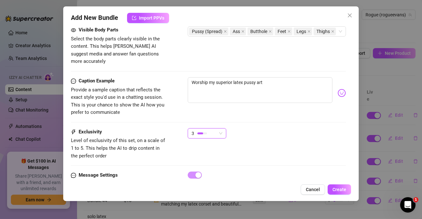
click at [297, 137] on div "Exclusivity Level of exclusivity of this set, on a scale of 1 to 5. This helps …" at bounding box center [208, 143] width 275 height 31
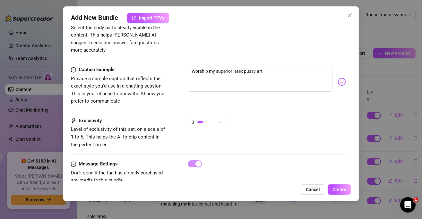
scroll to position [434, 0]
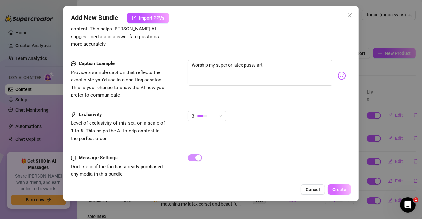
click at [339, 189] on span "Create" at bounding box center [339, 189] width 14 height 5
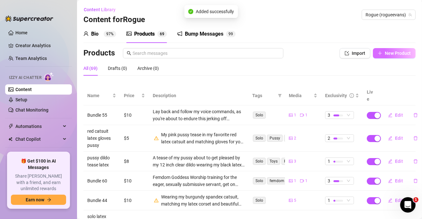
click at [394, 53] on span "New Product" at bounding box center [397, 53] width 26 height 5
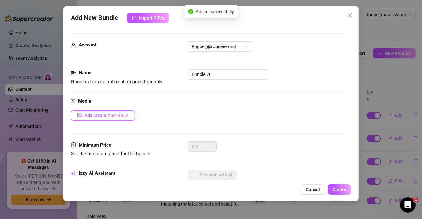
click at [119, 113] on span "Add Media from Vault" at bounding box center [106, 115] width 44 height 5
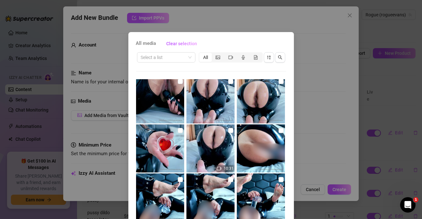
scroll to position [1442, 0]
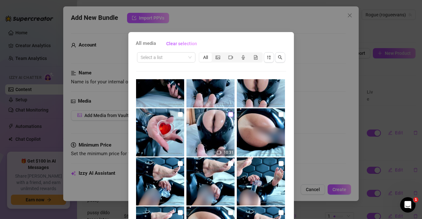
click at [228, 115] on input "checkbox" at bounding box center [230, 114] width 5 height 5
checkbox input "true"
click at [178, 112] on input "checkbox" at bounding box center [180, 114] width 5 height 5
checkbox input "true"
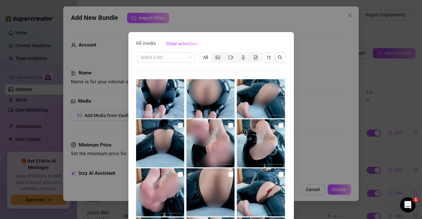
scroll to position [1154, 0]
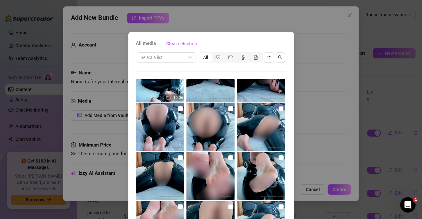
click at [278, 107] on input "checkbox" at bounding box center [280, 108] width 5 height 5
checkbox input "true"
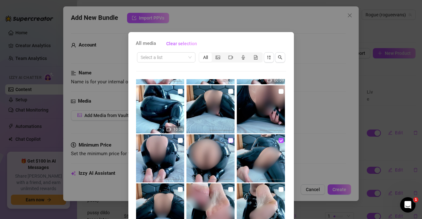
click at [228, 139] on input "checkbox" at bounding box center [230, 140] width 5 height 5
checkbox input "true"
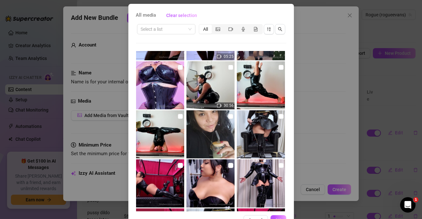
scroll to position [48, 0]
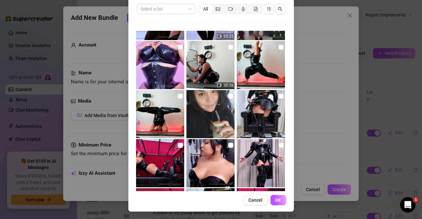
click at [277, 205] on div "All media Clear selection Select a list All 00:24 00:24 00:27 14:54 00:09 10:06…" at bounding box center [210, 98] width 165 height 228
click at [276, 202] on span "OK" at bounding box center [278, 199] width 6 height 5
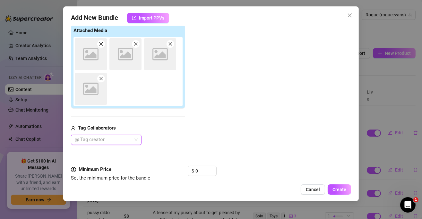
scroll to position [103, 0]
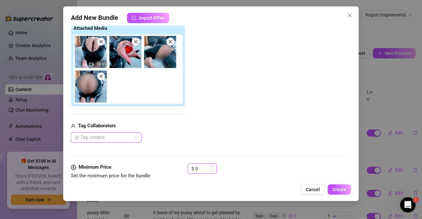
click at [204, 168] on input "0" at bounding box center [205, 169] width 21 height 10
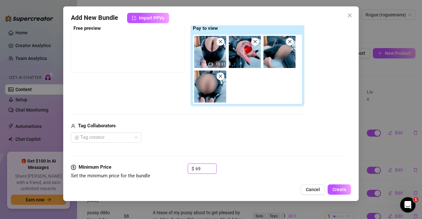
type input "69"
click at [220, 148] on div "Media Add Media from Vault Free preview Pay to view 10:31 Tag Collaborators @ T…" at bounding box center [208, 78] width 275 height 169
click at [230, 146] on div "Media Add Media from Vault Free preview Pay to view 10:31 Tag Collaborators @ T…" at bounding box center [208, 78] width 275 height 169
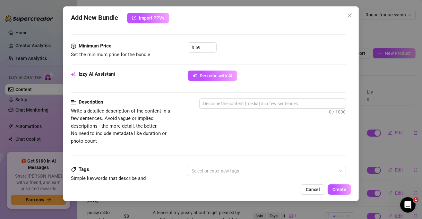
scroll to position [231, 0]
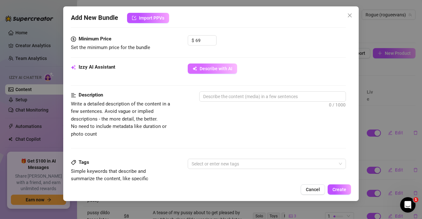
click at [205, 66] on span "Describe with AI" at bounding box center [215, 68] width 33 height 5
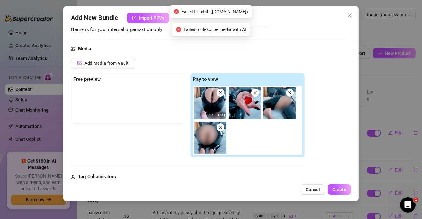
scroll to position [39, 0]
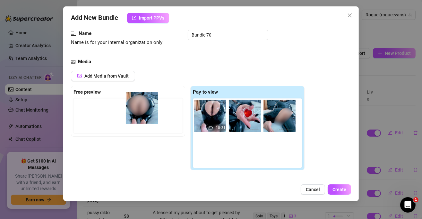
drag, startPoint x: 210, startPoint y: 153, endPoint x: 125, endPoint y: 105, distance: 97.9
click at [124, 104] on div "Free preview Pay to view 10:31" at bounding box center [187, 128] width 233 height 85
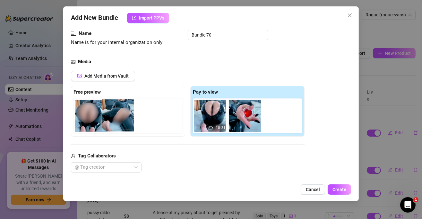
drag, startPoint x: 239, startPoint y: 116, endPoint x: 109, endPoint y: 116, distance: 129.5
click at [109, 116] on div "Free preview Pay to view 10:31" at bounding box center [187, 111] width 233 height 51
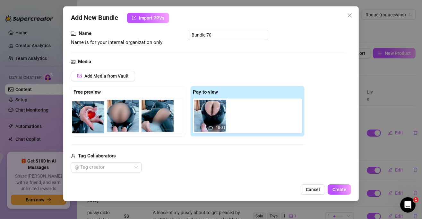
drag, startPoint x: 256, startPoint y: 118, endPoint x: 98, endPoint y: 119, distance: 157.7
click at [98, 119] on div "Free preview Pay to view 10:31" at bounding box center [187, 111] width 233 height 51
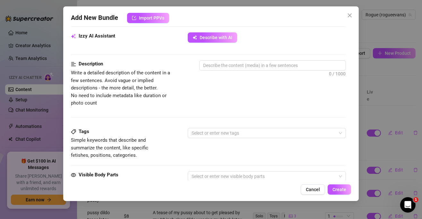
scroll to position [167, 0]
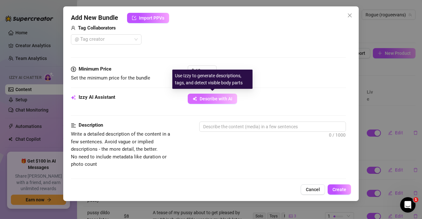
click at [205, 97] on span "Describe with AI" at bounding box center [215, 98] width 33 height 5
click at [205, 98] on span "Describe with AI" at bounding box center [215, 98] width 33 height 5
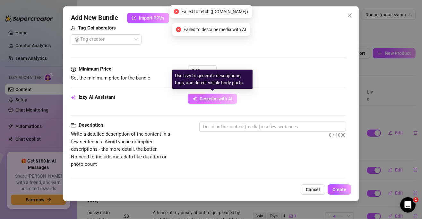
click at [205, 98] on span "Describe with AI" at bounding box center [215, 98] width 33 height 5
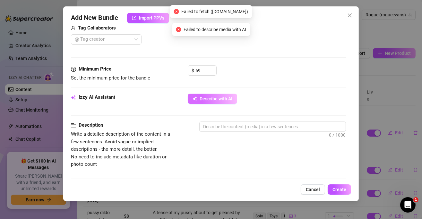
click at [214, 94] on button "Describe with AI" at bounding box center [212, 99] width 49 height 10
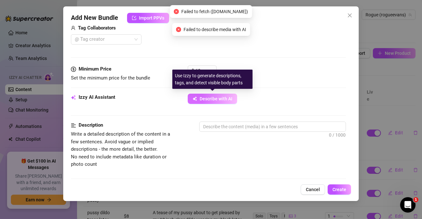
click at [212, 98] on span "Describe with AI" at bounding box center [215, 98] width 33 height 5
click at [208, 98] on span "Describe with AI" at bounding box center [215, 98] width 33 height 5
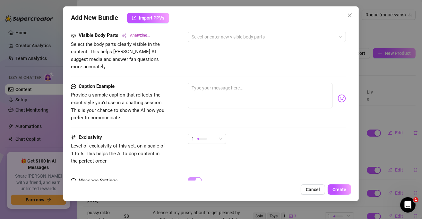
scroll to position [391, 0]
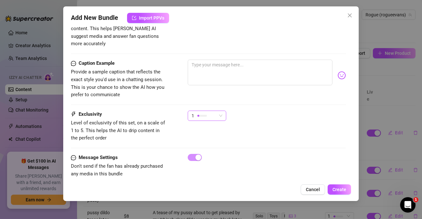
click at [205, 115] on div at bounding box center [202, 116] width 10 height 2
click at [173, 100] on div "Caption Example Provide a sample caption that reflects the exact style you'd us…" at bounding box center [208, 85] width 275 height 51
click at [220, 111] on div "1" at bounding box center [207, 116] width 38 height 10
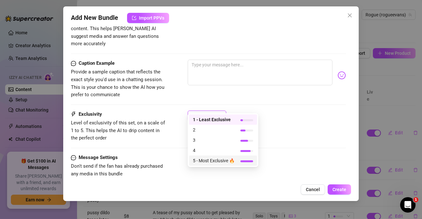
click at [221, 161] on span "5 - Most Exclusive 🔥" at bounding box center [214, 160] width 42 height 7
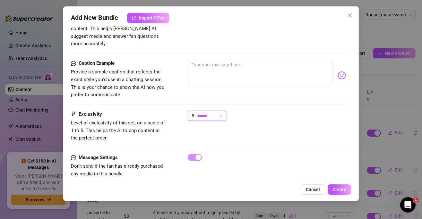
click at [294, 140] on div "Exclusivity Level of exclusivity of this set, on a scale of 1 to 5. This helps …" at bounding box center [208, 132] width 275 height 43
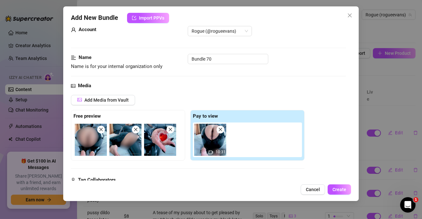
scroll to position [0, 0]
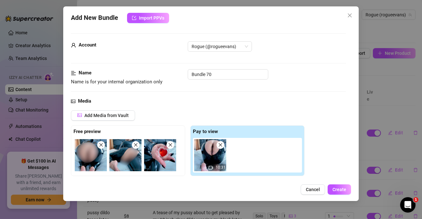
click at [218, 69] on div "Bundle 70" at bounding box center [267, 74] width 158 height 10
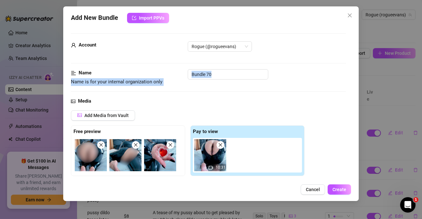
click at [218, 69] on div "Bundle 70" at bounding box center [267, 74] width 158 height 10
click at [221, 74] on input "Bundle 70" at bounding box center [228, 74] width 80 height 10
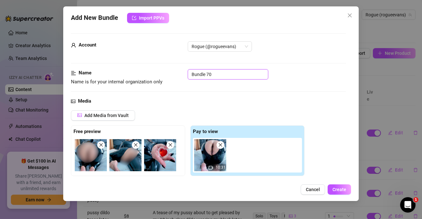
click at [221, 74] on input "Bundle 70" at bounding box center [228, 74] width 80 height 10
paste input "RLE00310-LATEXCATSUIT-BUTTPLUG+VIBRATOR+BENTOVER+REVERSECOWGIRL+FEET"
type input "RLE00310-LATEXCATSUIT-BUTTPLUG+VIBRATOR+BENTOVER+REVERSECOWGIRL+FEET"
click at [218, 89] on div "Name Name is for your internal organization only RLE00310-LATEXCATSUIT-BUTTPLUG…" at bounding box center [208, 83] width 275 height 28
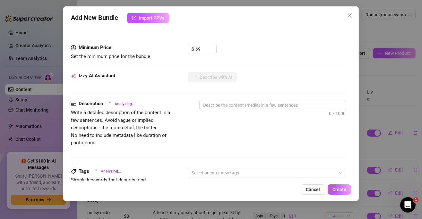
scroll to position [192, 0]
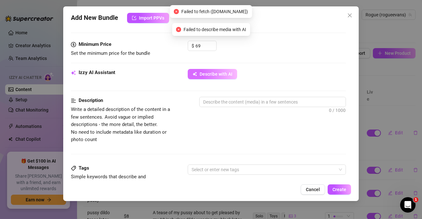
click at [218, 74] on span "Describe with AI" at bounding box center [215, 73] width 33 height 5
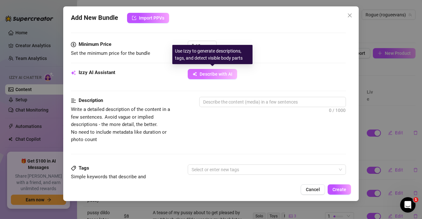
click at [228, 70] on button "Describe with AI" at bounding box center [212, 74] width 49 height 10
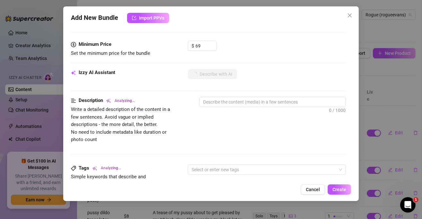
click at [243, 88] on div "Izzy AI Assistant Describe with AI" at bounding box center [208, 83] width 275 height 28
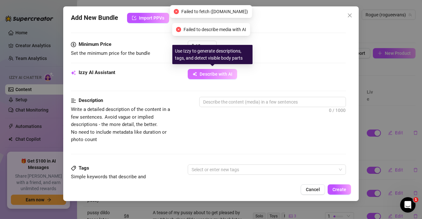
click at [219, 76] on button "Describe with AI" at bounding box center [212, 74] width 49 height 10
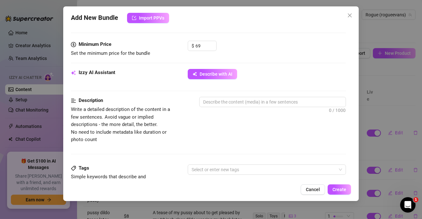
click at [221, 67] on div "Minimum Price Set the minimum price for the bundle $ 69" at bounding box center [208, 55] width 275 height 28
click at [231, 75] on span "Describe with AI" at bounding box center [215, 73] width 33 height 5
click at [214, 70] on button "Describe with AI" at bounding box center [212, 74] width 49 height 10
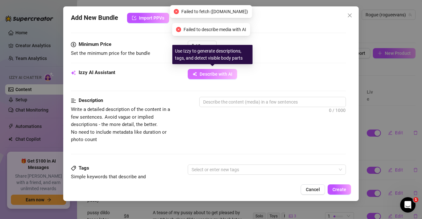
click at [206, 75] on span "Describe with AI" at bounding box center [215, 73] width 33 height 5
click at [206, 77] on button "Describe with AI" at bounding box center [212, 74] width 49 height 10
click at [206, 71] on span "Describe with AI" at bounding box center [215, 73] width 33 height 5
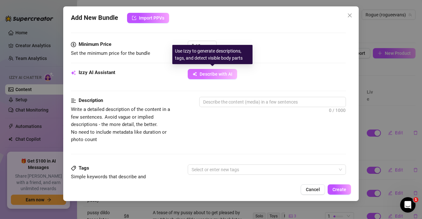
drag, startPoint x: 206, startPoint y: 71, endPoint x: 210, endPoint y: 78, distance: 8.0
click at [208, 76] on button "Describe with AI" at bounding box center [212, 74] width 49 height 10
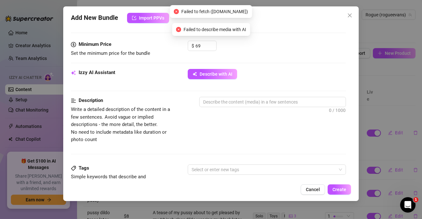
drag, startPoint x: 208, startPoint y: 67, endPoint x: 217, endPoint y: 66, distance: 9.6
click at [208, 67] on div "Minimum Price Set the minimum price for the bundle $ 69" at bounding box center [208, 55] width 275 height 28
click at [217, 72] on span "Describe with AI" at bounding box center [215, 73] width 33 height 5
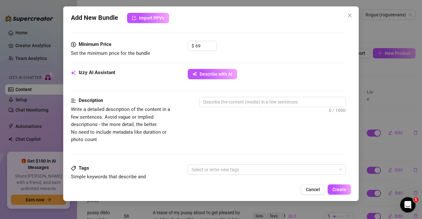
click at [211, 79] on div "Izzy AI Assistant Describe with AI" at bounding box center [208, 77] width 275 height 16
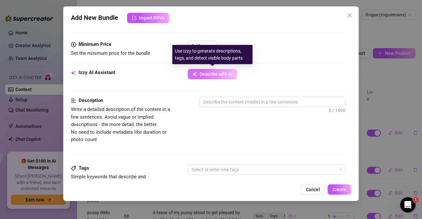
click at [208, 76] on button "Describe with AI" at bounding box center [212, 74] width 49 height 10
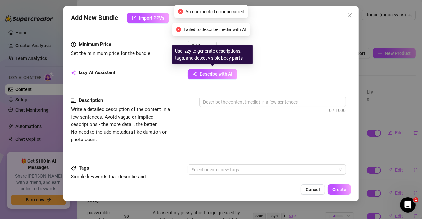
drag, startPoint x: 218, startPoint y: 73, endPoint x: 223, endPoint y: 67, distance: 7.3
click at [218, 73] on span "Describe with AI" at bounding box center [215, 73] width 33 height 5
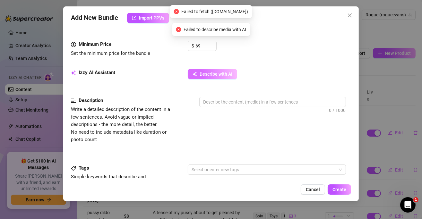
click at [204, 77] on button "Describe with AI" at bounding box center [212, 74] width 49 height 10
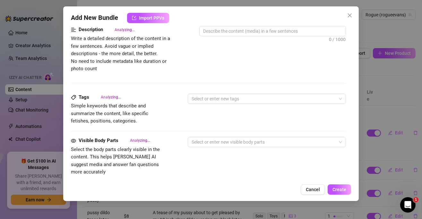
scroll to position [167, 0]
